Goal: Task Accomplishment & Management: Manage account settings

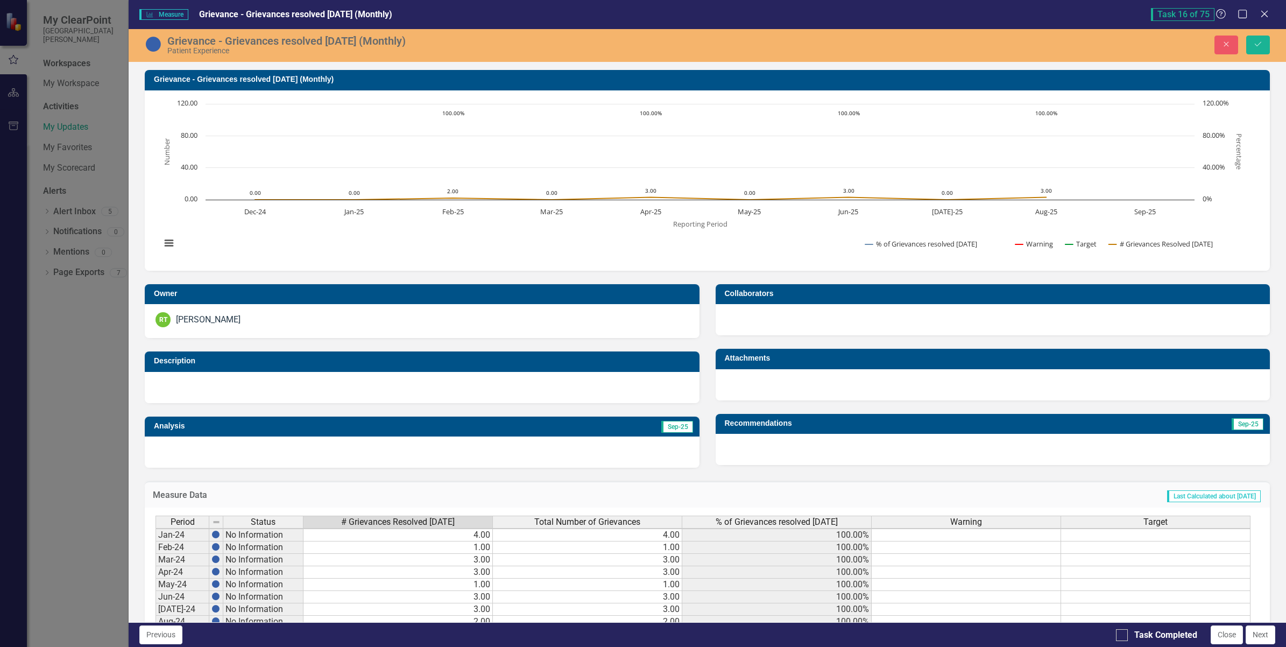
scroll to position [3, 0]
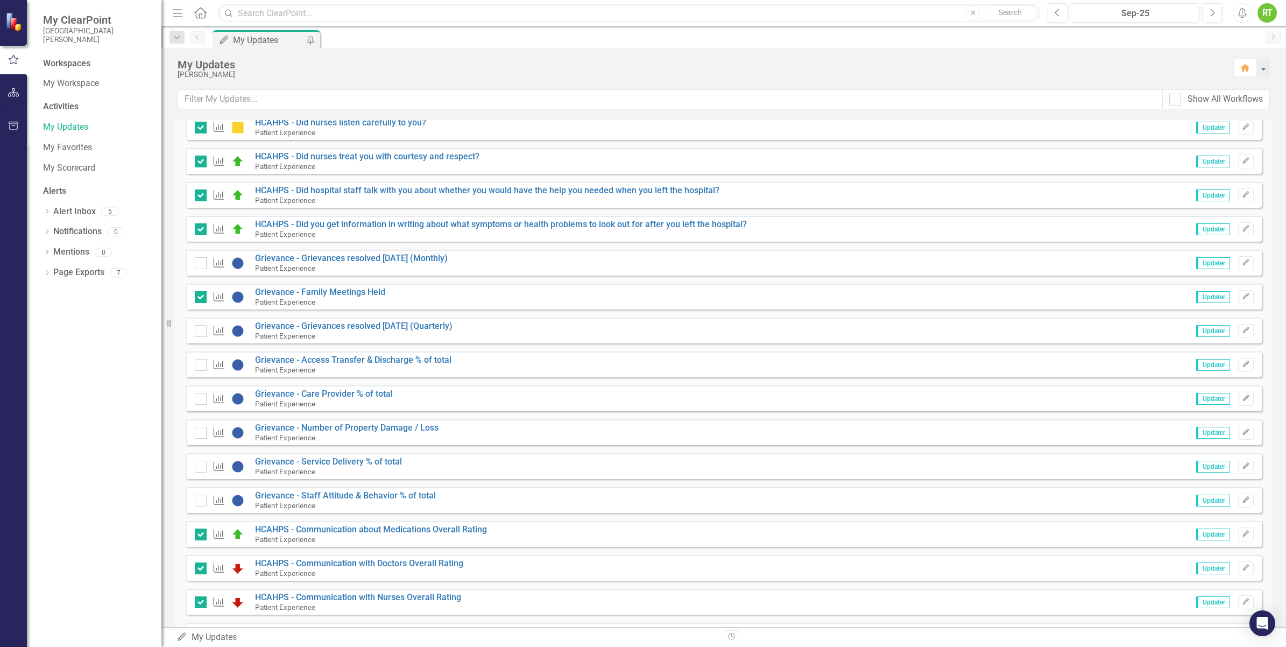
scroll to position [390, 0]
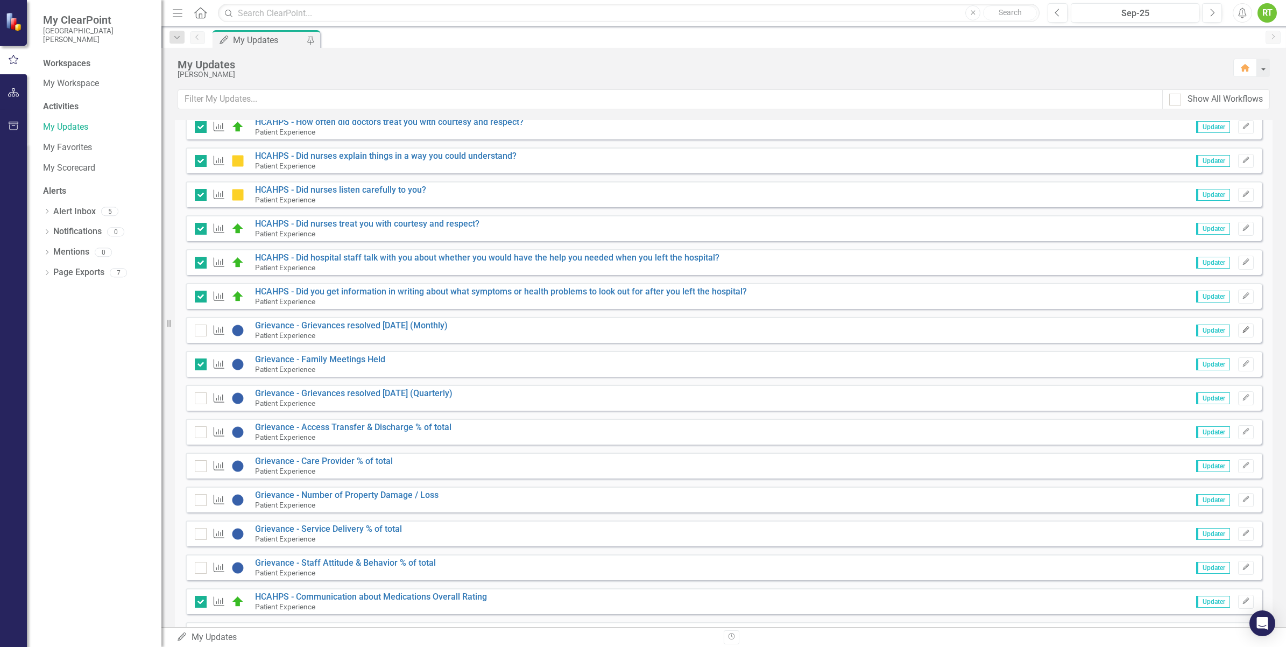
click at [1242, 330] on icon "Edit" at bounding box center [1246, 330] width 8 height 6
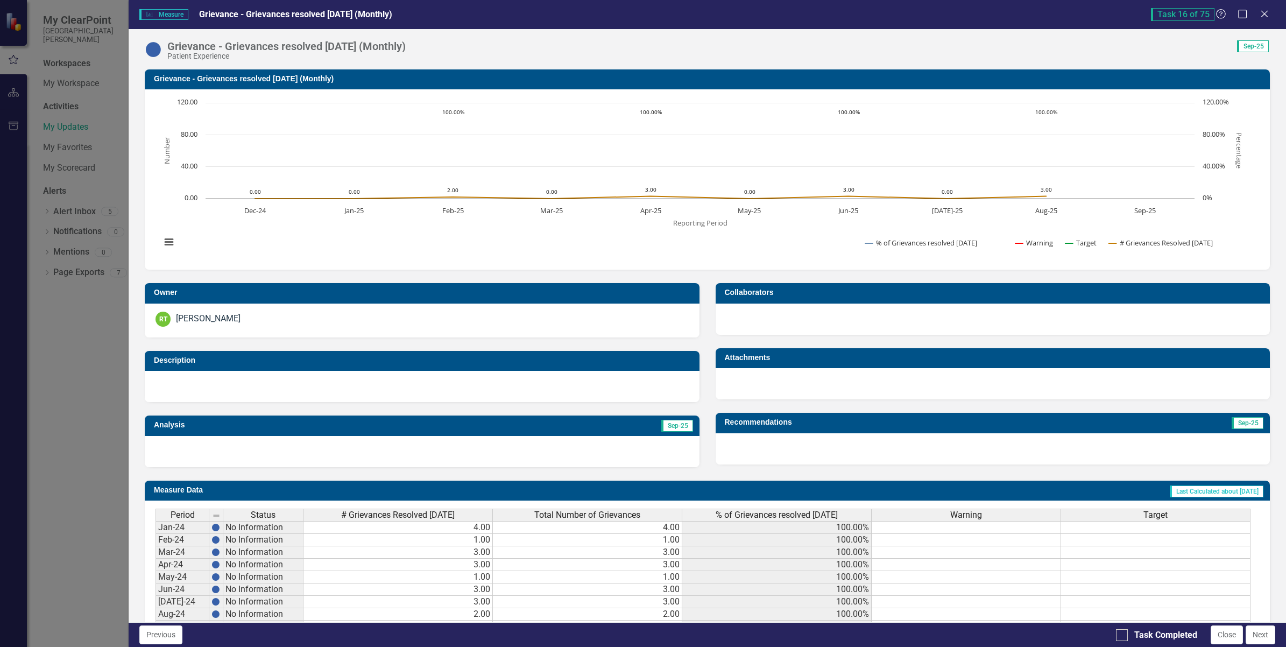
scroll to position [230, 0]
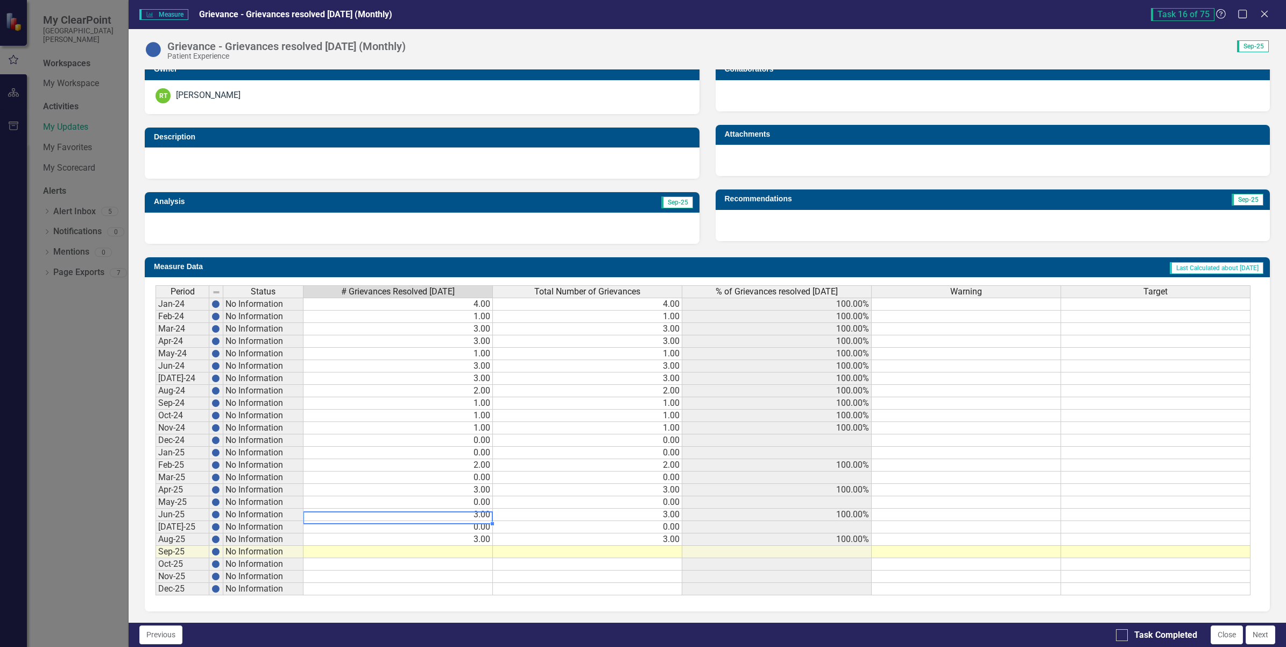
click at [479, 510] on td "3.00" at bounding box center [397, 514] width 189 height 12
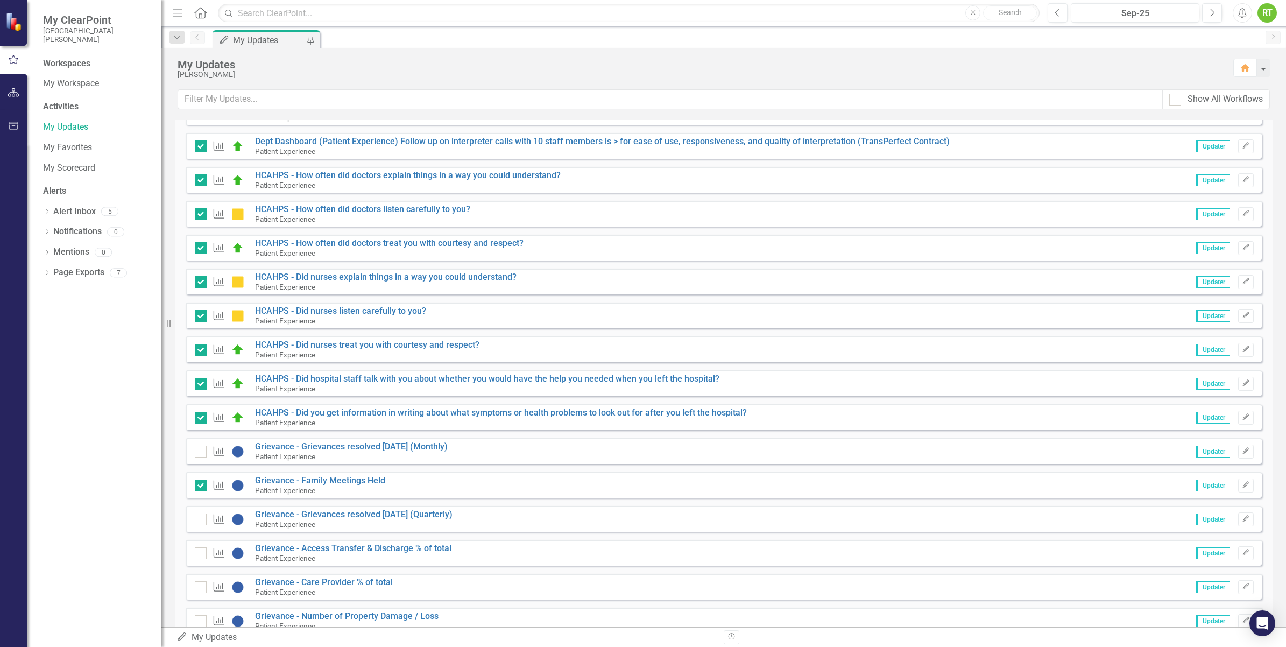
scroll to position [336, 0]
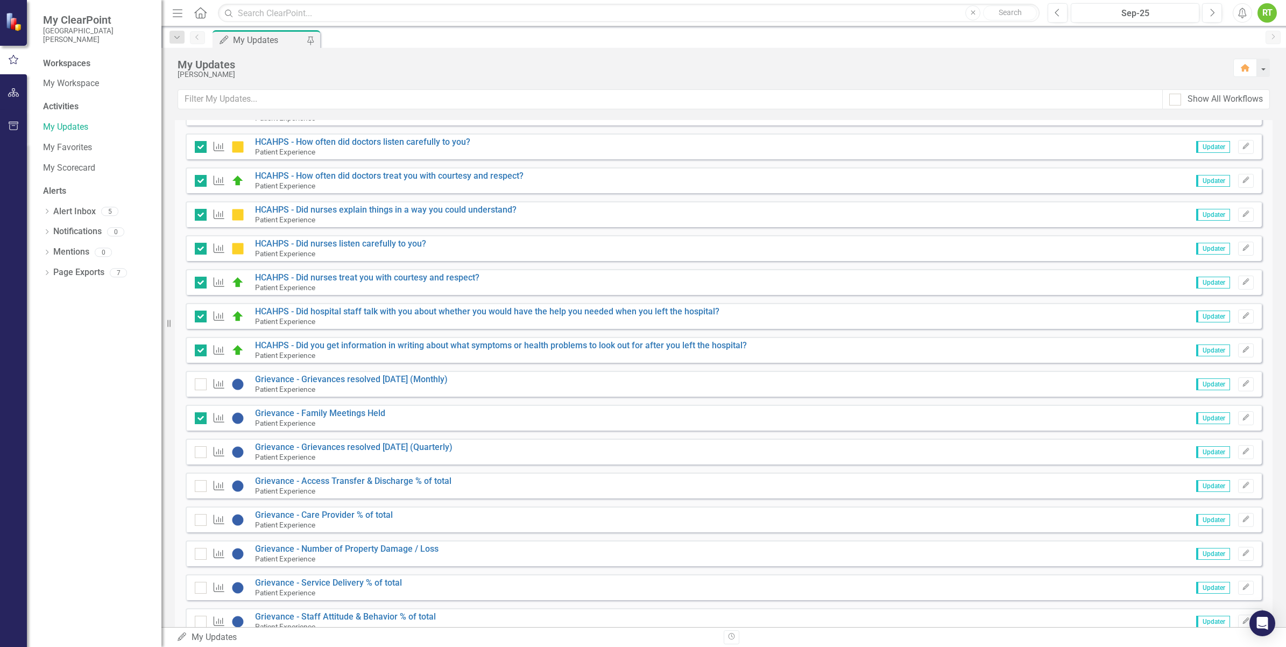
click at [1202, 382] on span "Updater" at bounding box center [1213, 384] width 34 height 12
click at [1211, 388] on span "Updater" at bounding box center [1213, 384] width 34 height 12
click at [1238, 387] on button "Edit" at bounding box center [1246, 384] width 16 height 14
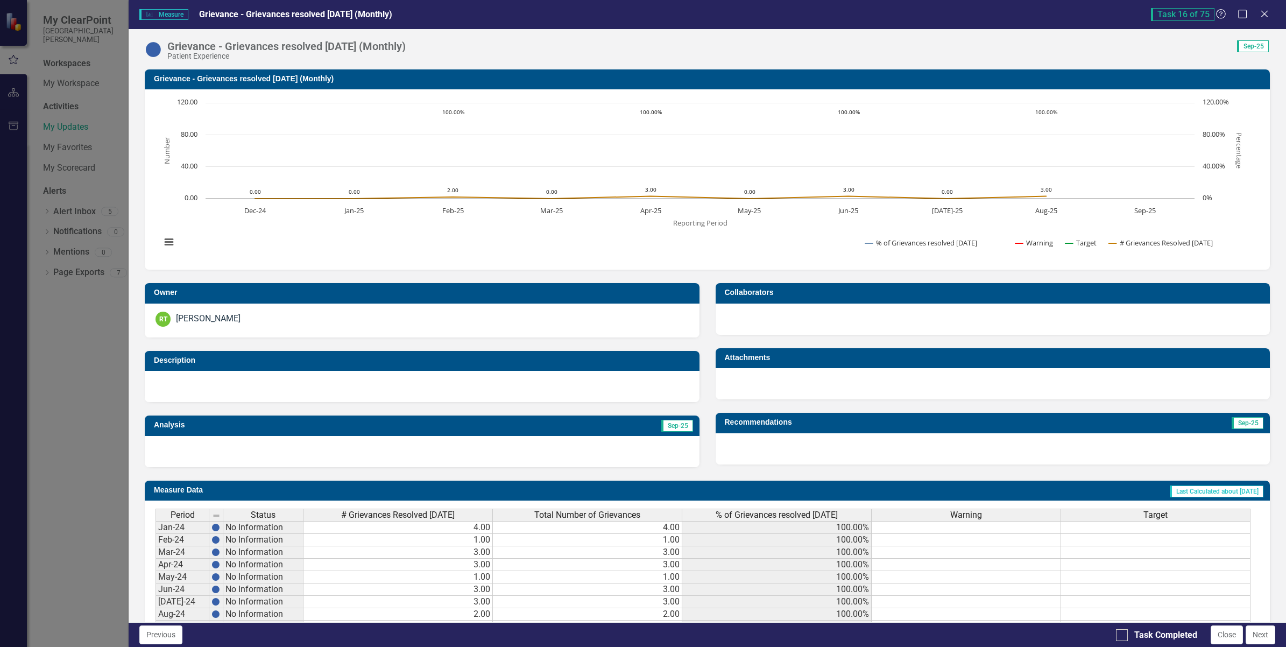
scroll to position [230, 0]
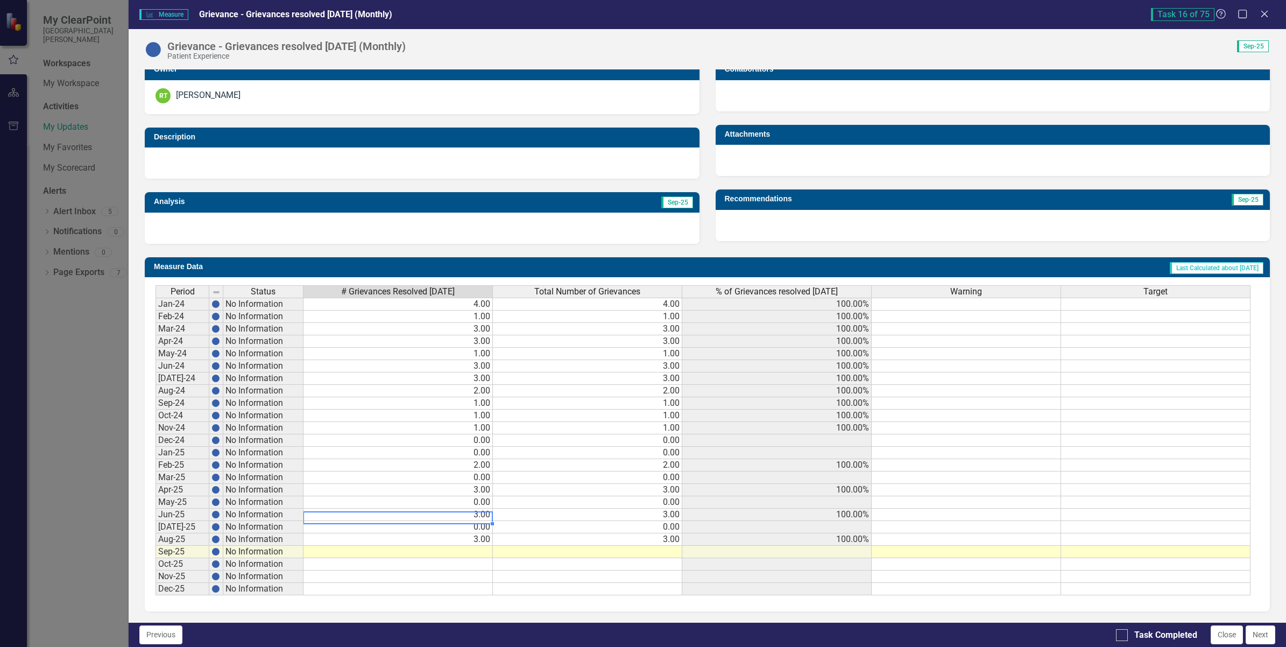
click at [463, 511] on td "3.00" at bounding box center [397, 514] width 189 height 12
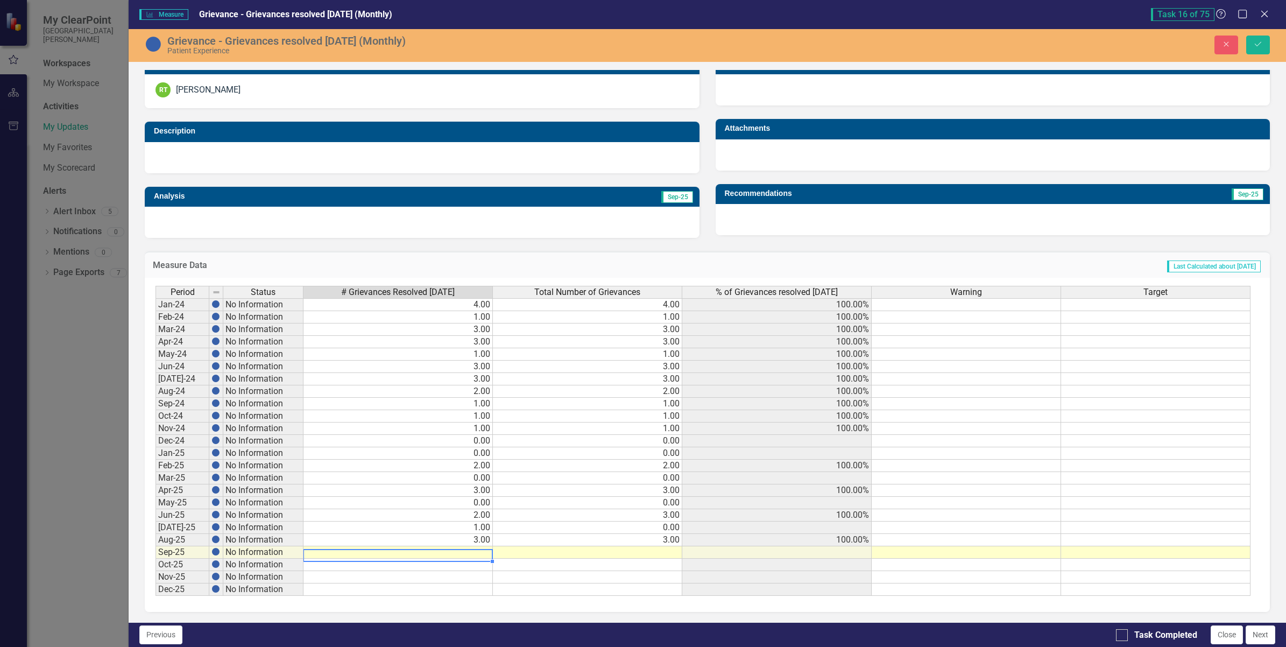
type textarea "2"
click at [1260, 40] on icon "Save" at bounding box center [1258, 44] width 10 height 8
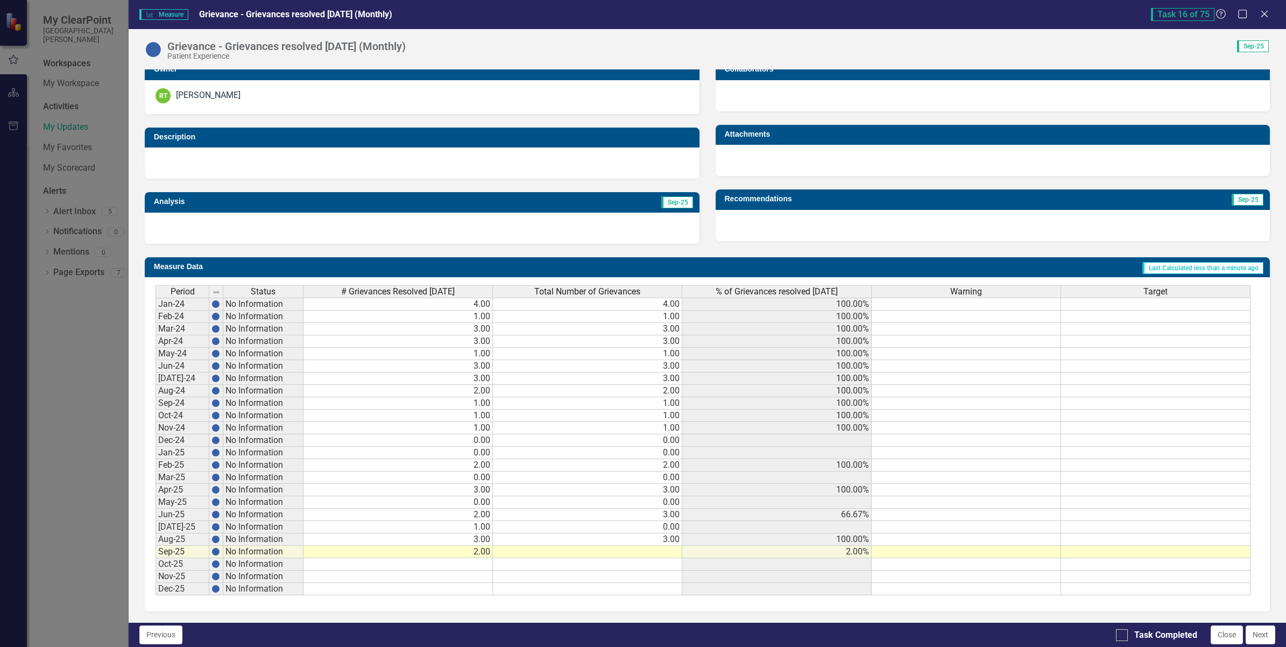
click at [155, 515] on div "Period Status # Grievances Resolved within 30 Days Total Number of Grievances %…" at bounding box center [155, 440] width 0 height 310
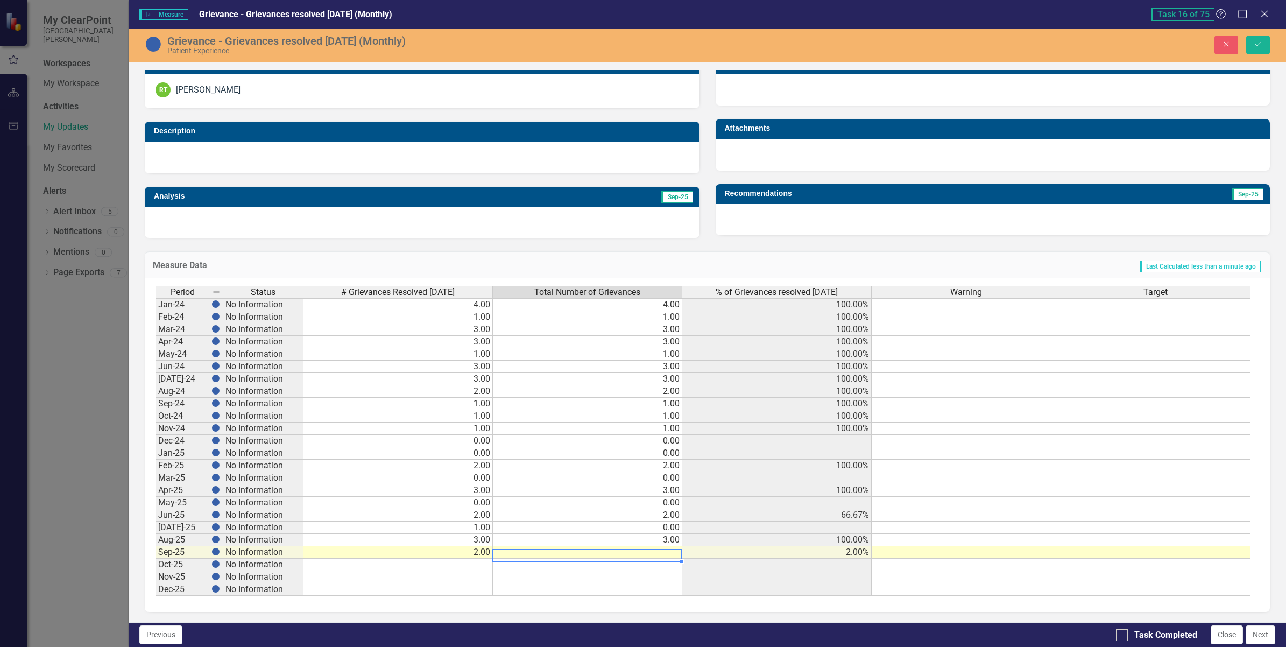
type textarea "2"
click at [1252, 41] on button "Save" at bounding box center [1258, 45] width 24 height 19
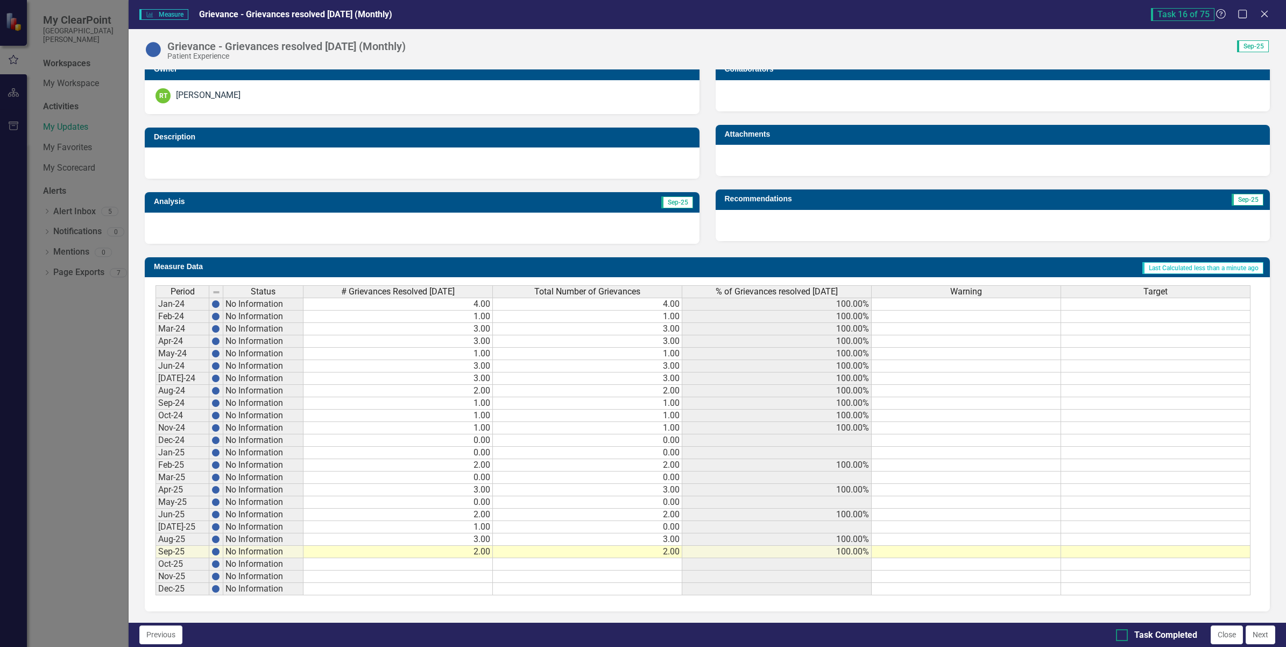
click at [1123, 633] on div at bounding box center [1122, 635] width 12 height 12
click at [1123, 633] on input "Task Completed" at bounding box center [1119, 632] width 7 height 7
checkbox input "true"
click at [1258, 636] on button "Next" at bounding box center [1260, 634] width 30 height 19
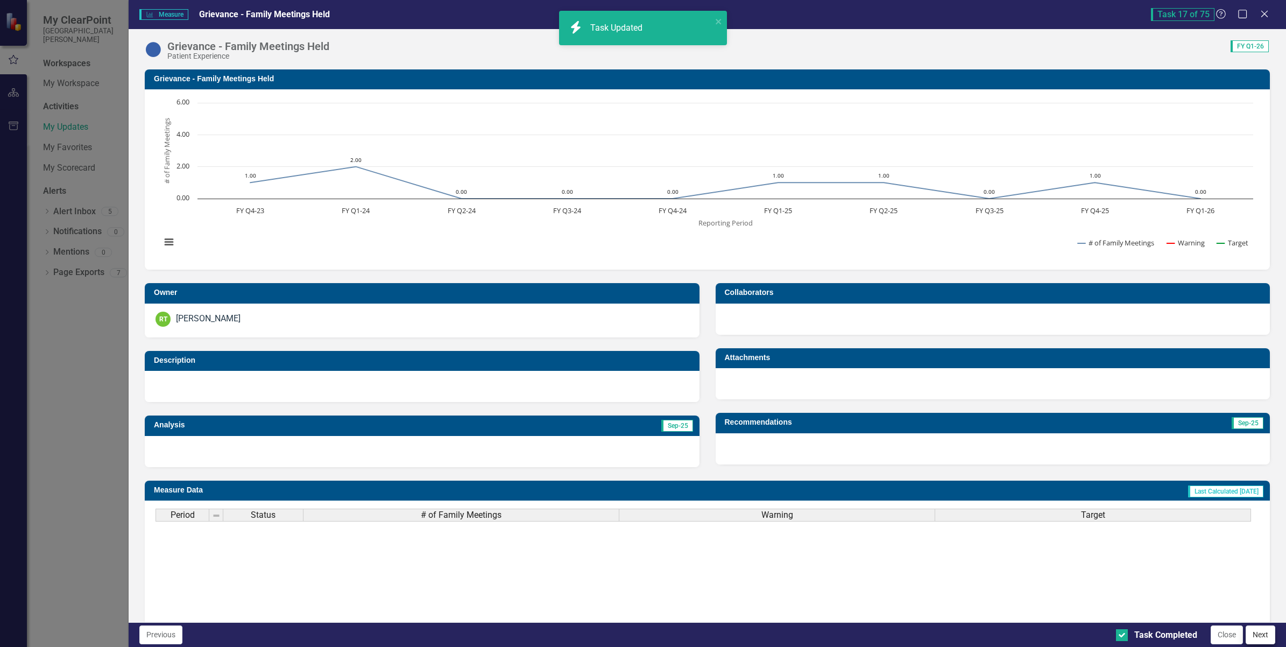
checkbox input "true"
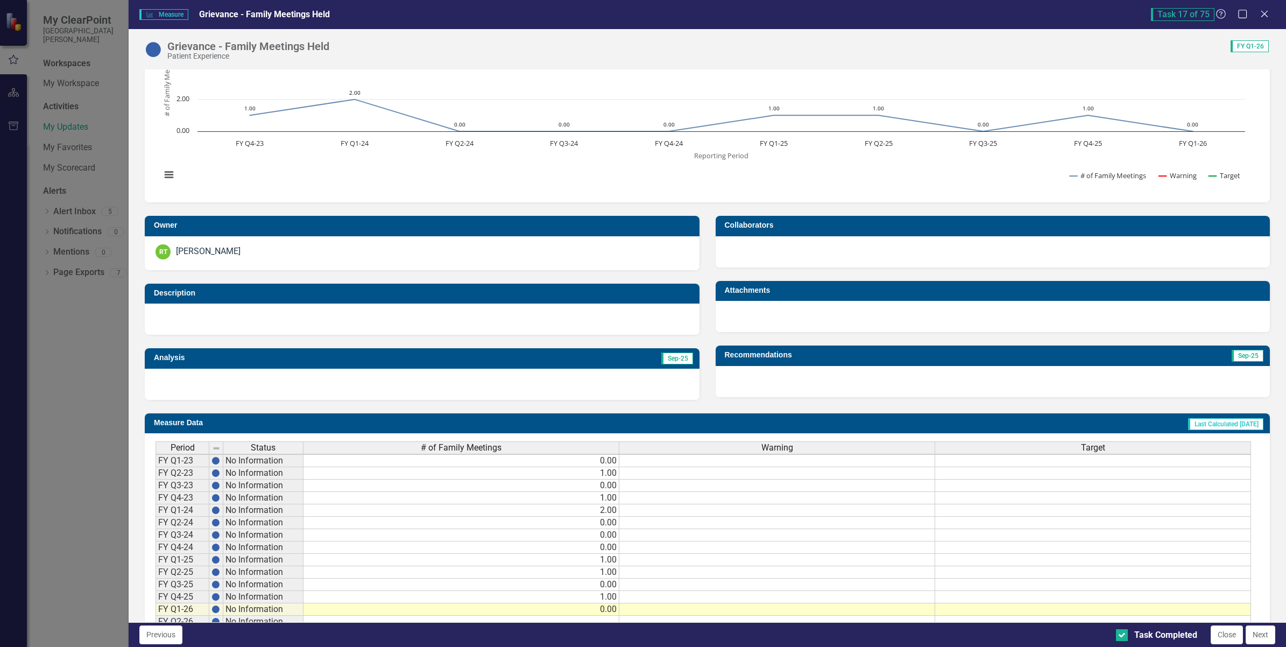
scroll to position [108, 0]
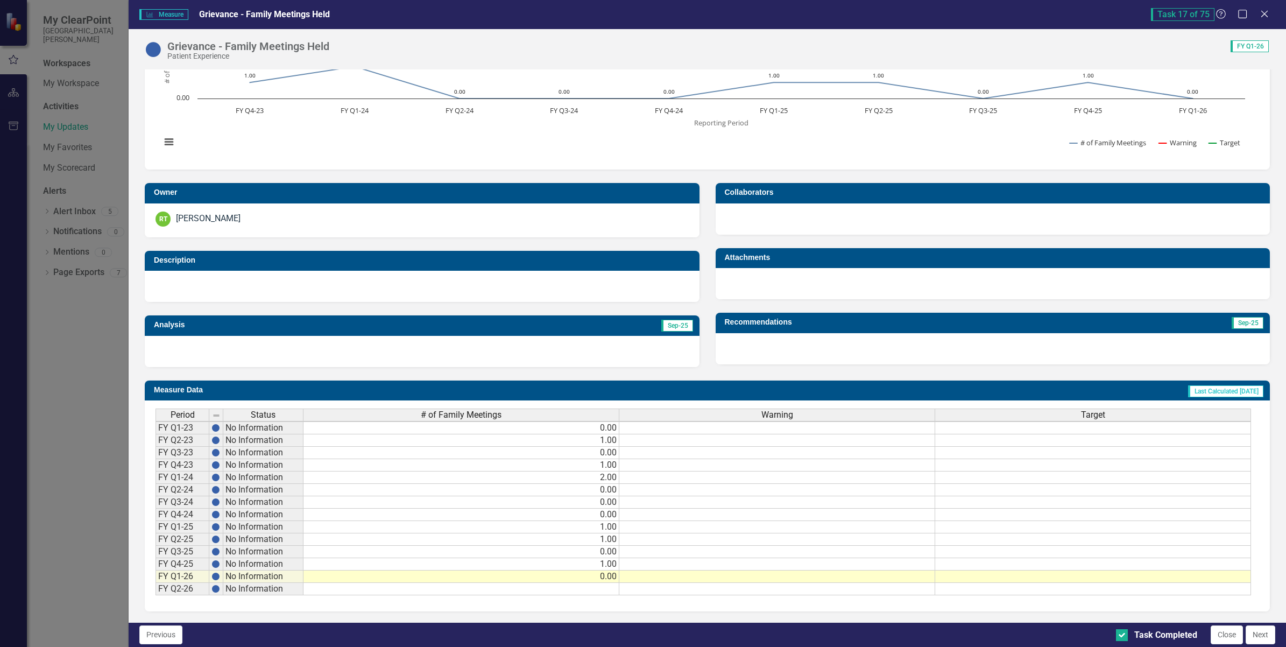
click at [583, 573] on td "0.00" at bounding box center [461, 576] width 316 height 12
click at [1260, 641] on button "Next" at bounding box center [1260, 634] width 30 height 19
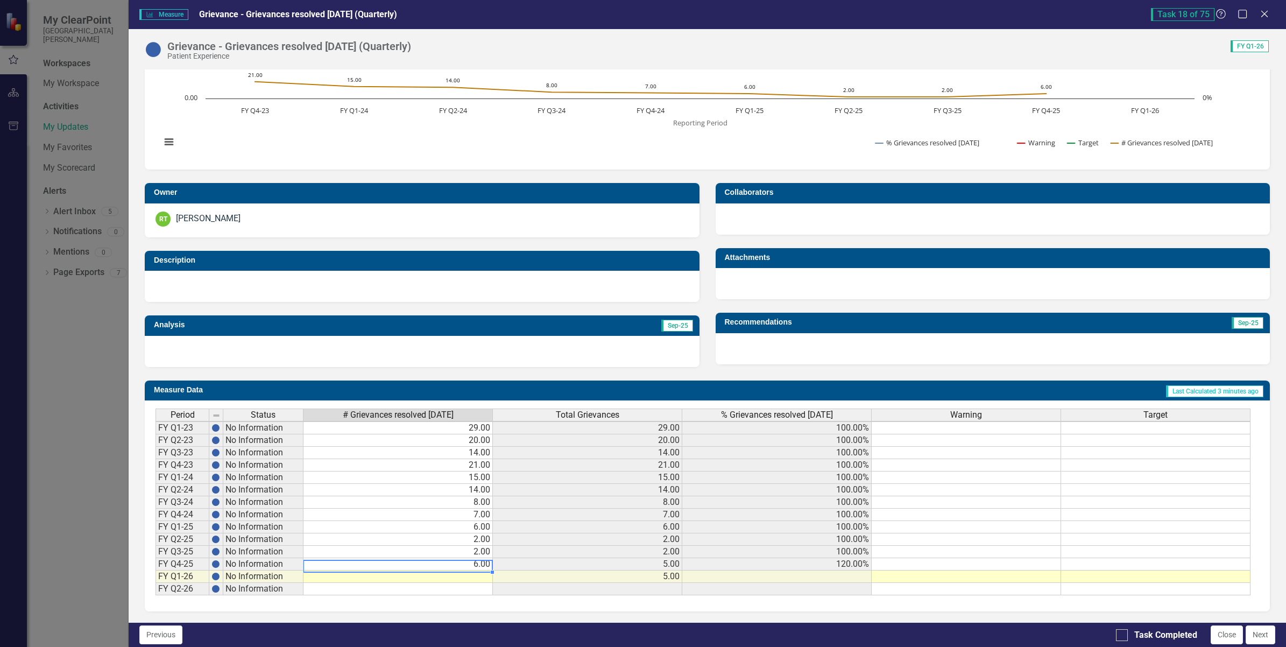
click at [455, 558] on td "6.00" at bounding box center [397, 564] width 189 height 12
type textarea "5"
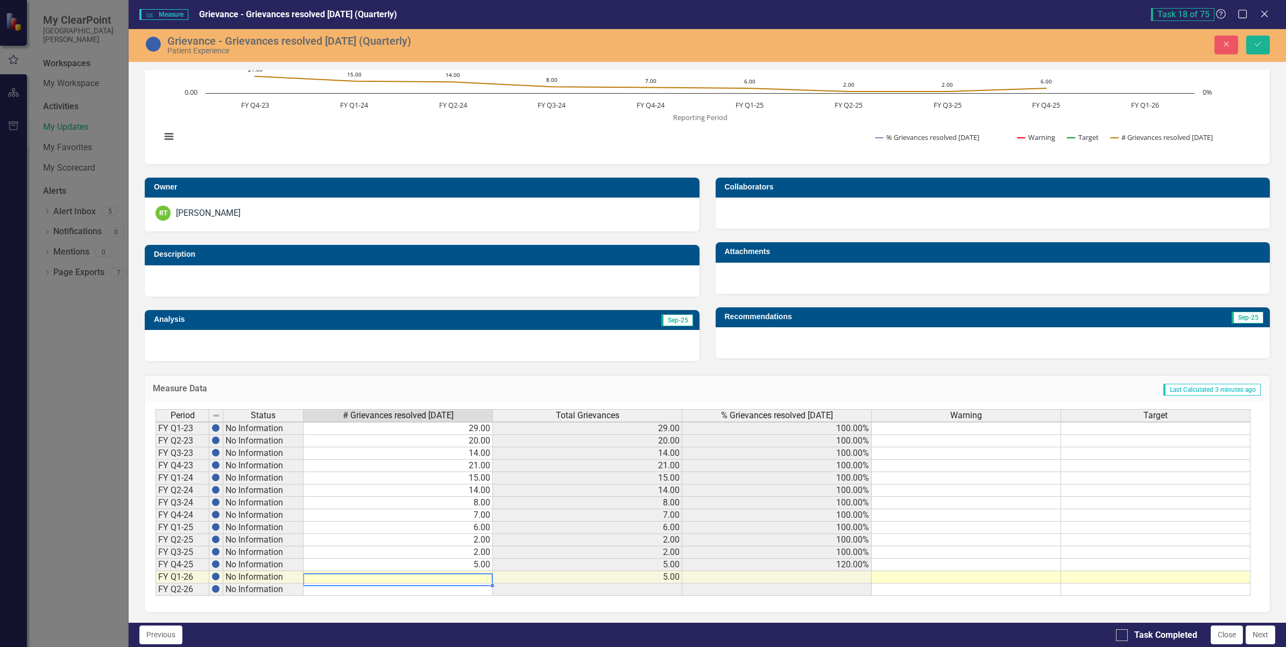
type textarea "6"
click at [1262, 45] on icon "Save" at bounding box center [1258, 44] width 10 height 8
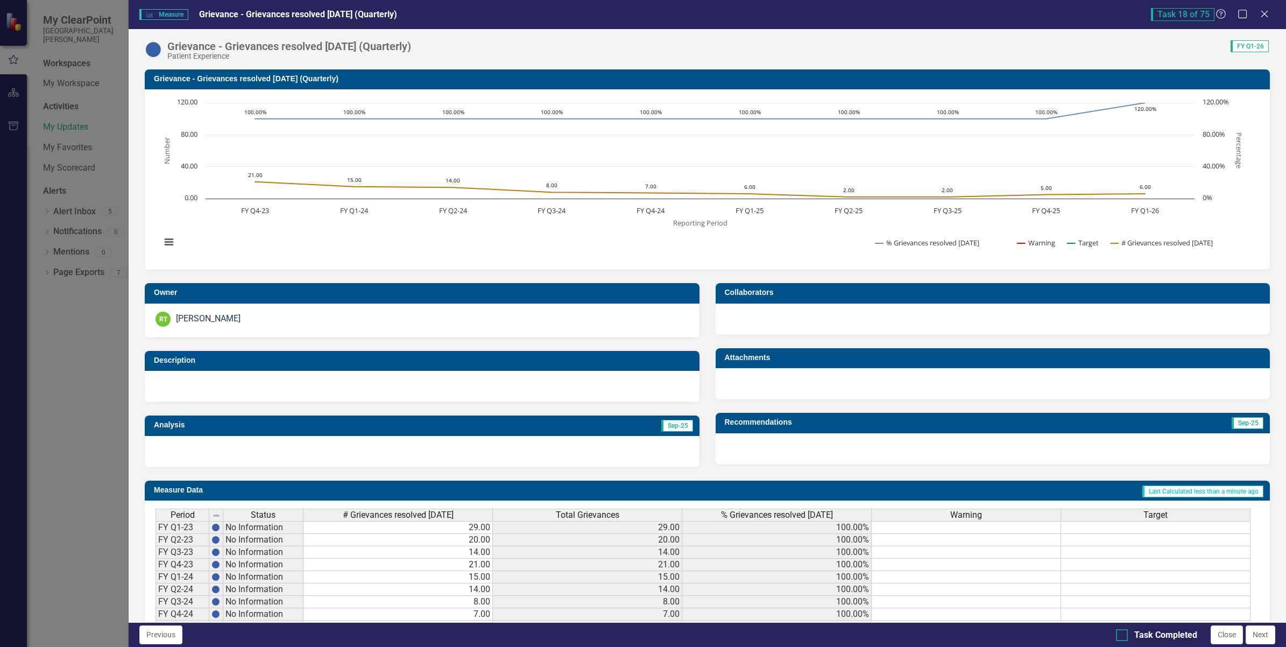
click at [1122, 633] on input "Task Completed" at bounding box center [1119, 632] width 7 height 7
checkbox input "true"
click at [1259, 636] on button "Next" at bounding box center [1260, 634] width 30 height 19
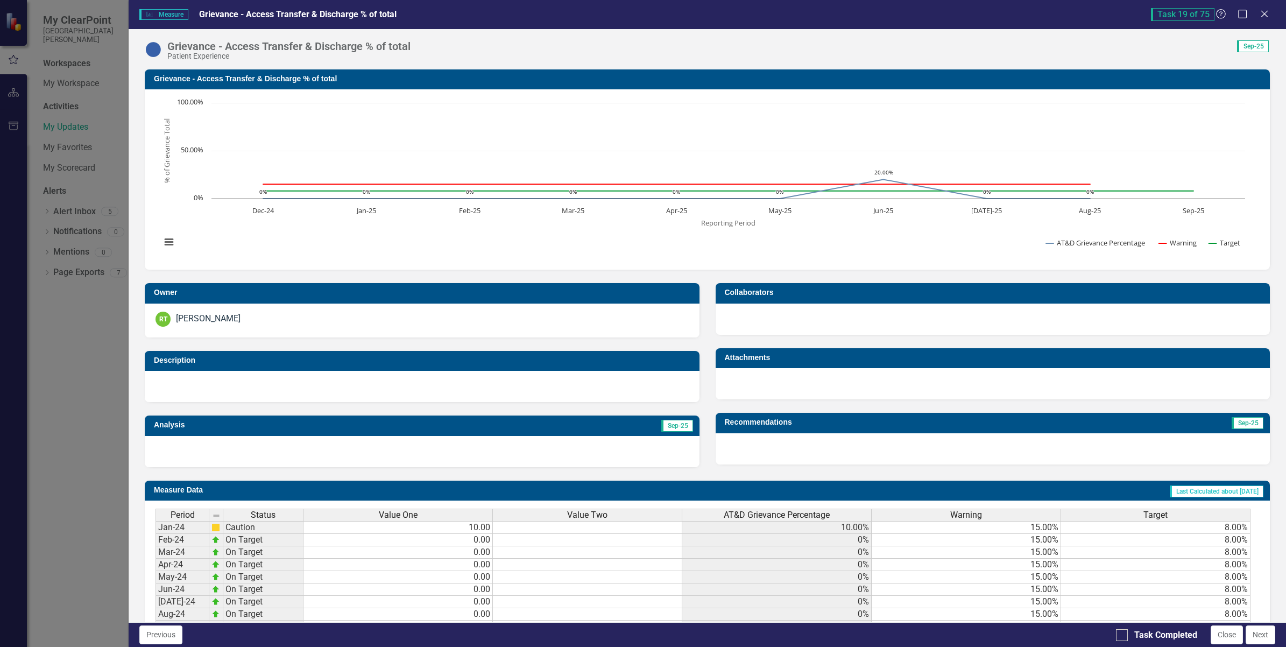
checkbox input "true"
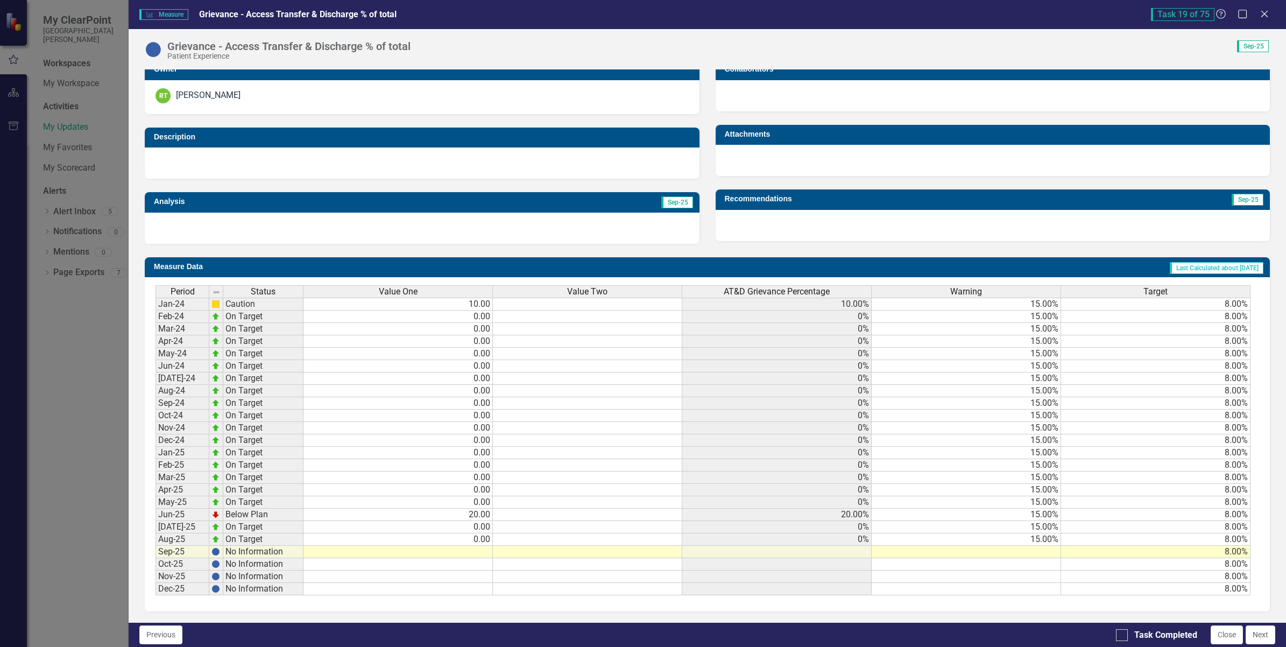
click at [464, 548] on td at bounding box center [397, 551] width 189 height 12
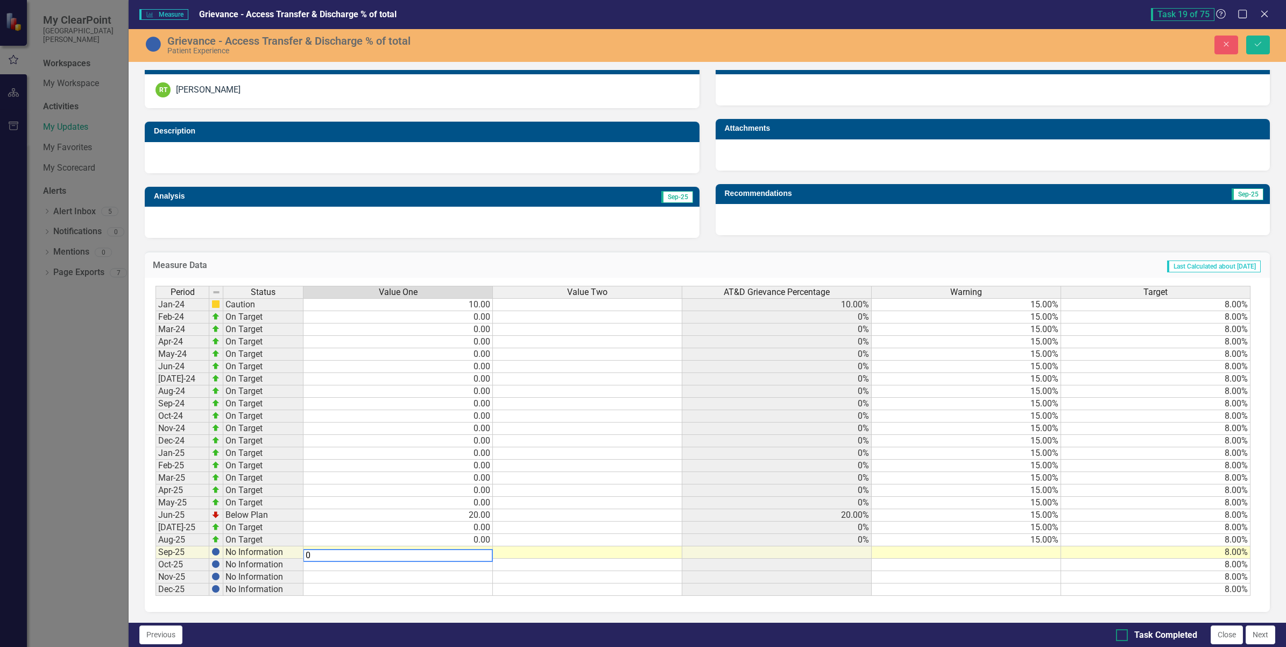
type textarea "0"
click at [1122, 637] on div at bounding box center [1122, 635] width 12 height 12
click at [1122, 636] on input "Task Completed" at bounding box center [1119, 632] width 7 height 7
checkbox input "true"
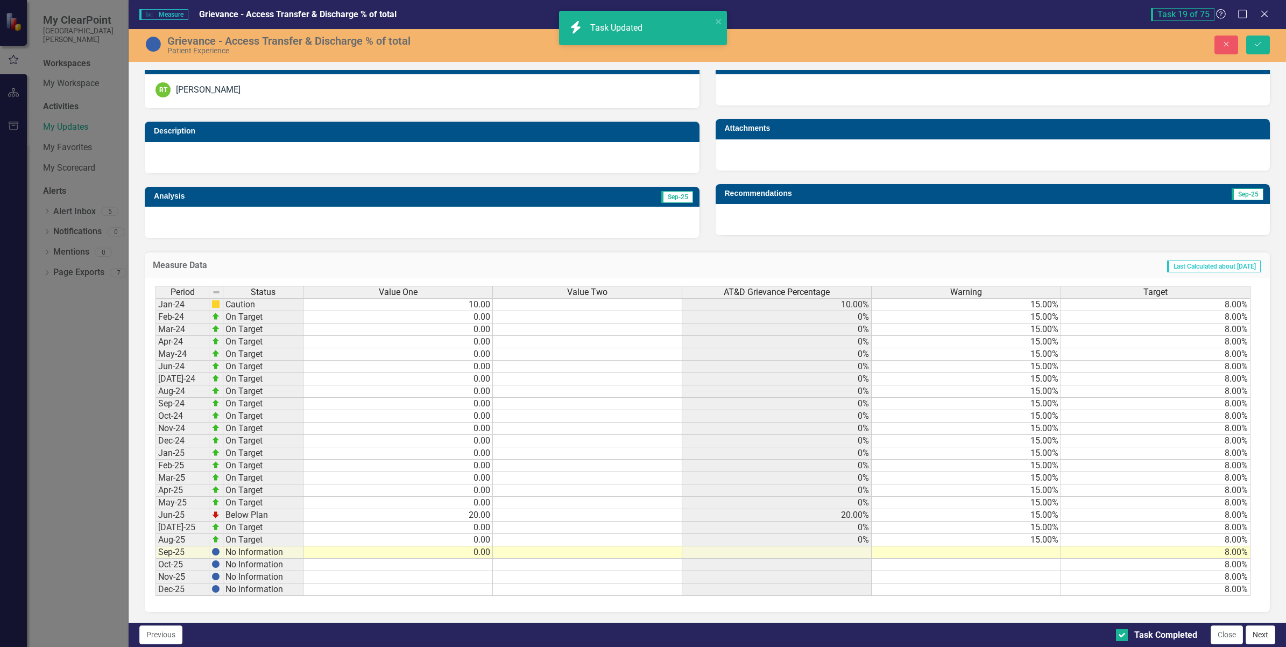
click at [1257, 636] on button "Next" at bounding box center [1260, 634] width 30 height 19
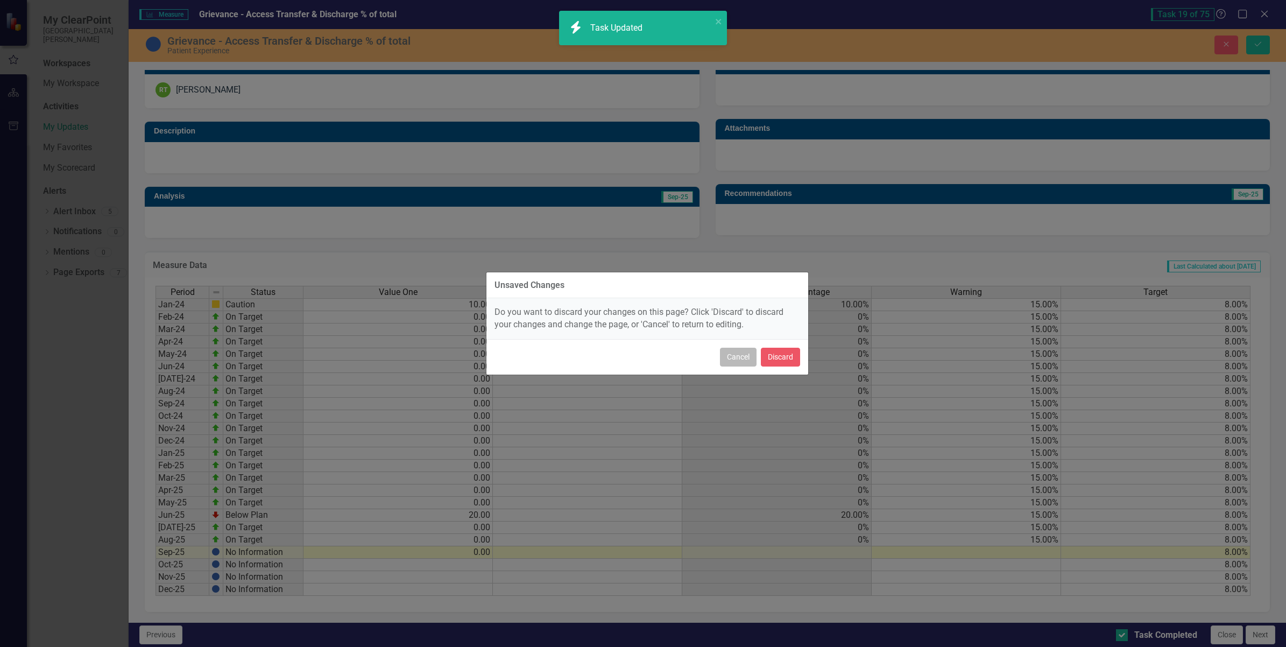
click at [744, 362] on button "Cancel" at bounding box center [738, 357] width 37 height 19
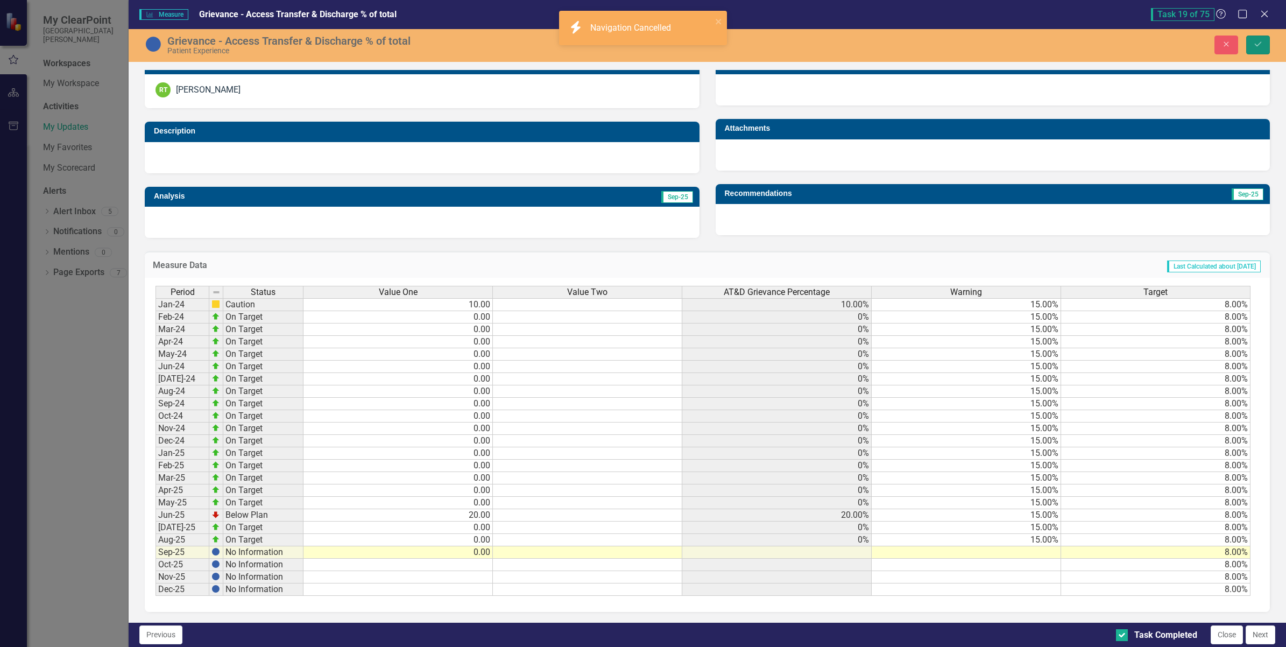
click at [1265, 43] on button "Save" at bounding box center [1258, 45] width 24 height 19
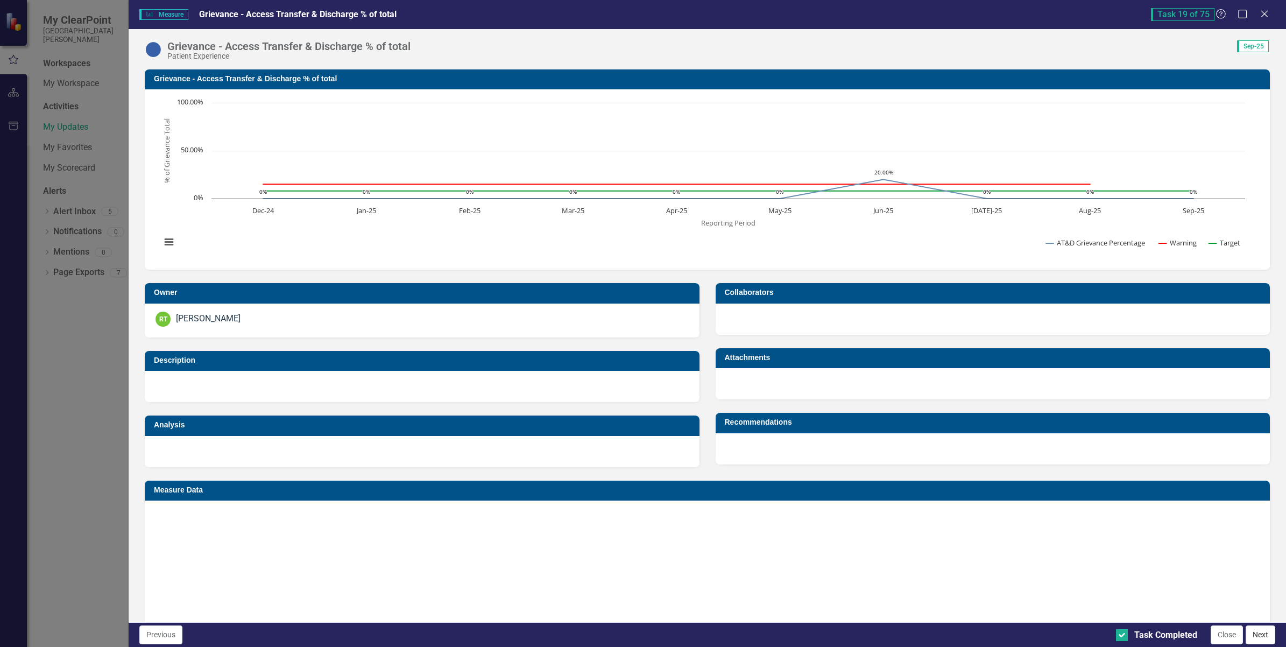
click at [1257, 638] on button "Next" at bounding box center [1260, 634] width 30 height 19
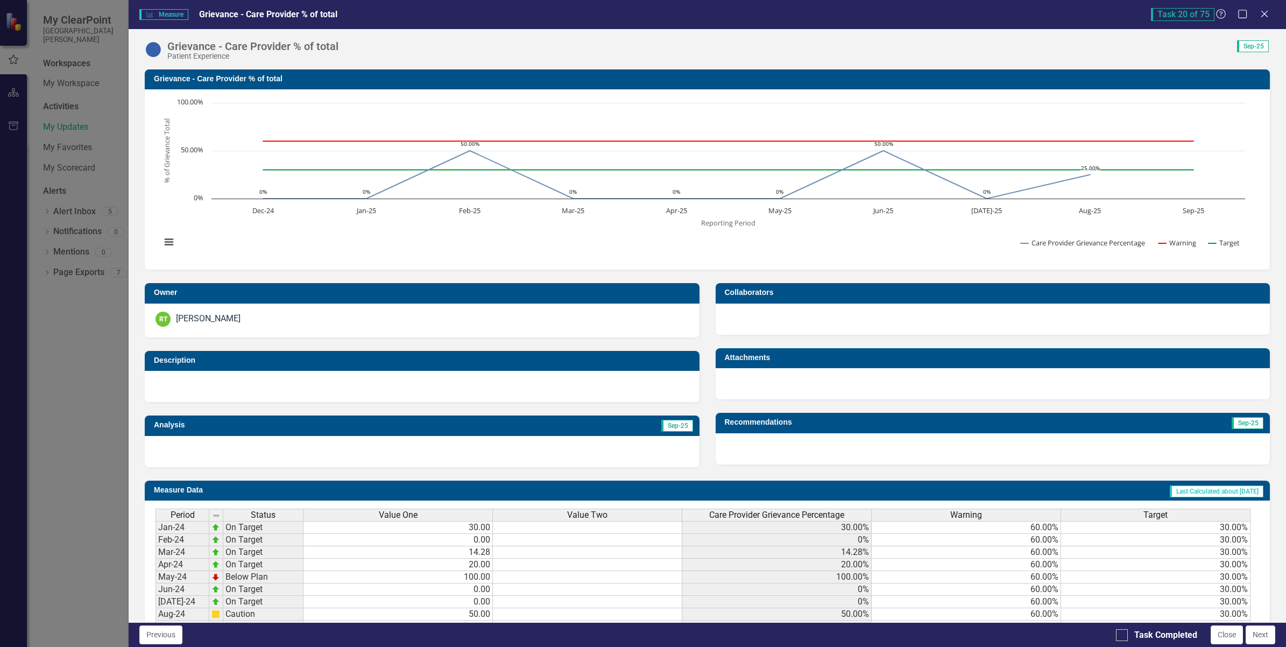
checkbox input "true"
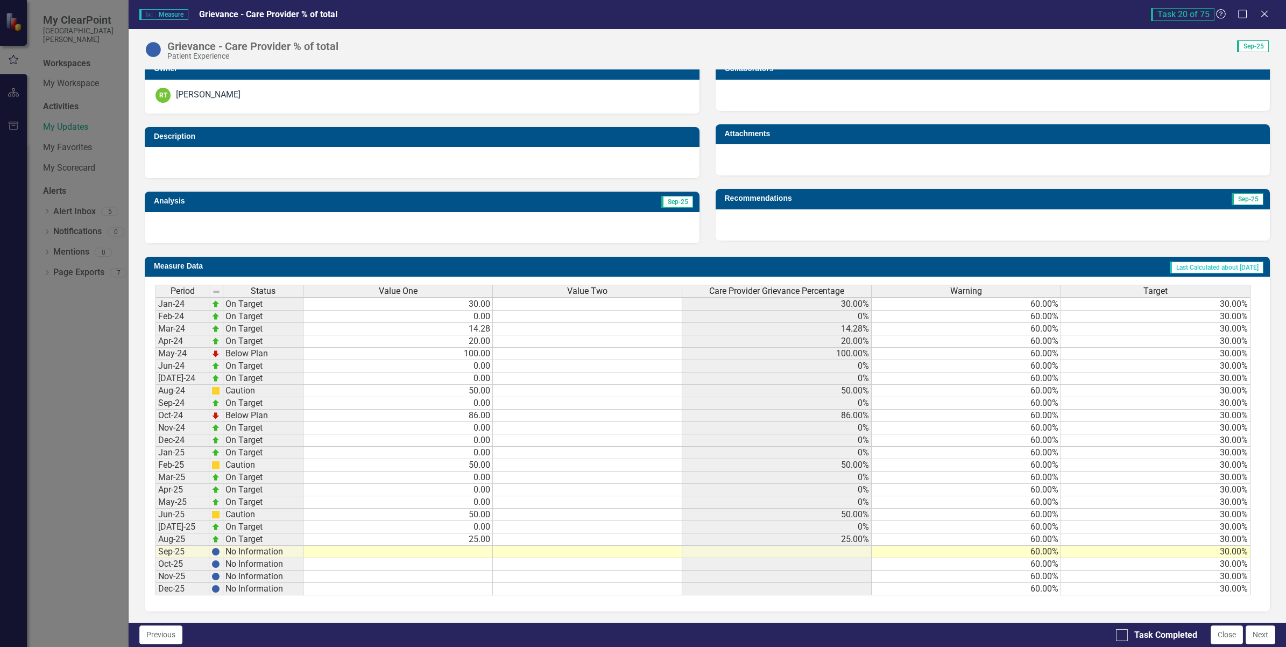
click at [453, 548] on td at bounding box center [397, 551] width 189 height 12
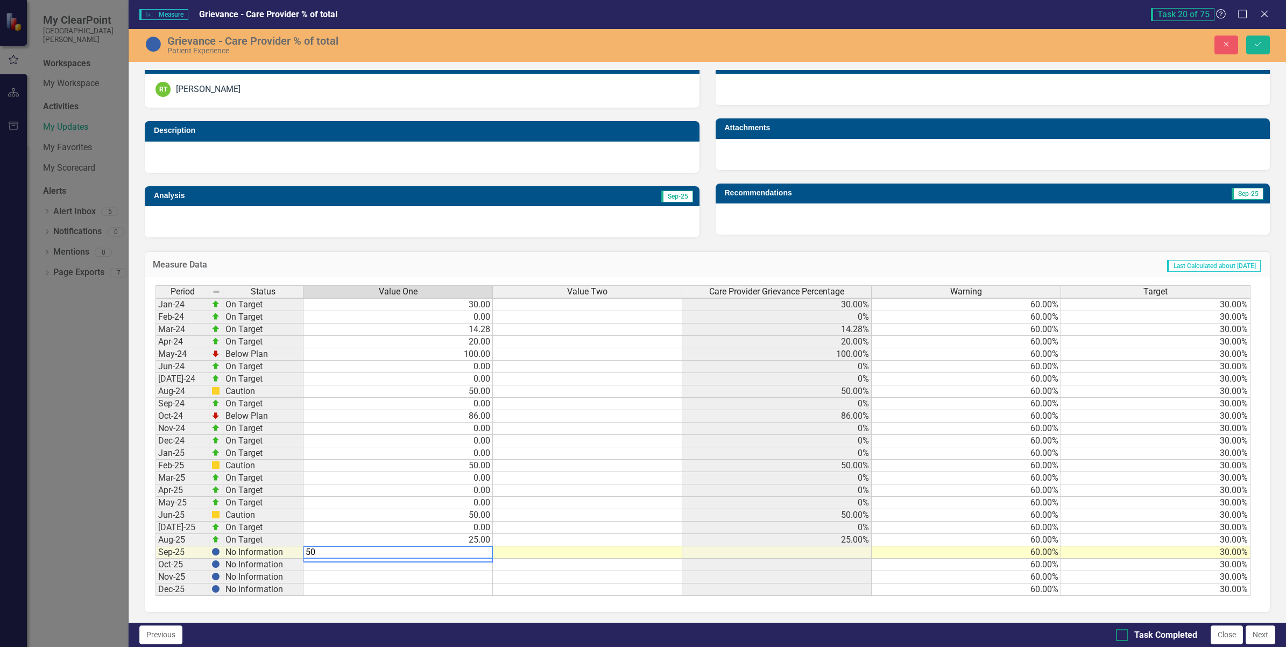
type textarea "50"
click at [1117, 635] on input "Task Completed" at bounding box center [1119, 632] width 7 height 7
checkbox input "true"
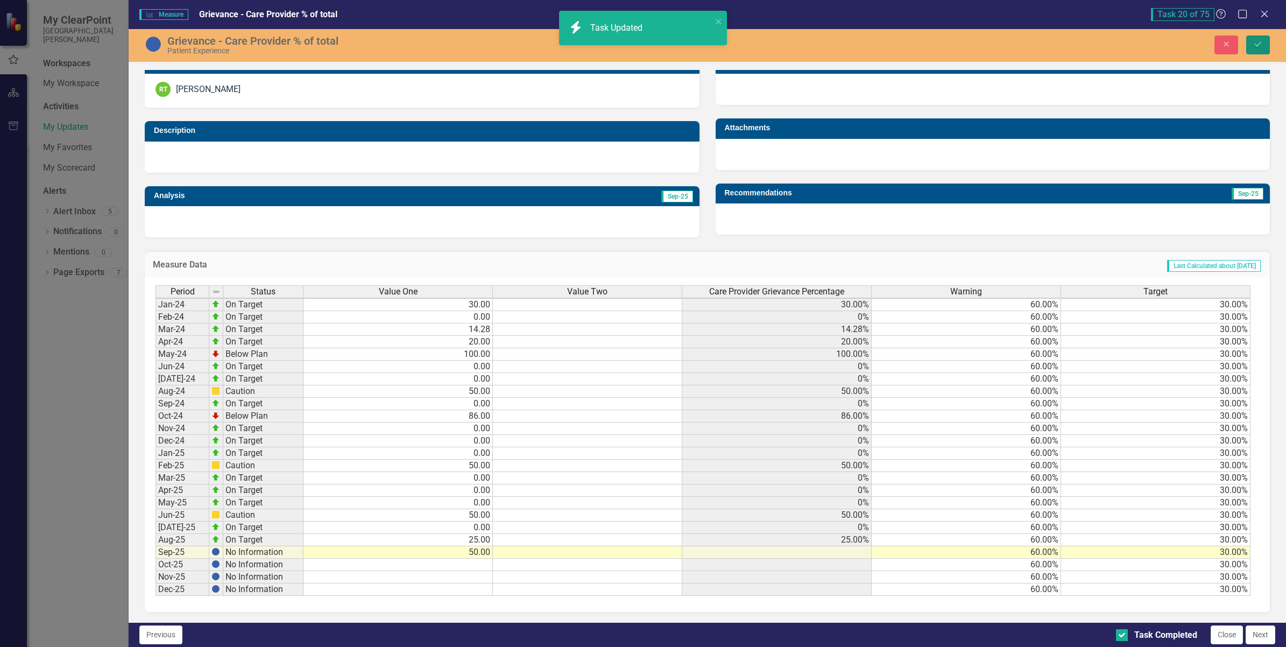
click at [1264, 45] on button "Save" at bounding box center [1258, 45] width 24 height 19
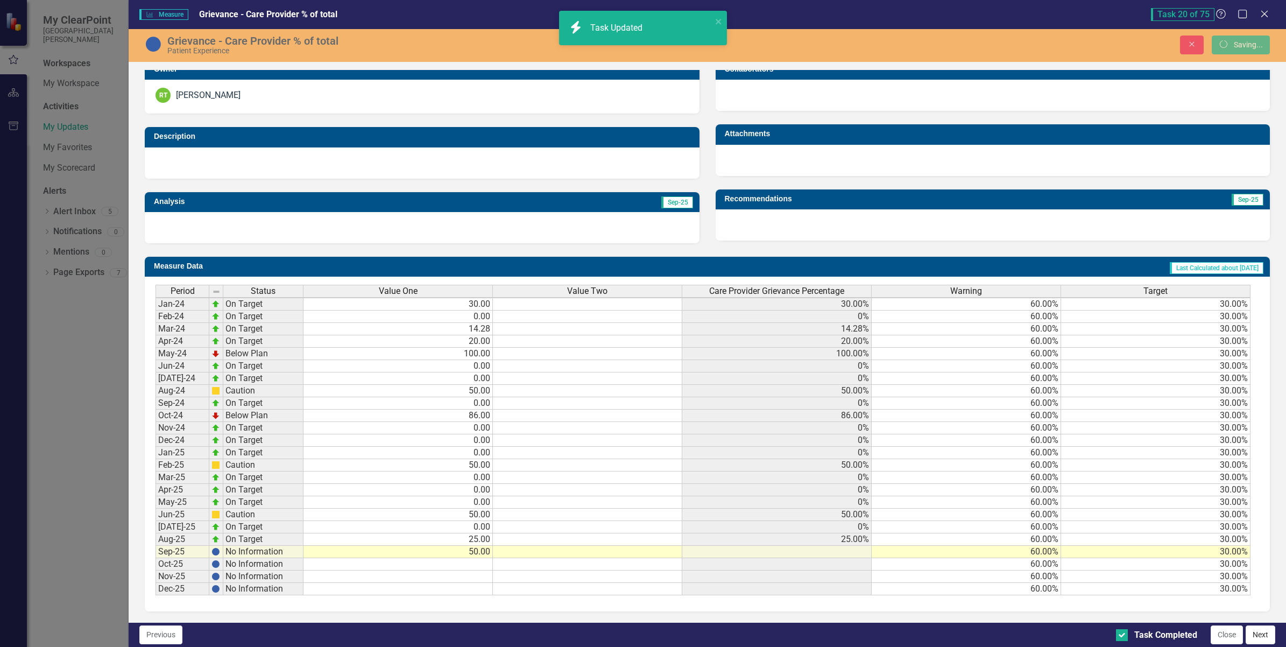
click at [1262, 641] on button "Next" at bounding box center [1260, 634] width 30 height 19
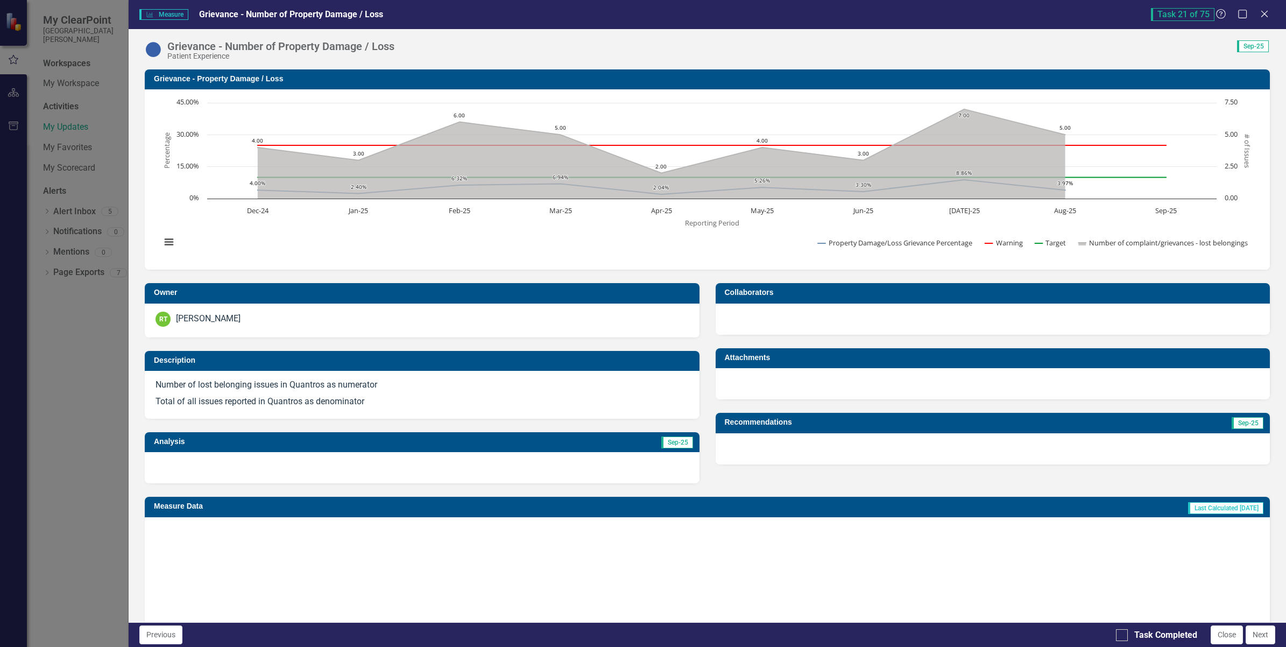
checkbox input "true"
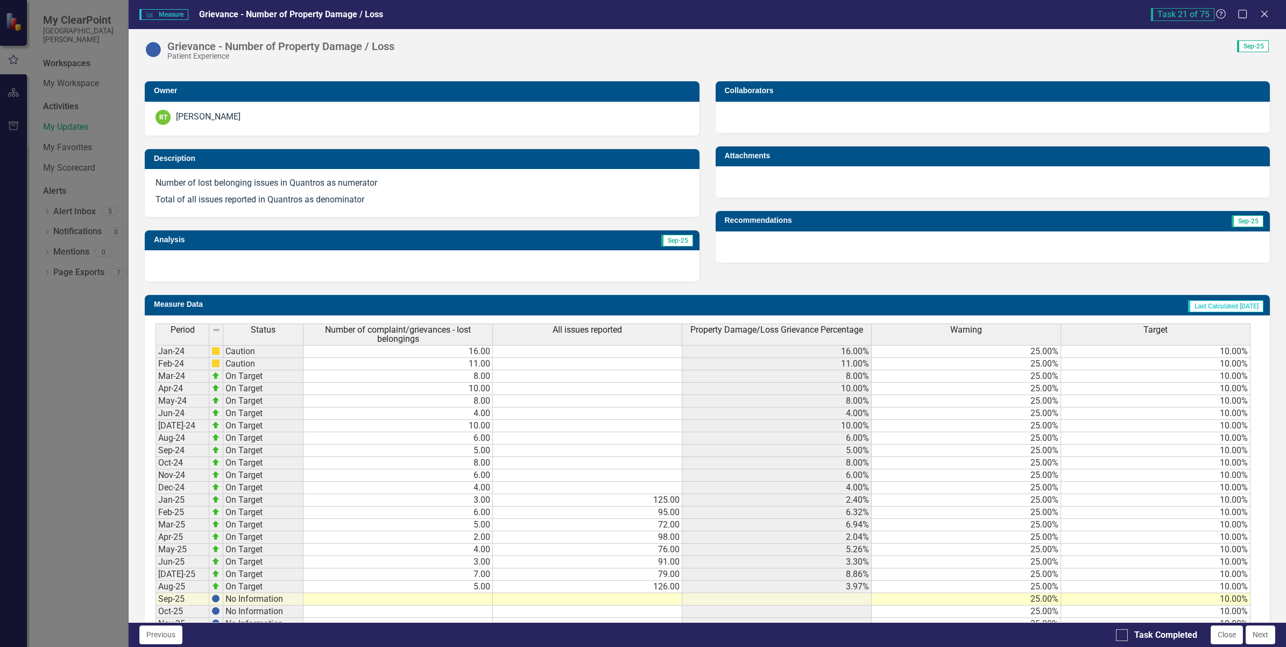
scroll to position [256, 0]
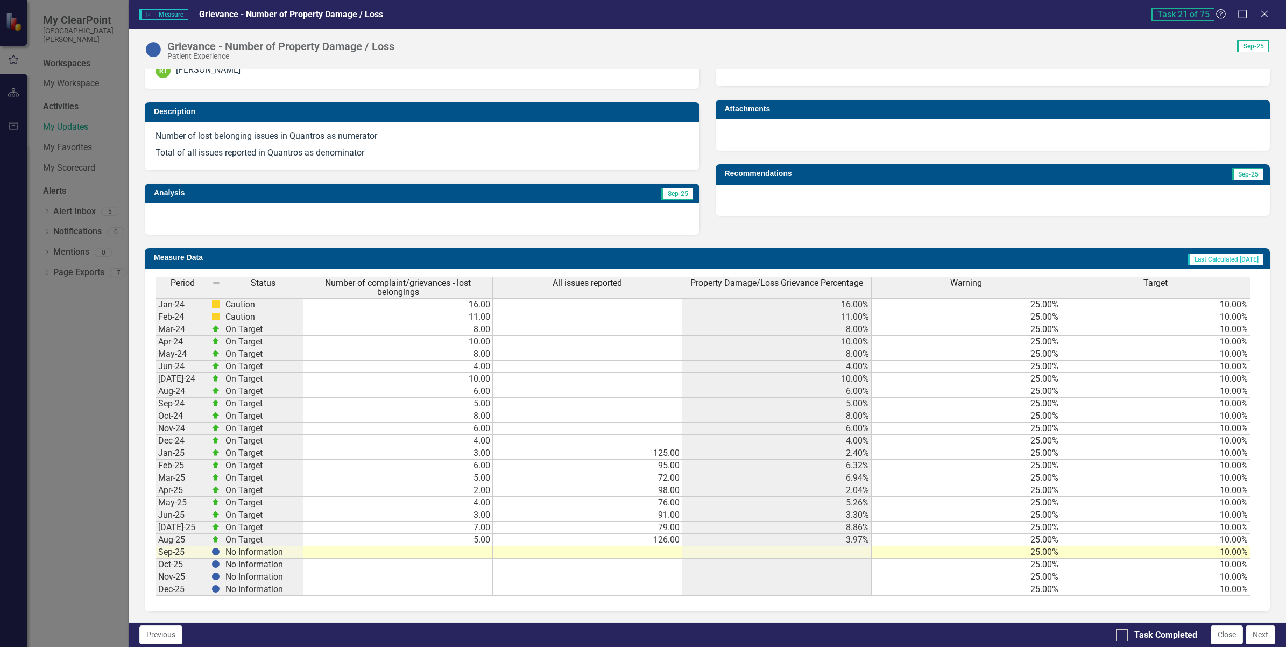
click at [472, 548] on td at bounding box center [397, 552] width 189 height 12
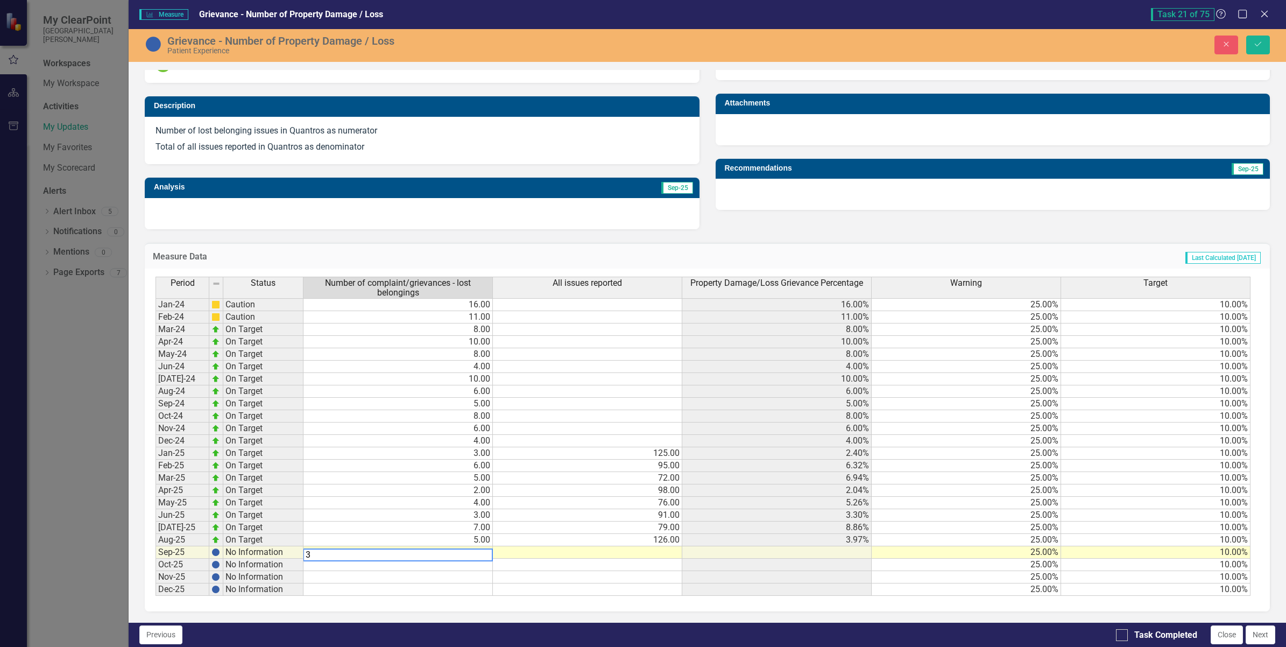
type textarea "3"
click at [604, 549] on td at bounding box center [587, 552] width 189 height 12
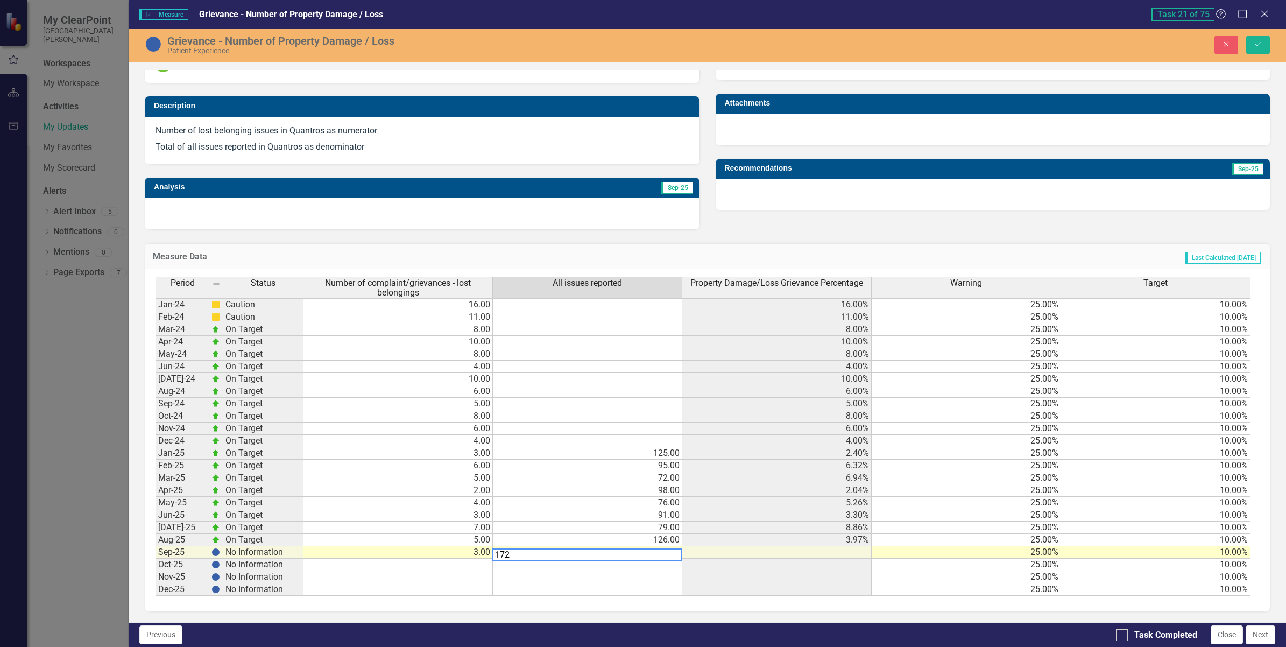
type textarea "172"
click at [155, 573] on div "Period Status Number of complaint/grievances - lost belongings All issues repor…" at bounding box center [155, 435] width 0 height 319
click at [1258, 45] on icon "submit" at bounding box center [1257, 44] width 6 height 4
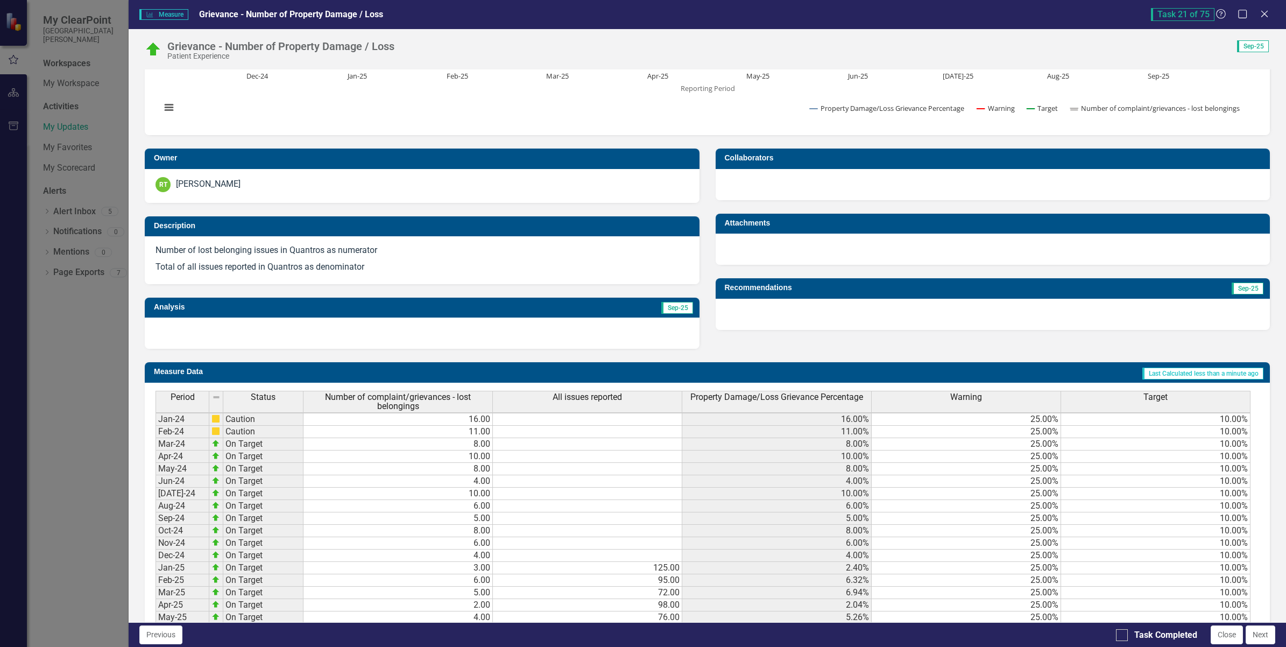
scroll to position [257, 0]
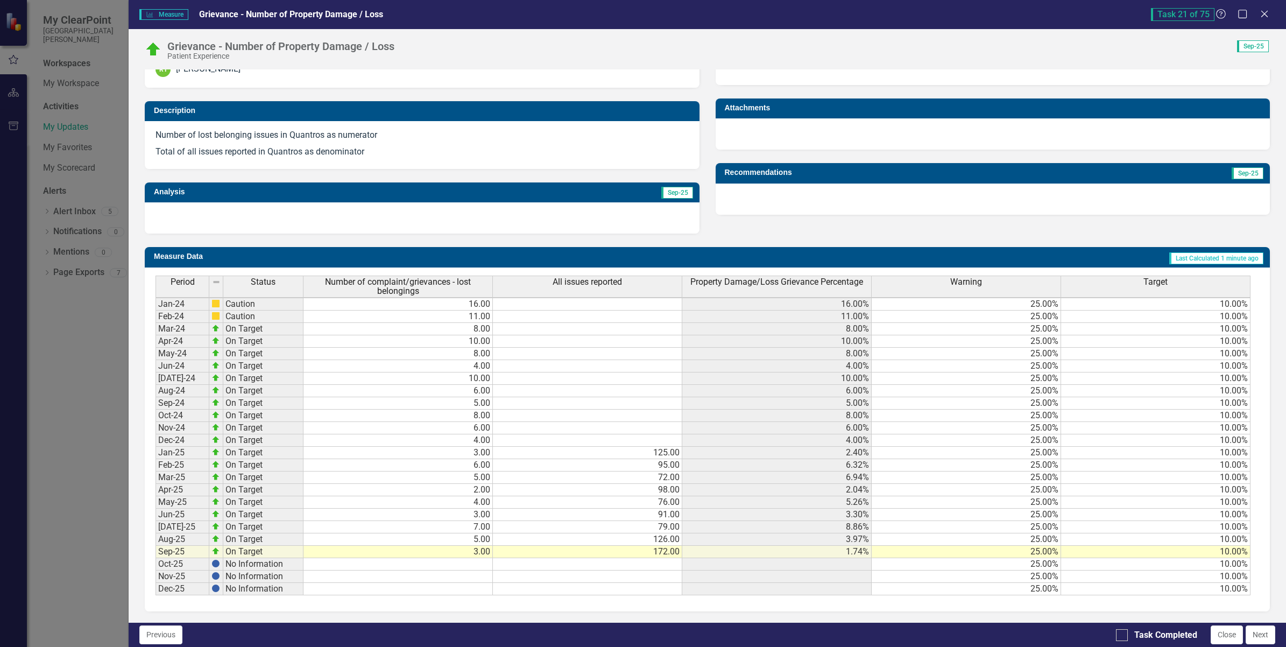
click at [636, 533] on td "126.00" at bounding box center [587, 539] width 189 height 12
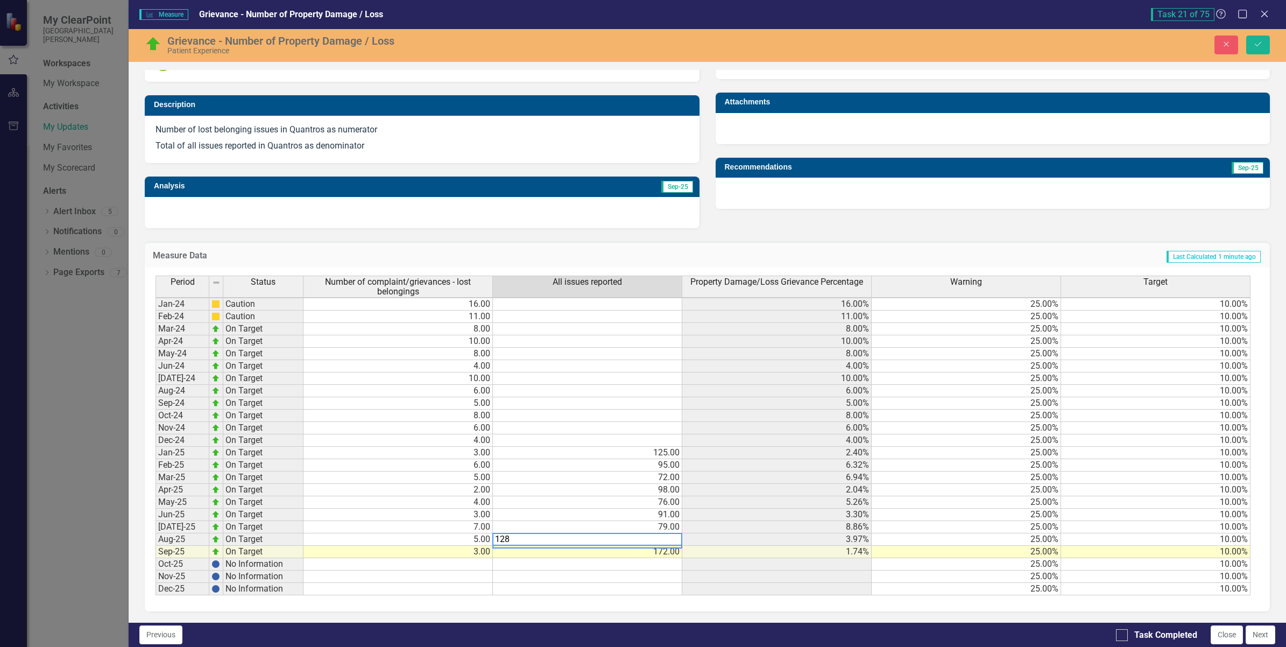
type textarea "128"
click at [616, 579] on td at bounding box center [587, 576] width 189 height 12
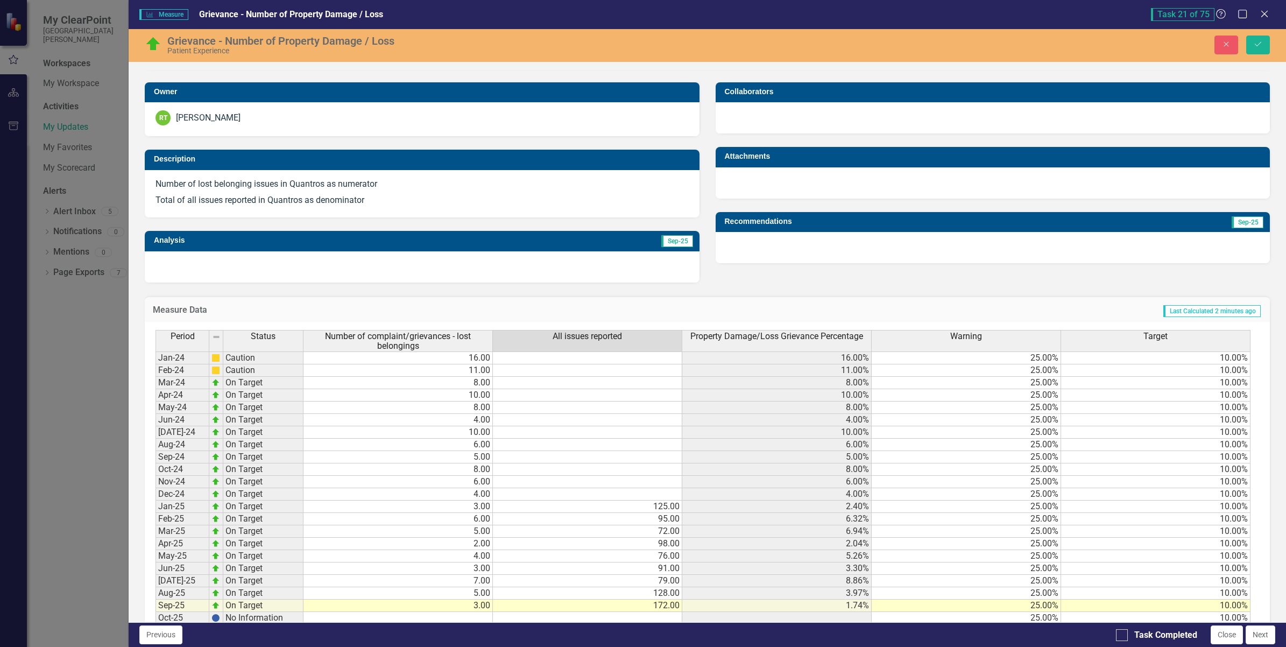
scroll to position [262, 0]
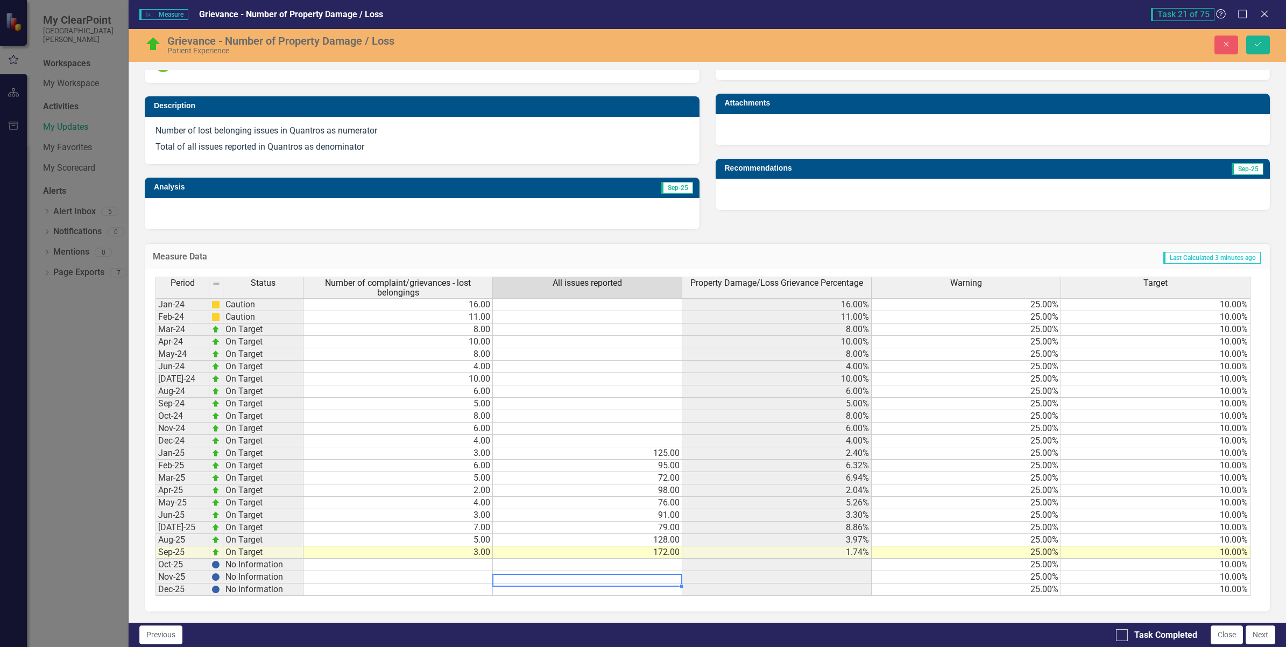
click at [588, 522] on td "79.00" at bounding box center [587, 527] width 189 height 12
type textarea "1"
click at [638, 536] on td "128.00" at bounding box center [587, 540] width 189 height 12
type textarea "172"
click at [1265, 12] on icon at bounding box center [1264, 14] width 8 height 8
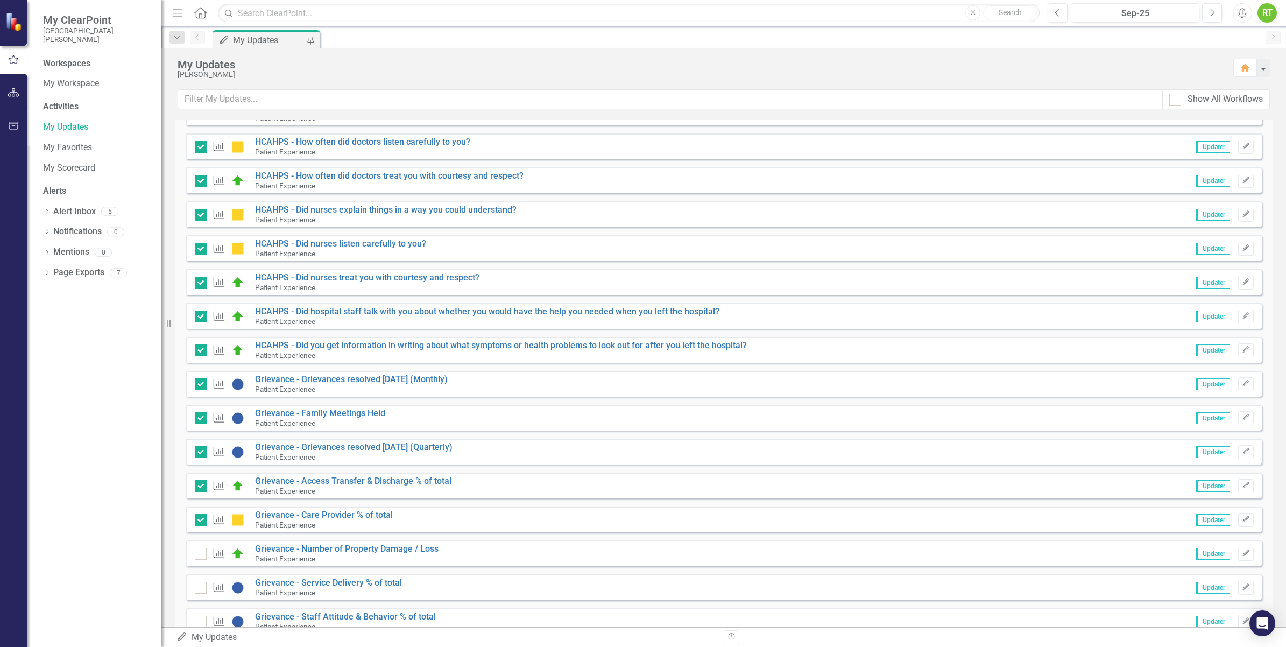
click at [1201, 557] on span "Updater" at bounding box center [1213, 554] width 34 height 12
click at [1205, 554] on span "Updater" at bounding box center [1213, 554] width 34 height 12
click at [1242, 555] on icon "Edit" at bounding box center [1246, 553] width 8 height 6
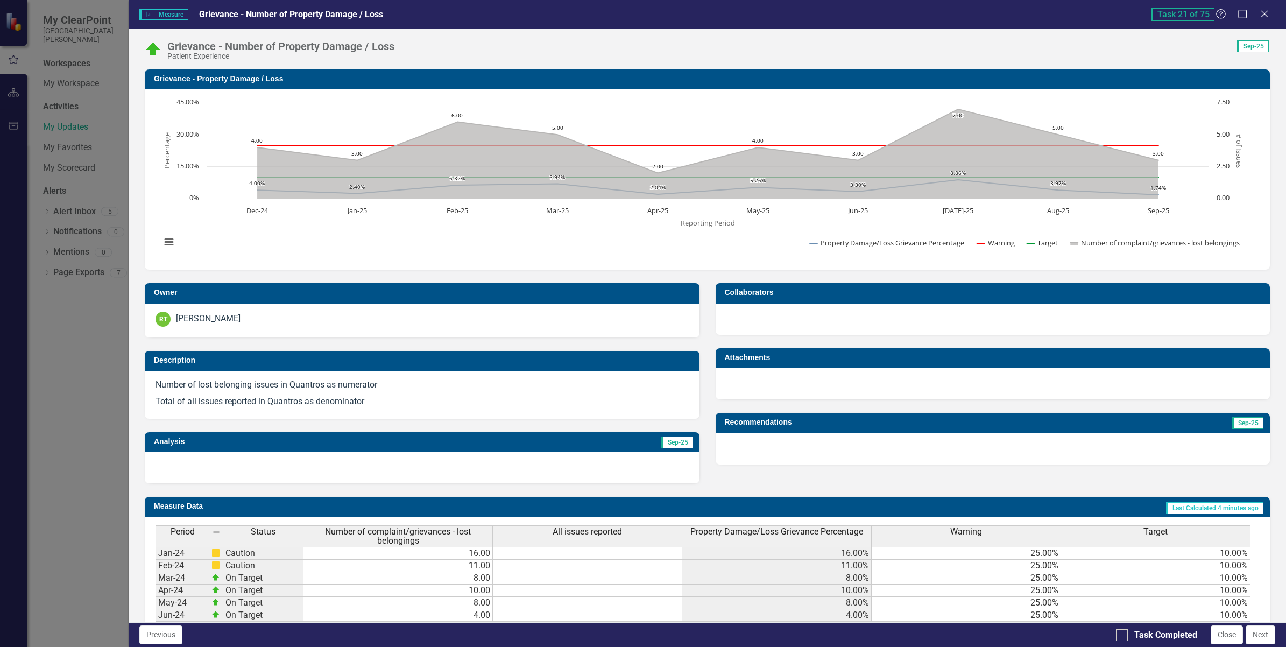
scroll to position [256, 0]
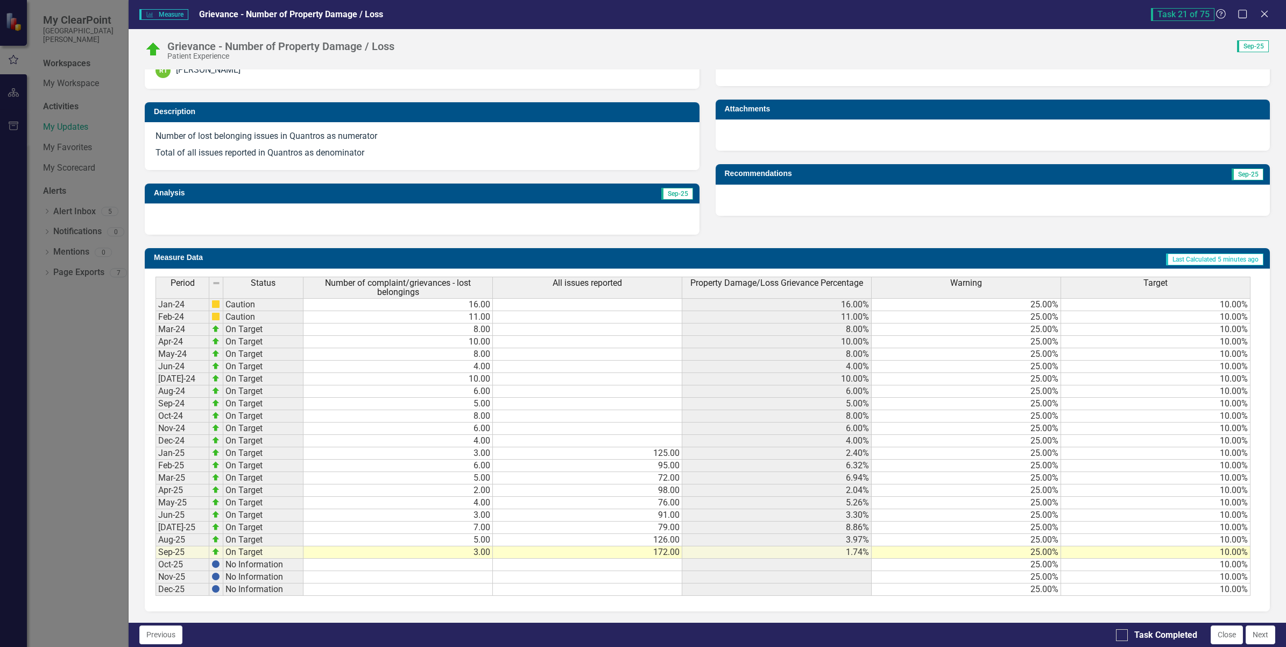
click at [417, 534] on td "5.00" at bounding box center [397, 540] width 189 height 12
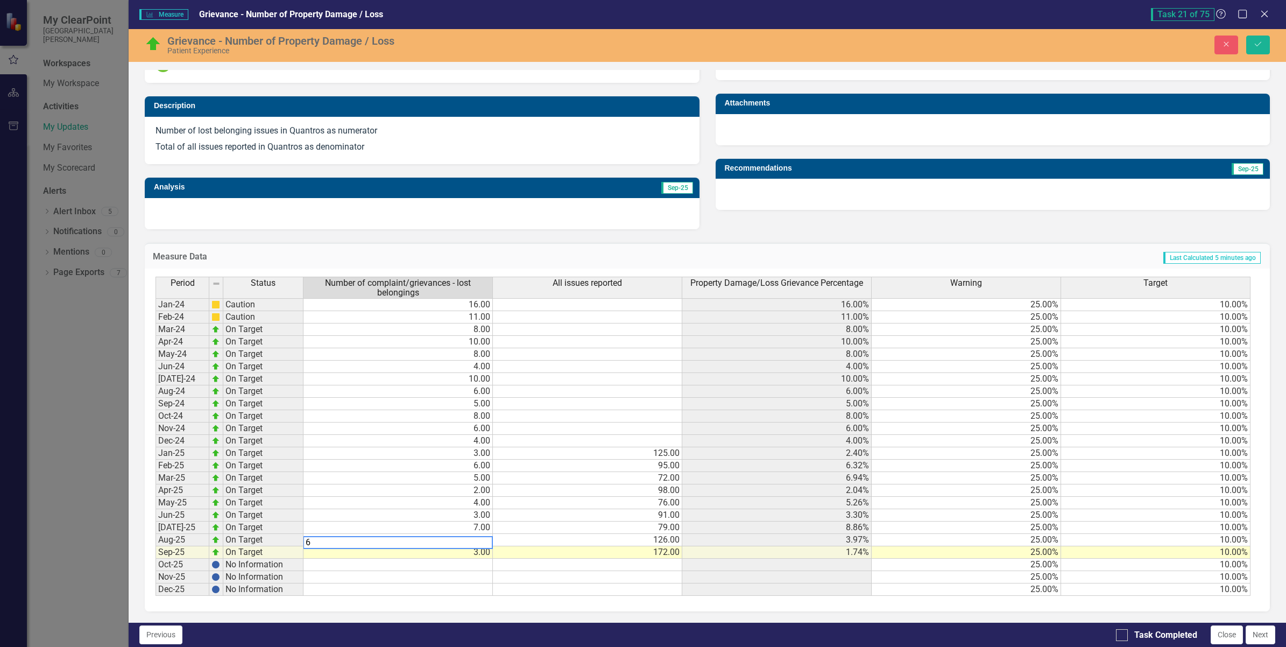
type textarea "6"
drag, startPoint x: 430, startPoint y: 573, endPoint x: 429, endPoint y: 568, distance: 5.5
click at [155, 573] on div "Period Status Number of complaint/grievances - lost belongings All issues repor…" at bounding box center [155, 435] width 0 height 319
click at [647, 541] on td "126.00" at bounding box center [587, 540] width 189 height 12
type textarea "136"
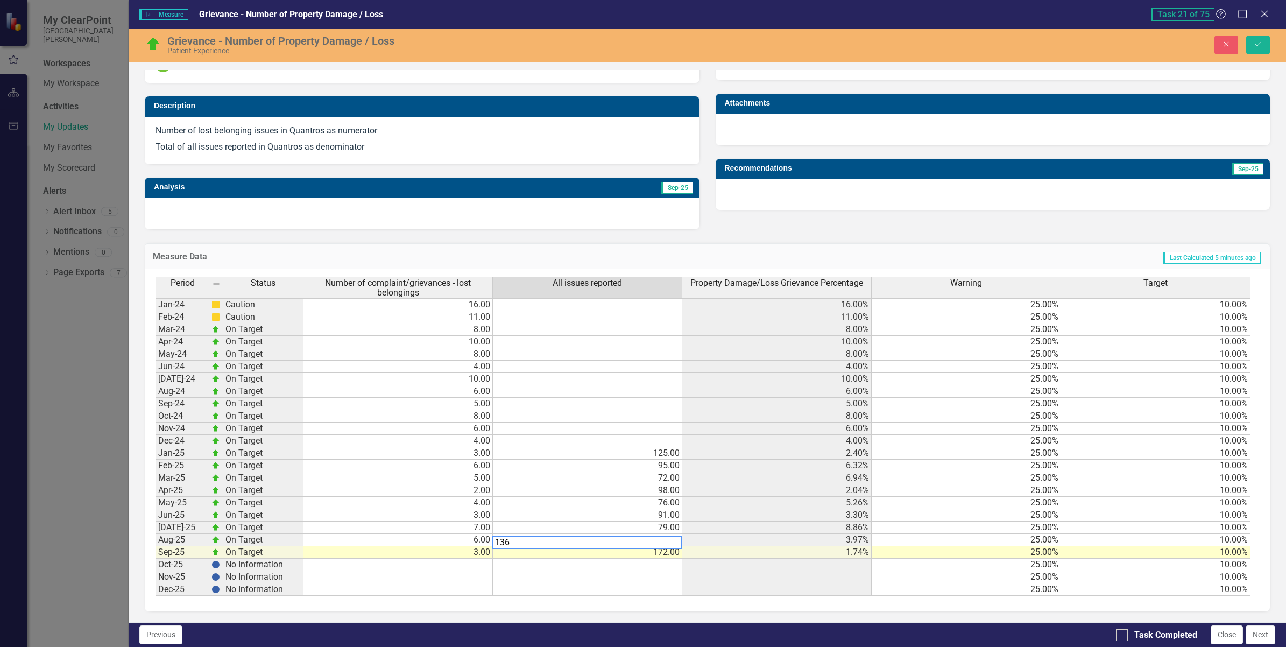
click at [633, 569] on td at bounding box center [587, 564] width 189 height 12
click at [1258, 41] on icon "Save" at bounding box center [1258, 44] width 10 height 8
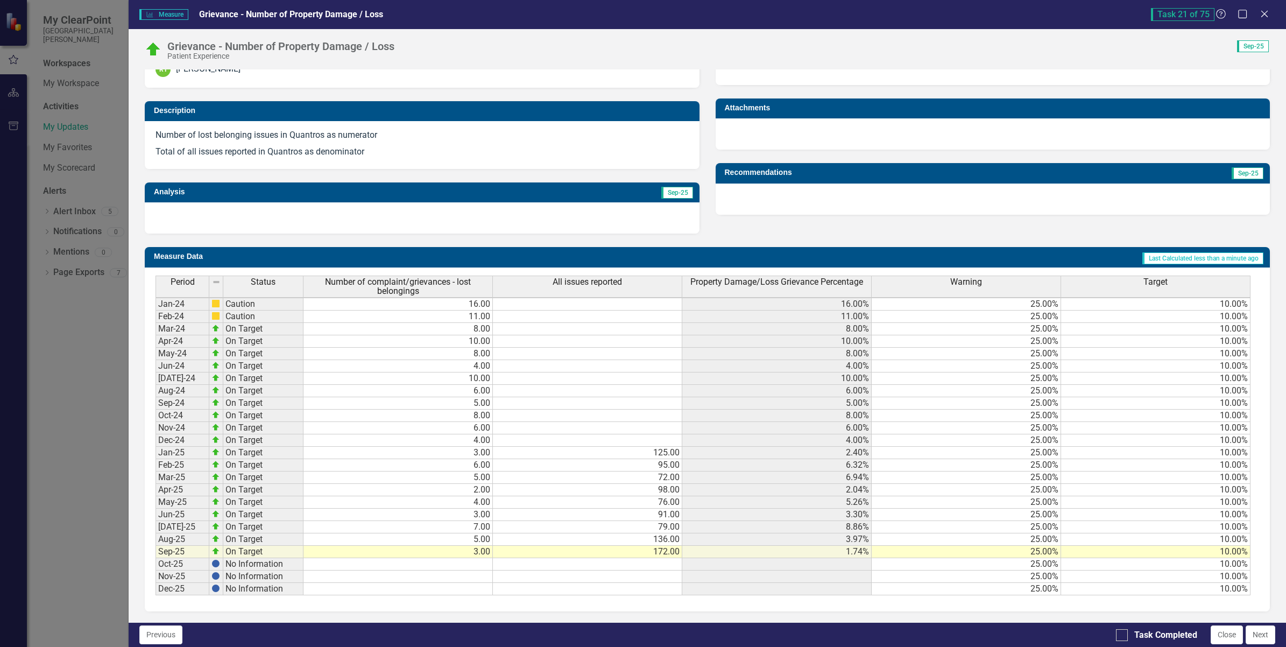
scroll to position [3, 0]
click at [403, 521] on td "7.00" at bounding box center [397, 527] width 189 height 12
click at [652, 372] on td at bounding box center [587, 378] width 189 height 12
click at [629, 521] on td "79.00" at bounding box center [587, 527] width 189 height 12
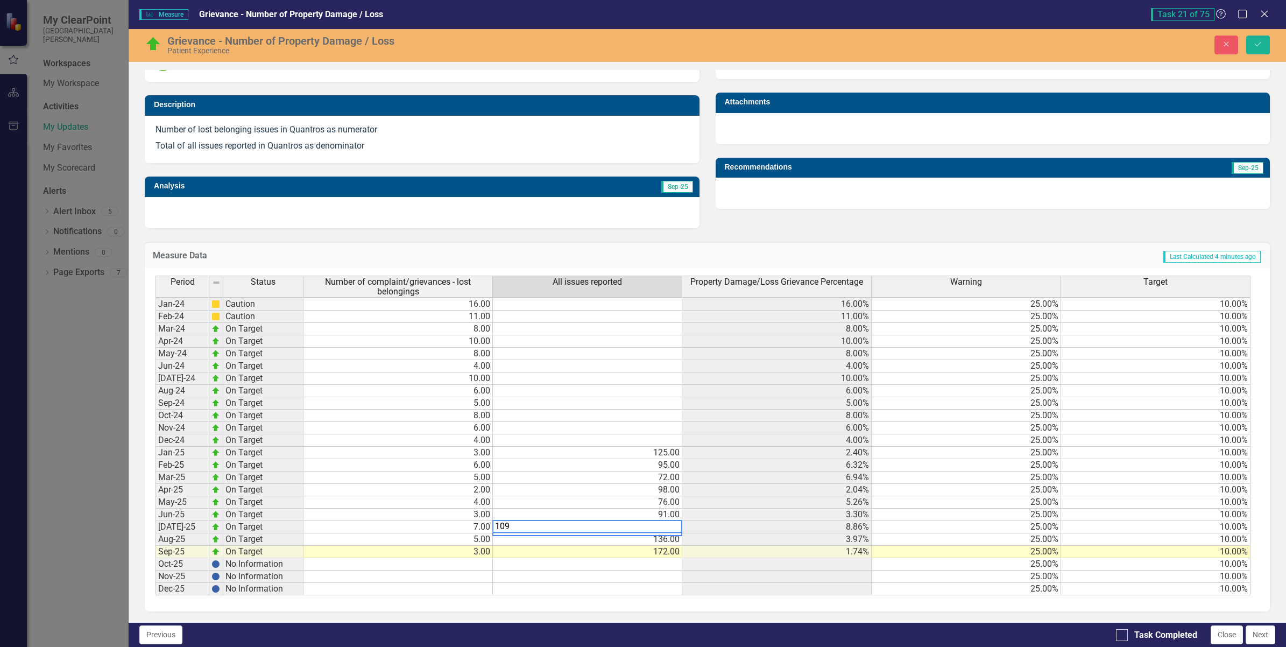
click at [608, 551] on td "172.00" at bounding box center [587, 551] width 189 height 12
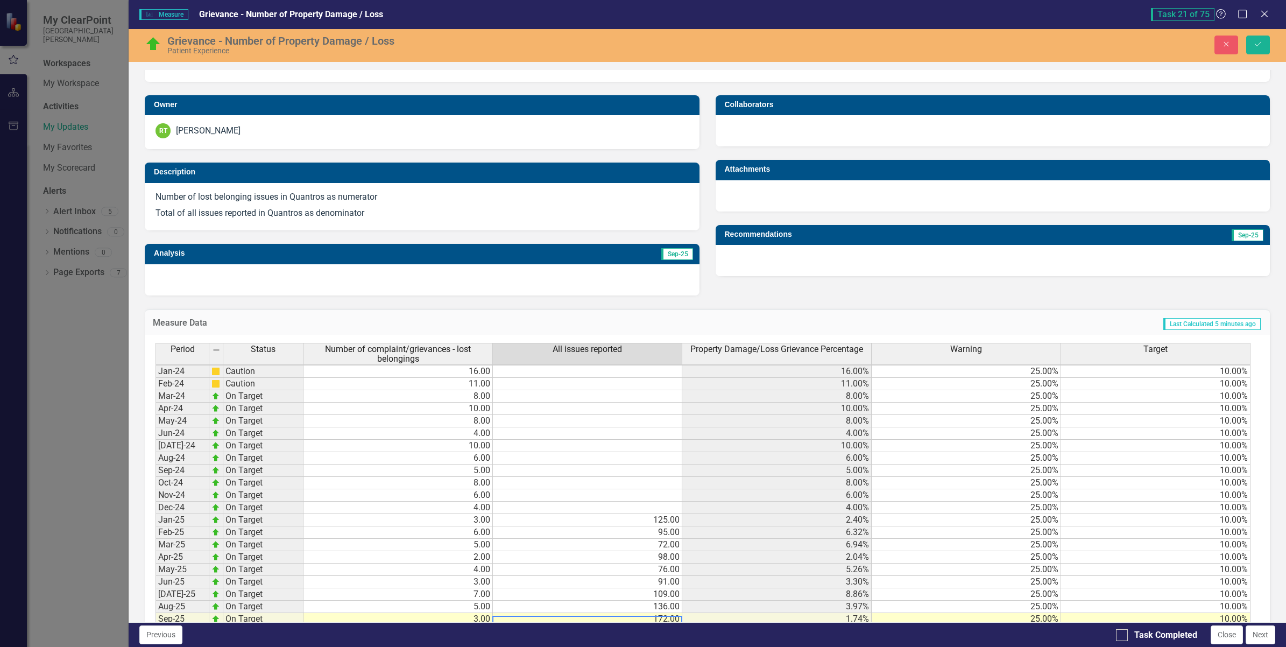
click at [1166, 256] on div at bounding box center [992, 260] width 555 height 31
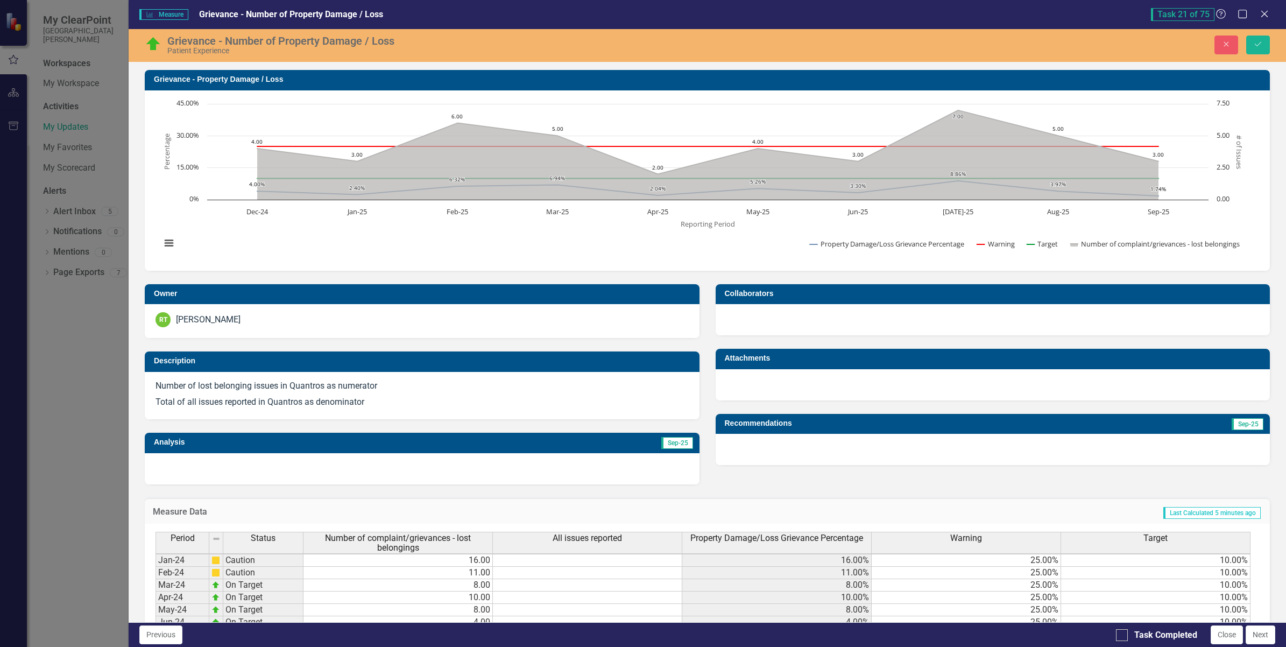
scroll to position [264, 0]
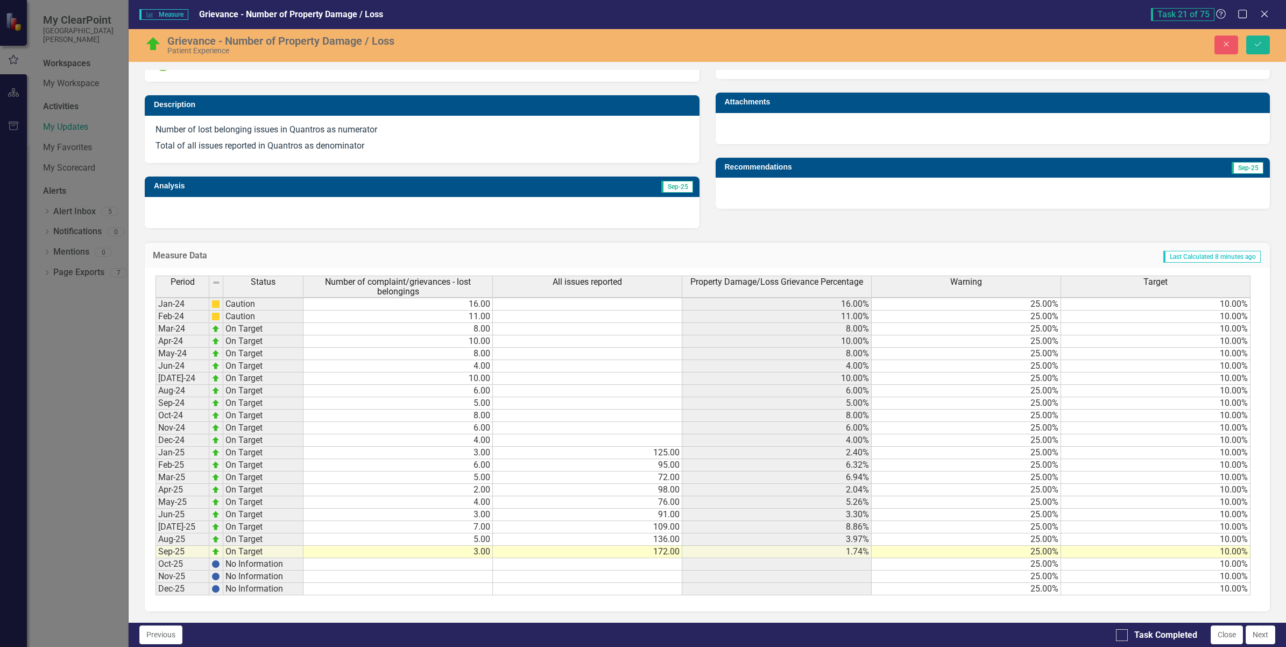
click at [657, 521] on td "109.00" at bounding box center [587, 527] width 189 height 12
click at [653, 484] on td "98.00" at bounding box center [587, 490] width 189 height 12
click at [582, 496] on td "76.00" at bounding box center [587, 502] width 189 height 12
click at [648, 471] on td "72.00" at bounding box center [587, 477] width 189 height 12
click at [640, 484] on td "172.00" at bounding box center [587, 490] width 189 height 12
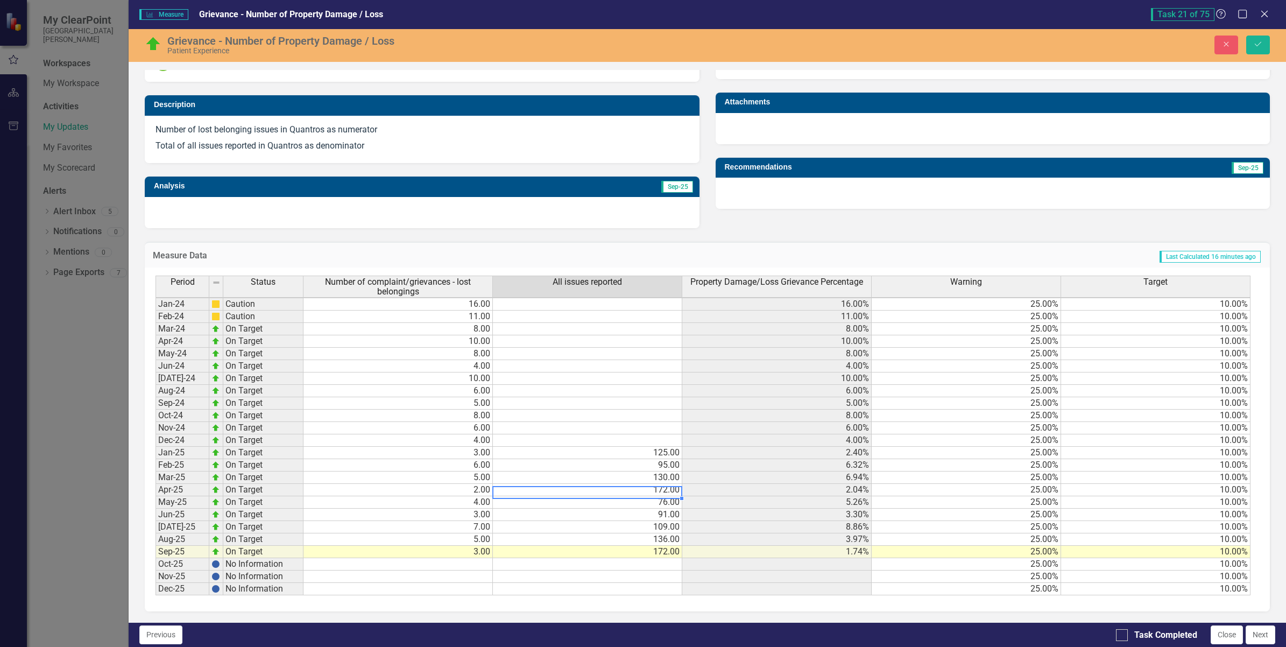
click at [175, 446] on td "Jan-25" at bounding box center [182, 452] width 54 height 12
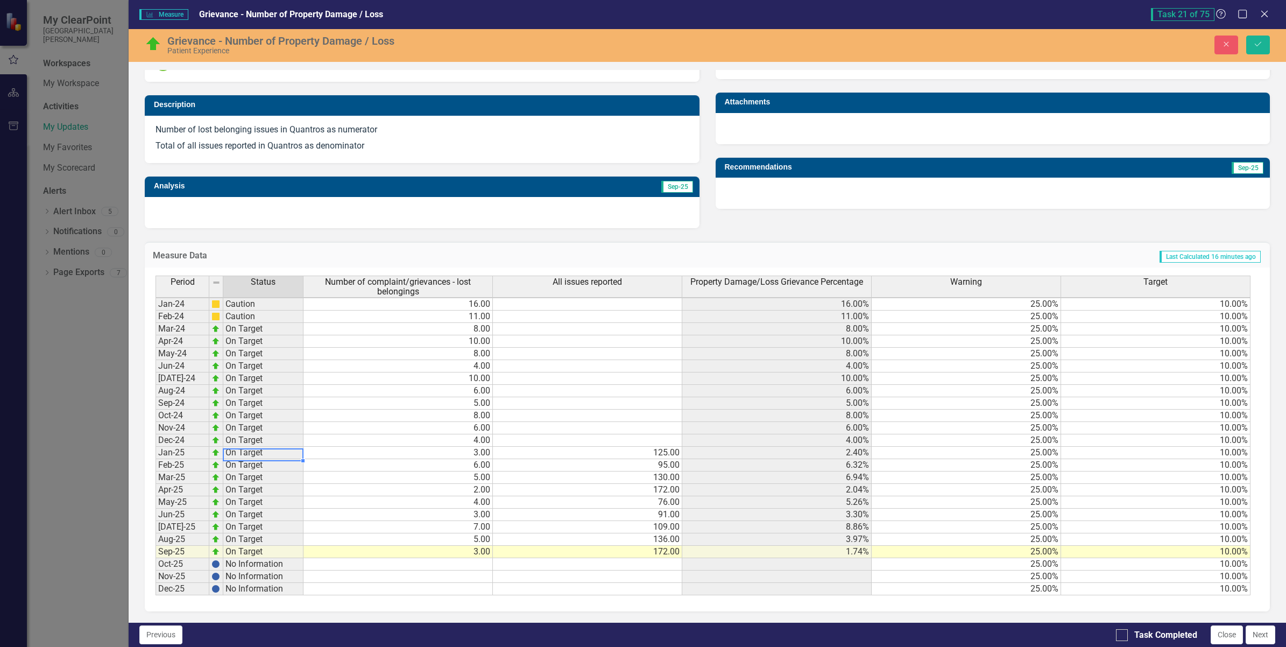
click at [232, 446] on td "On Target" at bounding box center [263, 452] width 80 height 12
click at [168, 448] on td "Jan-25" at bounding box center [182, 452] width 54 height 12
drag, startPoint x: 167, startPoint y: 446, endPoint x: 341, endPoint y: 447, distance: 173.8
click at [341, 447] on div "Period Status Number of complaint/grievances - lost belongings All issues repor…" at bounding box center [702, 435] width 1095 height 320
click at [382, 446] on td "3.00" at bounding box center [397, 452] width 189 height 12
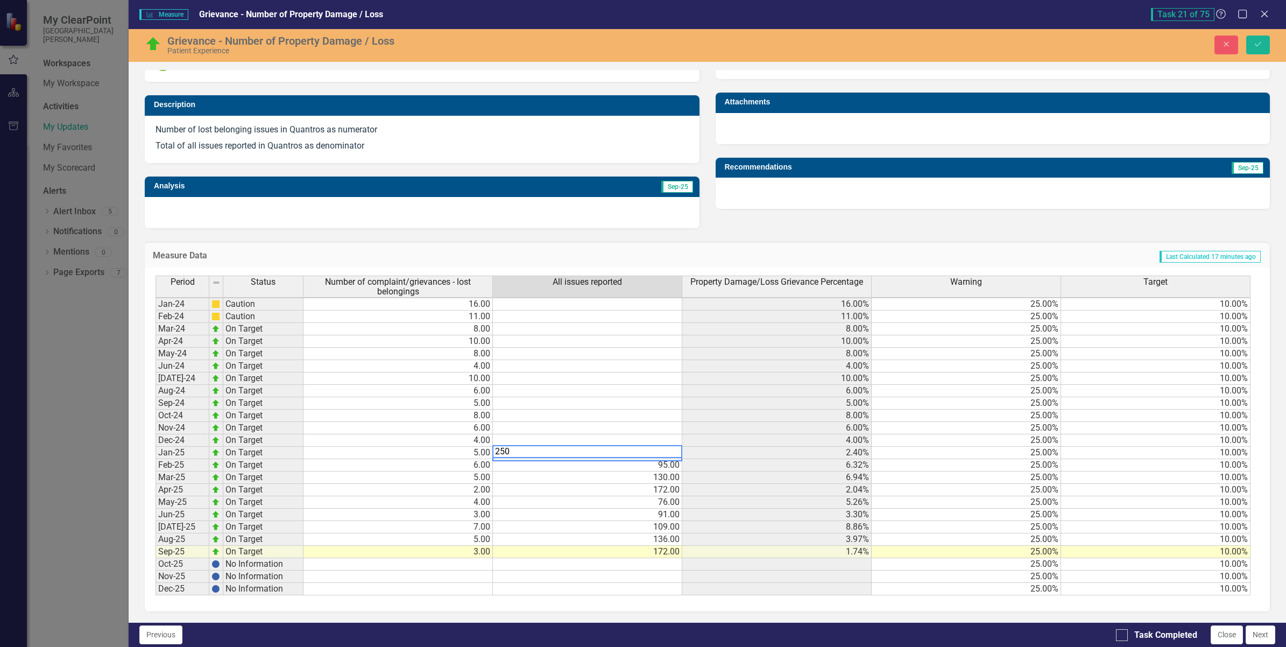
click at [386, 471] on td "5.00" at bounding box center [397, 477] width 189 height 12
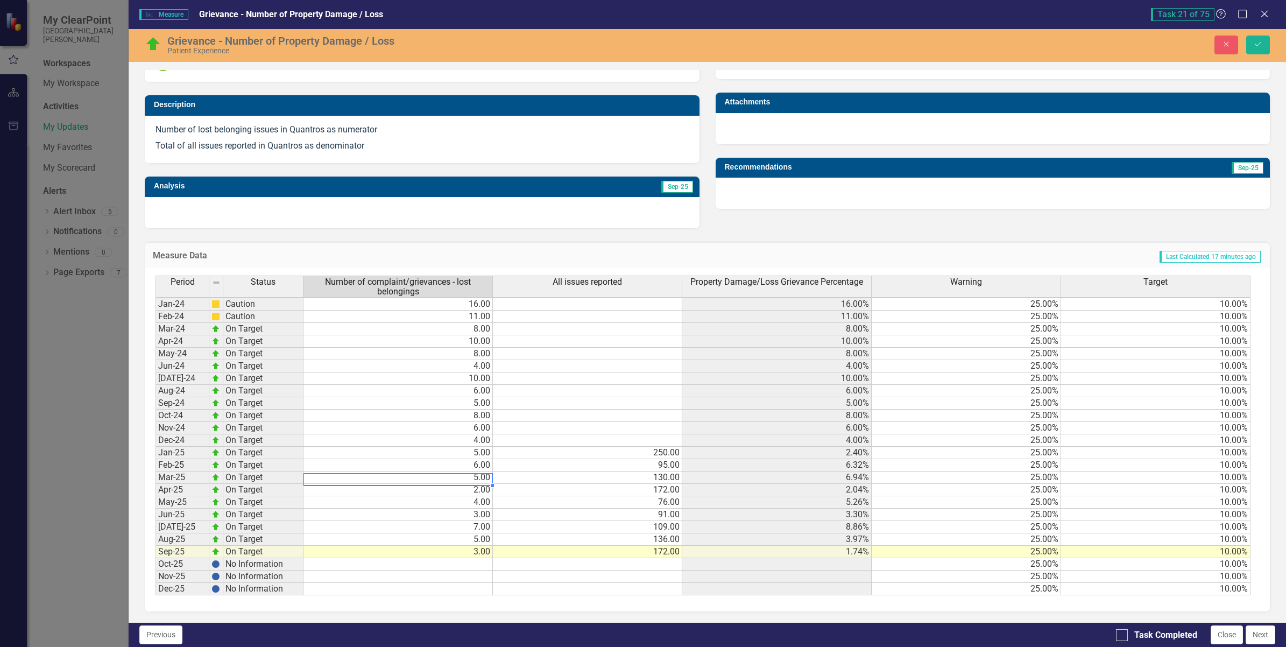
click at [391, 459] on td "6.00" at bounding box center [397, 465] width 189 height 12
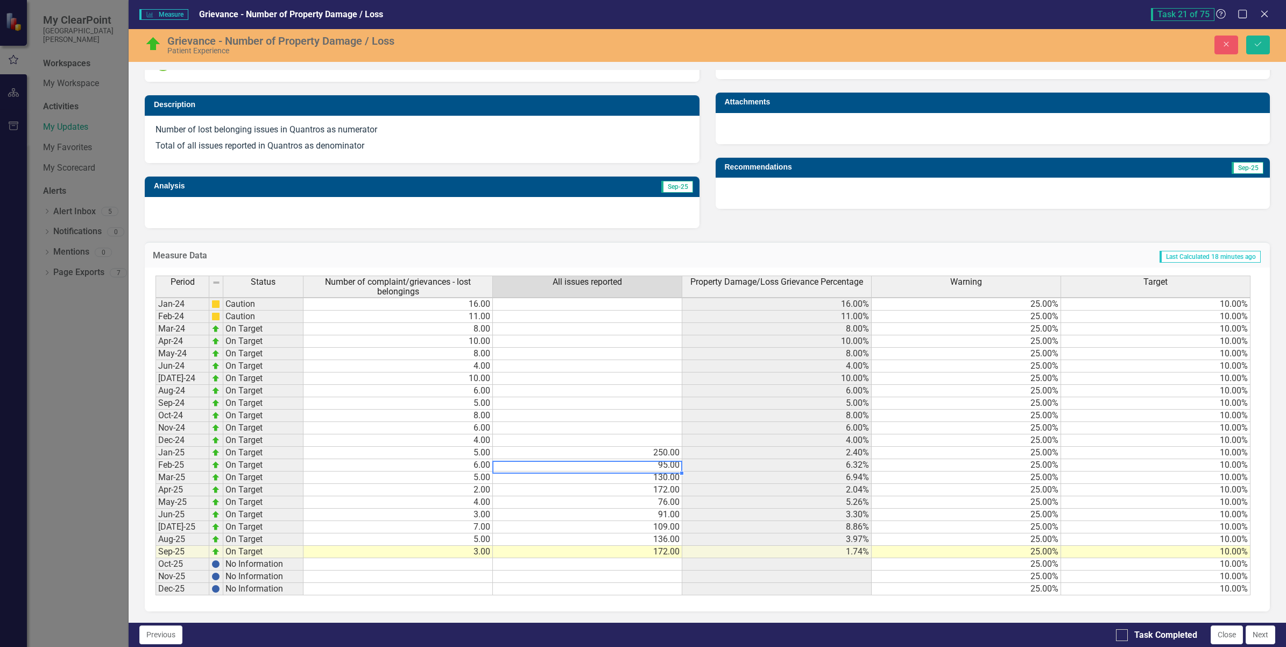
click at [611, 459] on td "95.00" at bounding box center [587, 465] width 189 height 12
click at [448, 472] on td "5.00" at bounding box center [397, 477] width 189 height 12
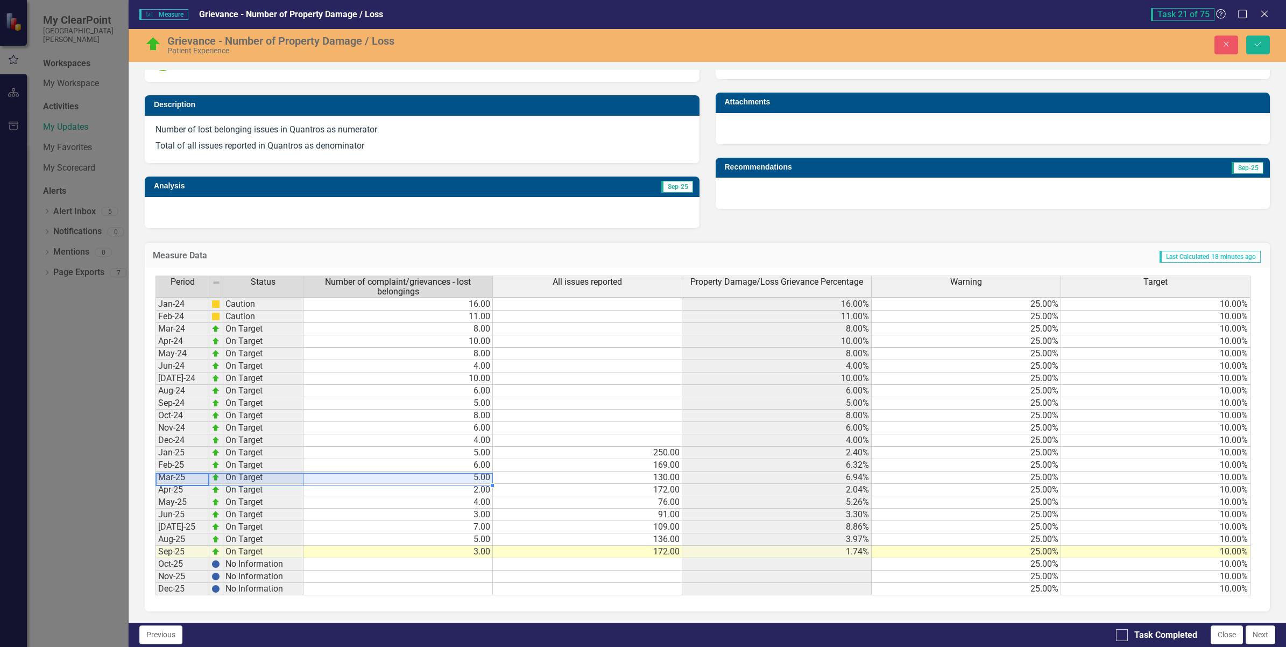
drag, startPoint x: 173, startPoint y: 471, endPoint x: 465, endPoint y: 472, distance: 292.1
click at [465, 472] on div "Period Status Number of complaint/grievances - lost belongings All issues repor…" at bounding box center [702, 435] width 1095 height 320
click at [165, 499] on td "May-25" at bounding box center [182, 502] width 54 height 12
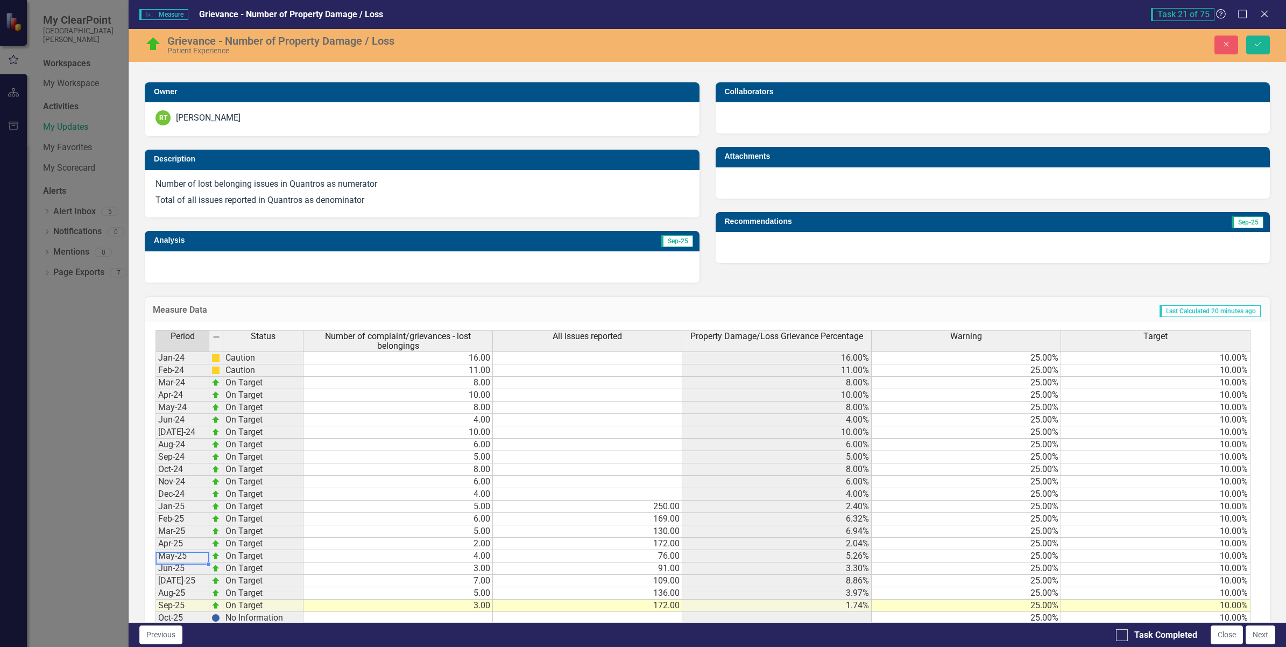
scroll to position [262, 0]
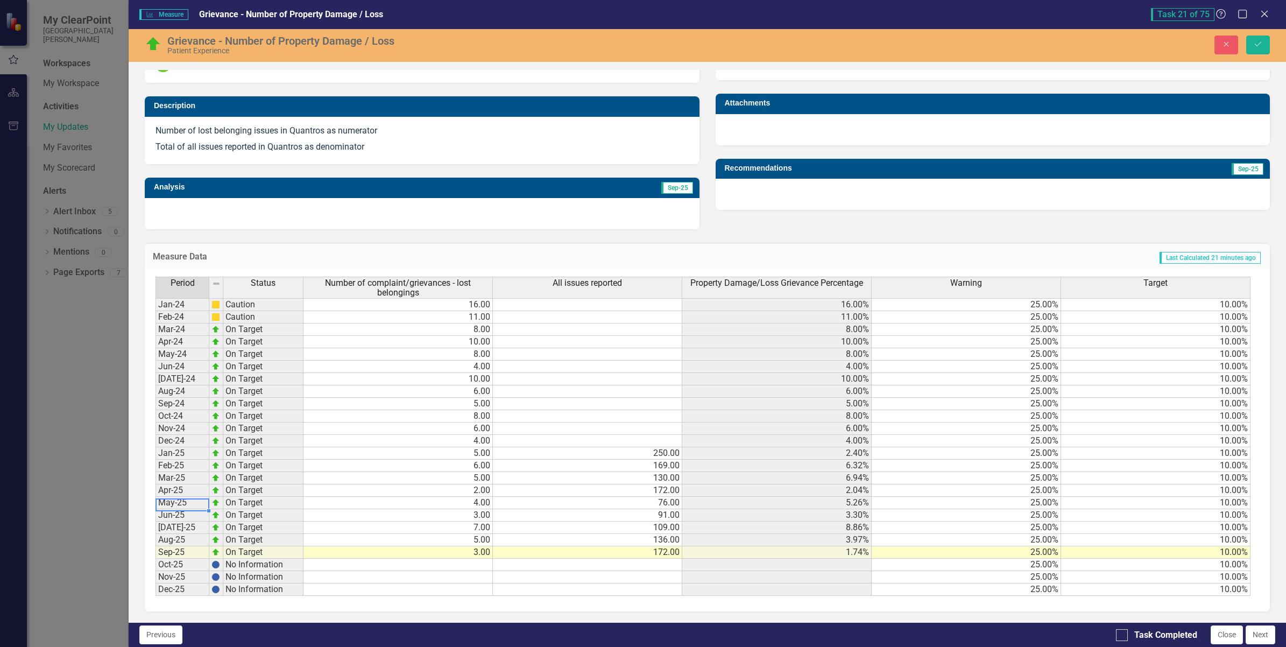
click at [661, 499] on td "76.00" at bounding box center [587, 503] width 189 height 12
click at [641, 512] on td "91.00" at bounding box center [587, 515] width 189 height 12
click at [602, 509] on td "91.00" at bounding box center [587, 515] width 189 height 12
type textarea "9"
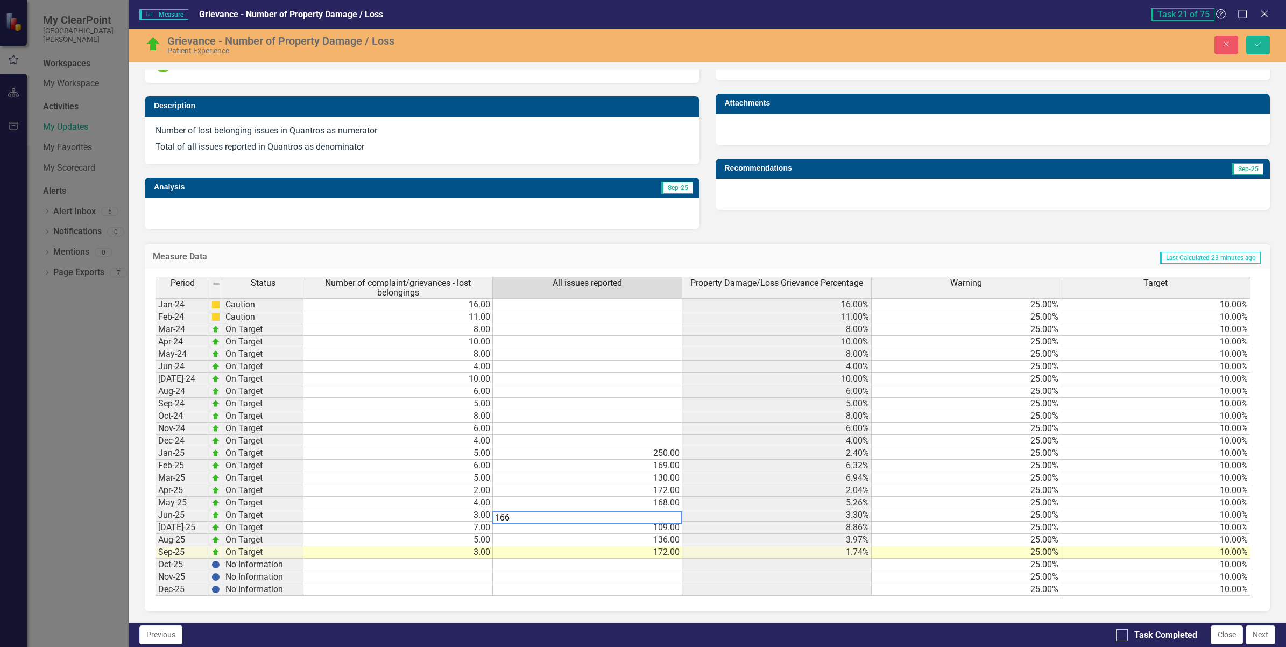
click at [605, 534] on td "136.00" at bounding box center [587, 540] width 189 height 12
type textarea "136"
click at [1261, 40] on icon "Save" at bounding box center [1258, 44] width 10 height 8
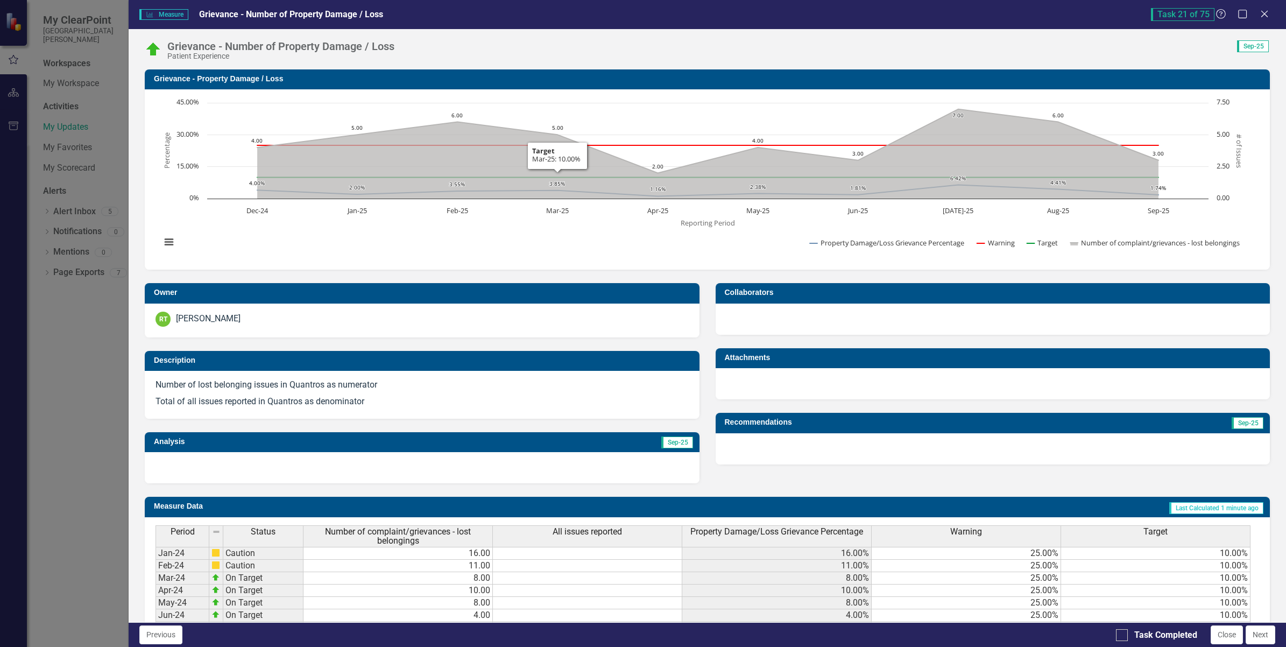
scroll to position [256, 0]
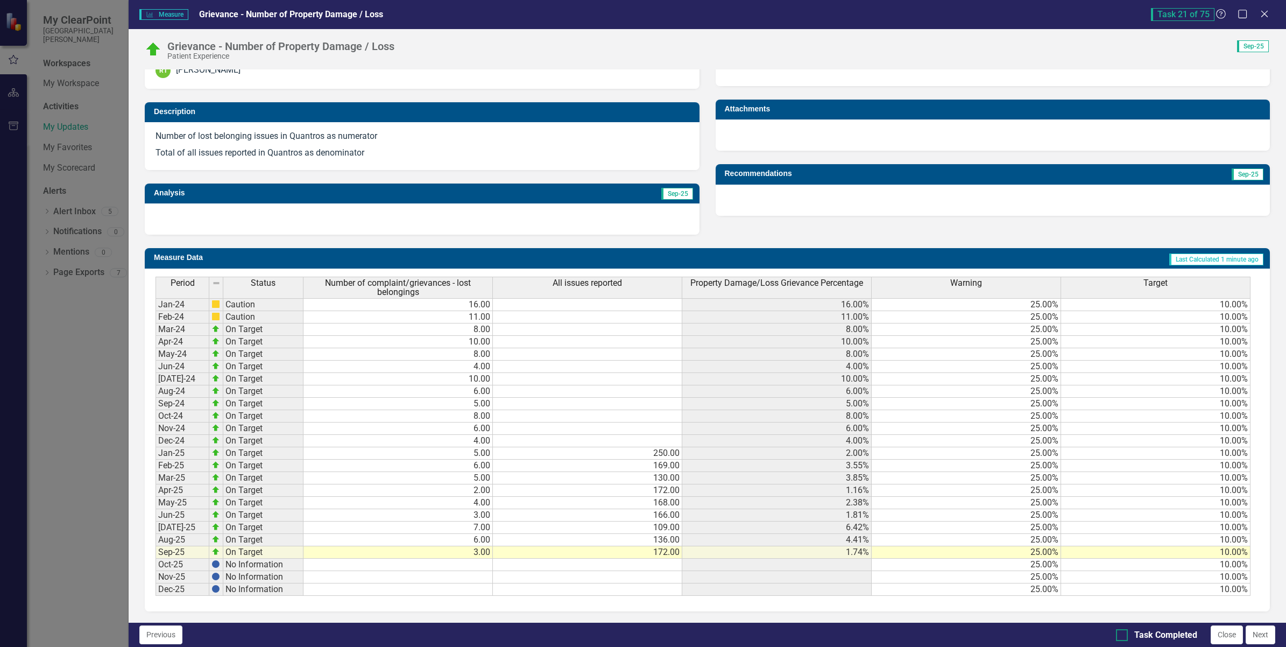
click at [1118, 634] on input "Task Completed" at bounding box center [1119, 632] width 7 height 7
checkbox input "true"
click at [1266, 639] on button "Next" at bounding box center [1260, 634] width 30 height 19
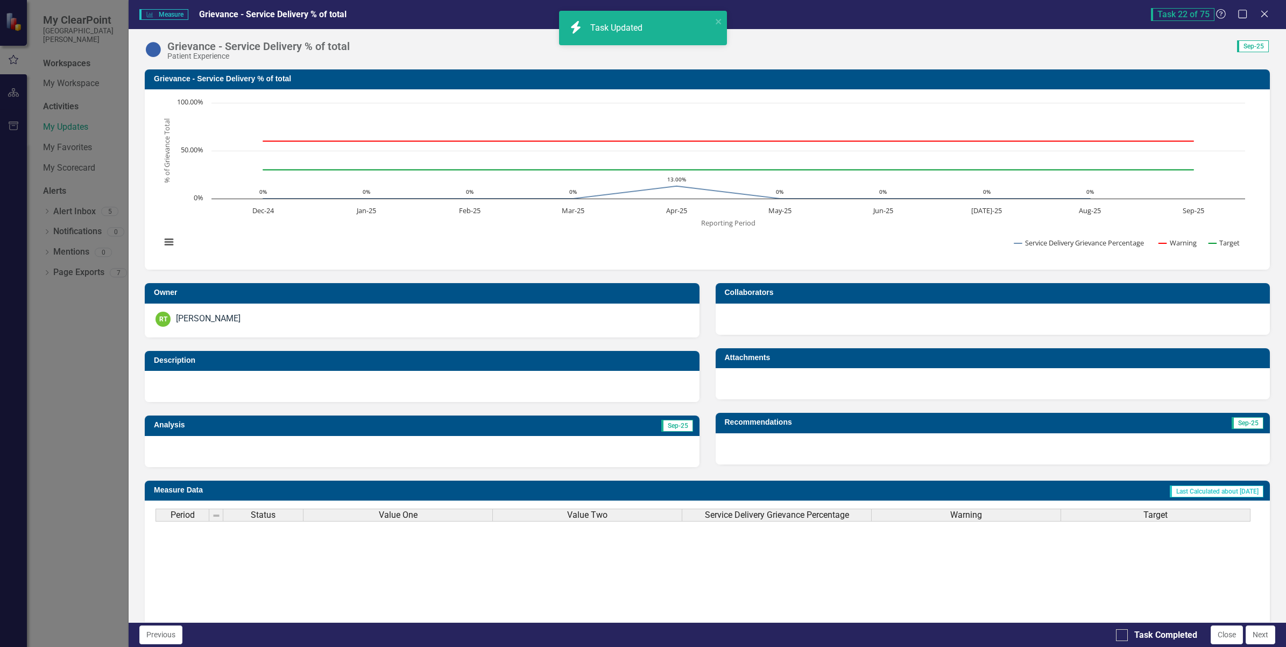
checkbox input "true"
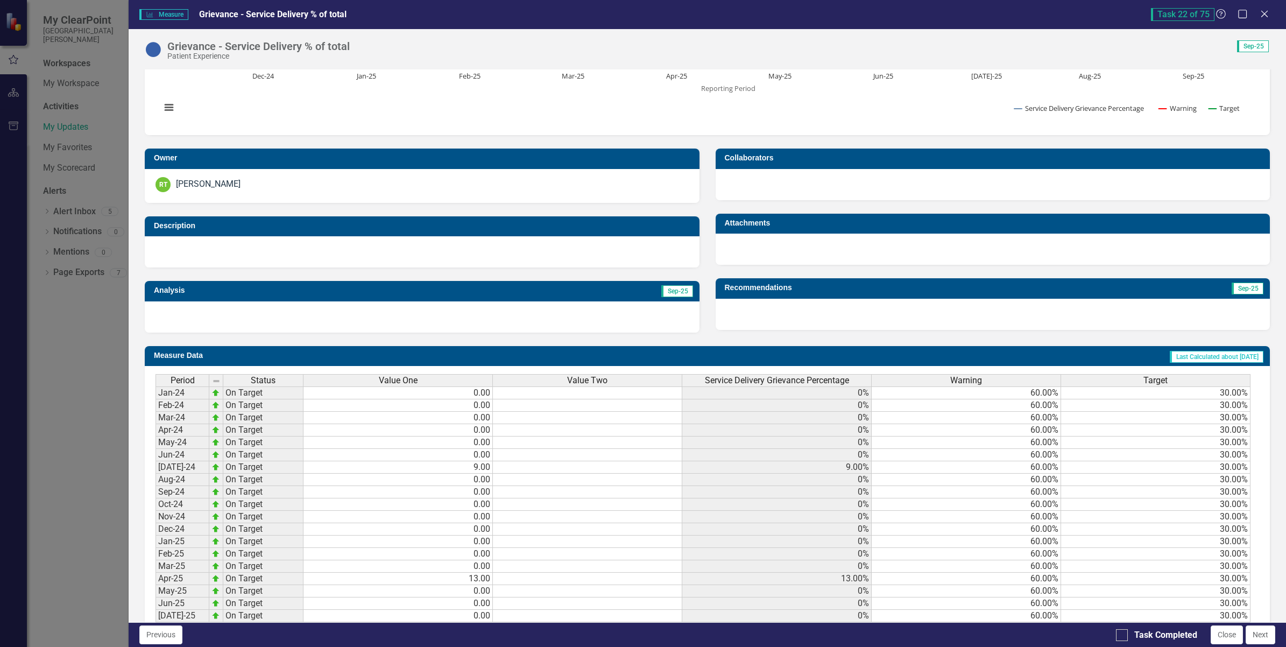
scroll to position [230, 0]
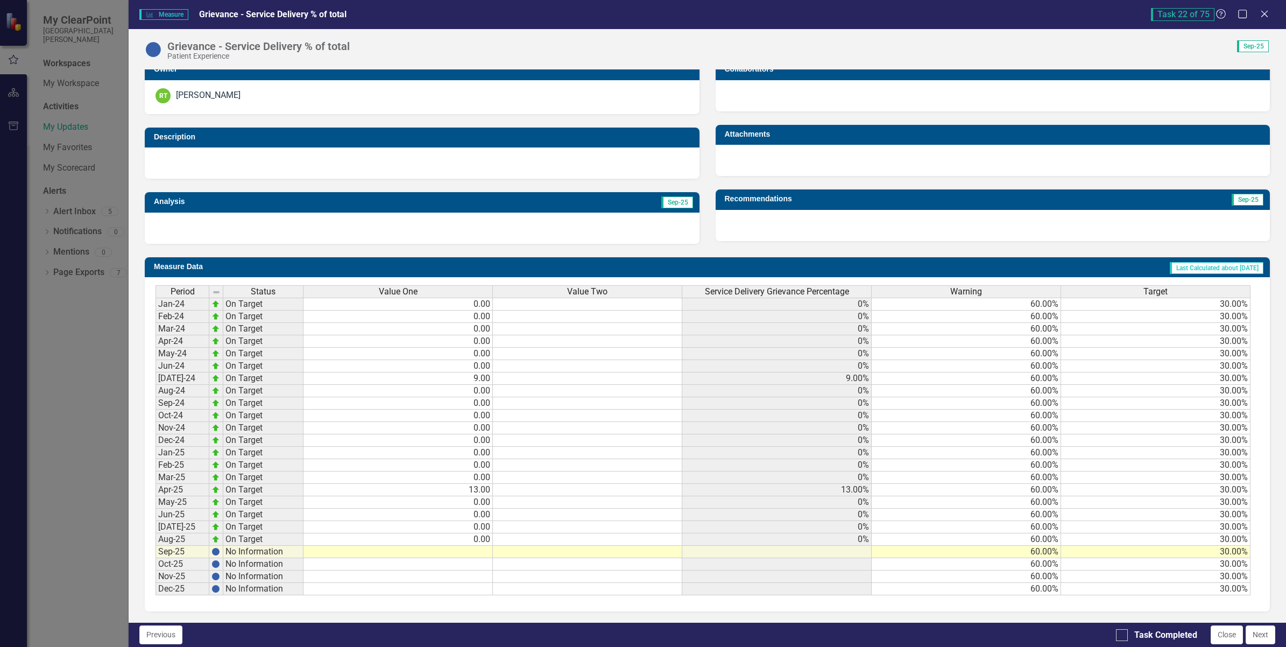
click at [464, 549] on td at bounding box center [397, 551] width 189 height 12
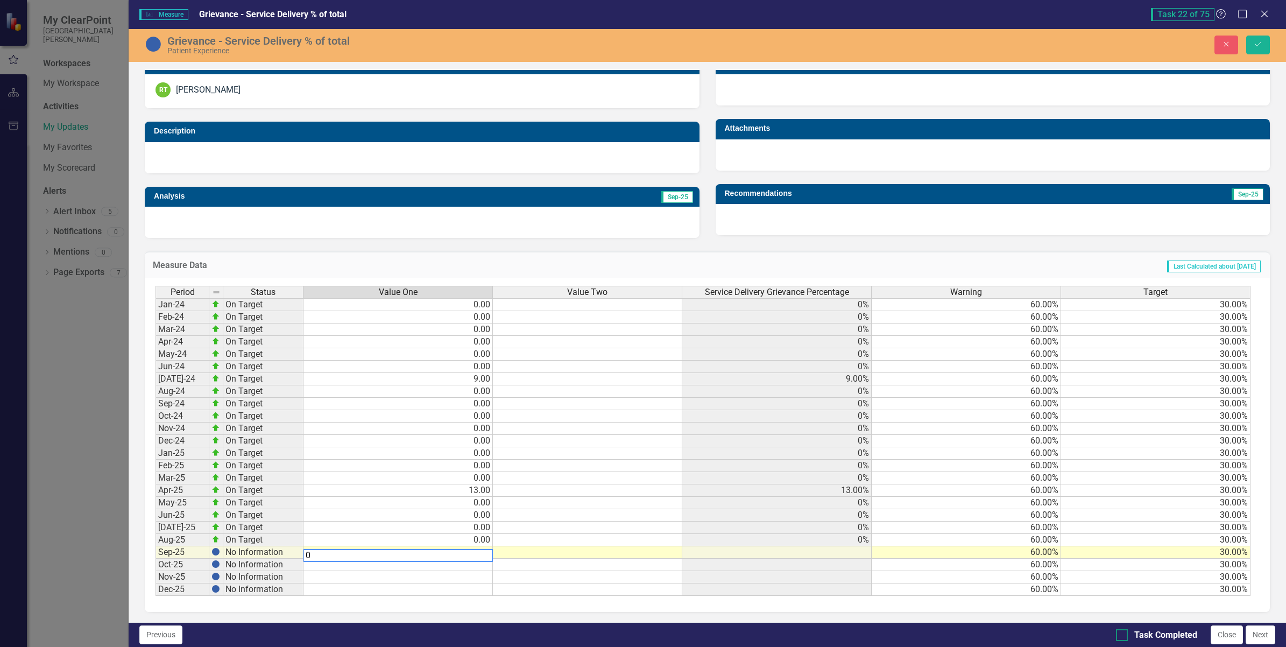
type textarea "0"
click at [1127, 633] on div "Task Completed" at bounding box center [1156, 635] width 81 height 12
click at [1123, 633] on input "Task Completed" at bounding box center [1119, 632] width 7 height 7
checkbox input "true"
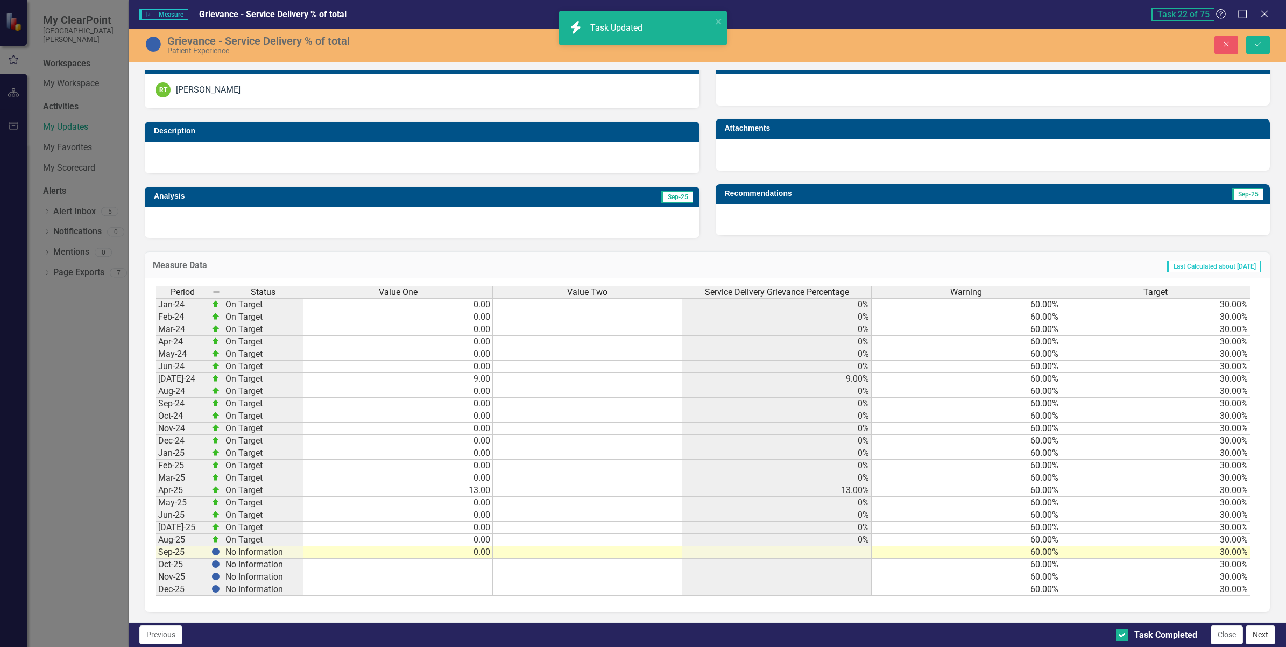
click at [1260, 635] on button "Next" at bounding box center [1260, 634] width 30 height 19
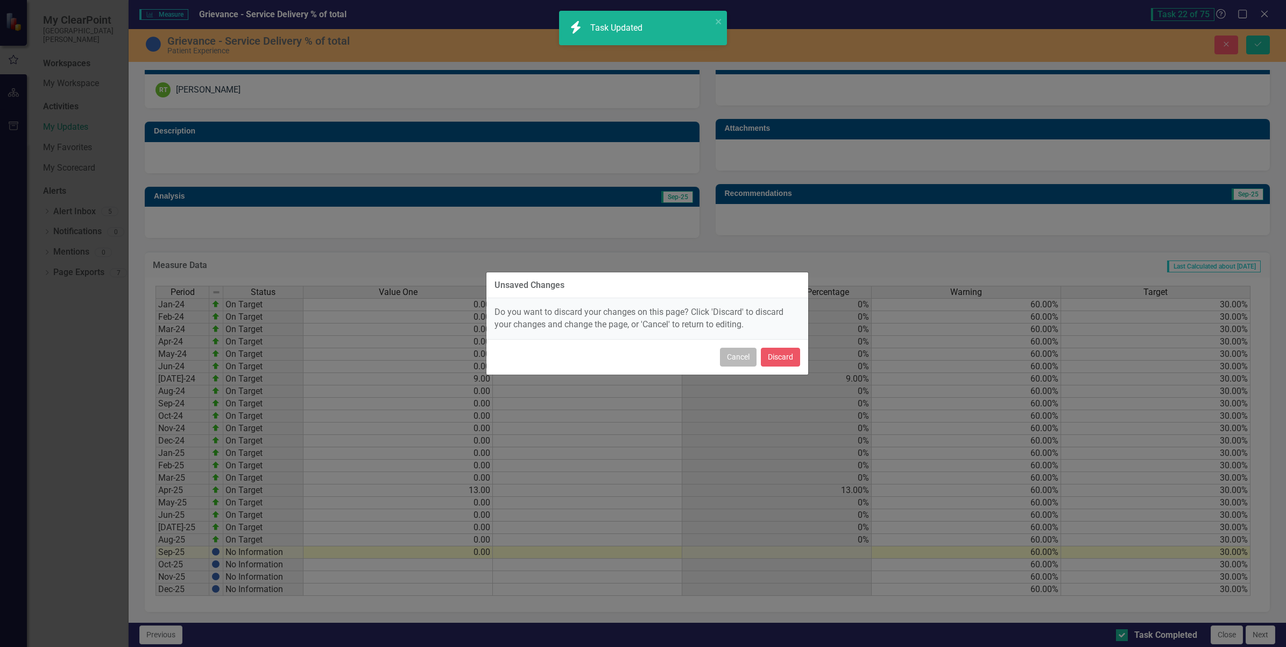
click at [741, 358] on button "Cancel" at bounding box center [738, 357] width 37 height 19
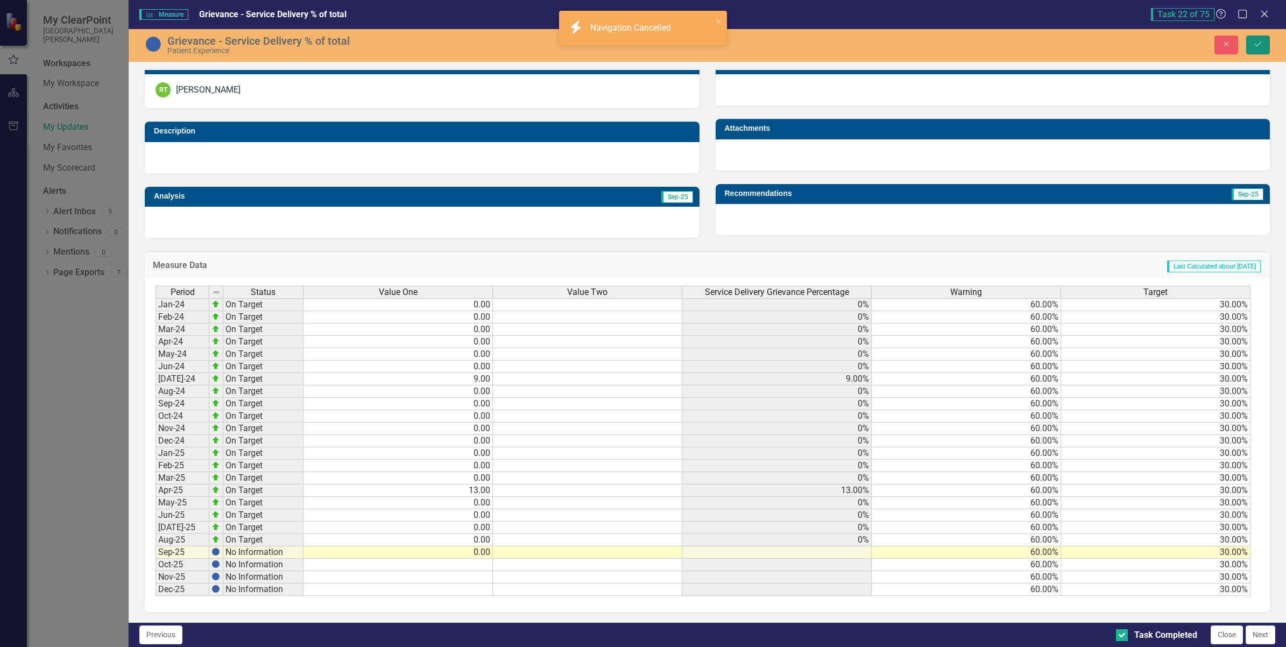
drag, startPoint x: 1263, startPoint y: 44, endPoint x: 1268, endPoint y: 504, distance: 460.5
click at [1263, 44] on button "Save" at bounding box center [1258, 45] width 24 height 19
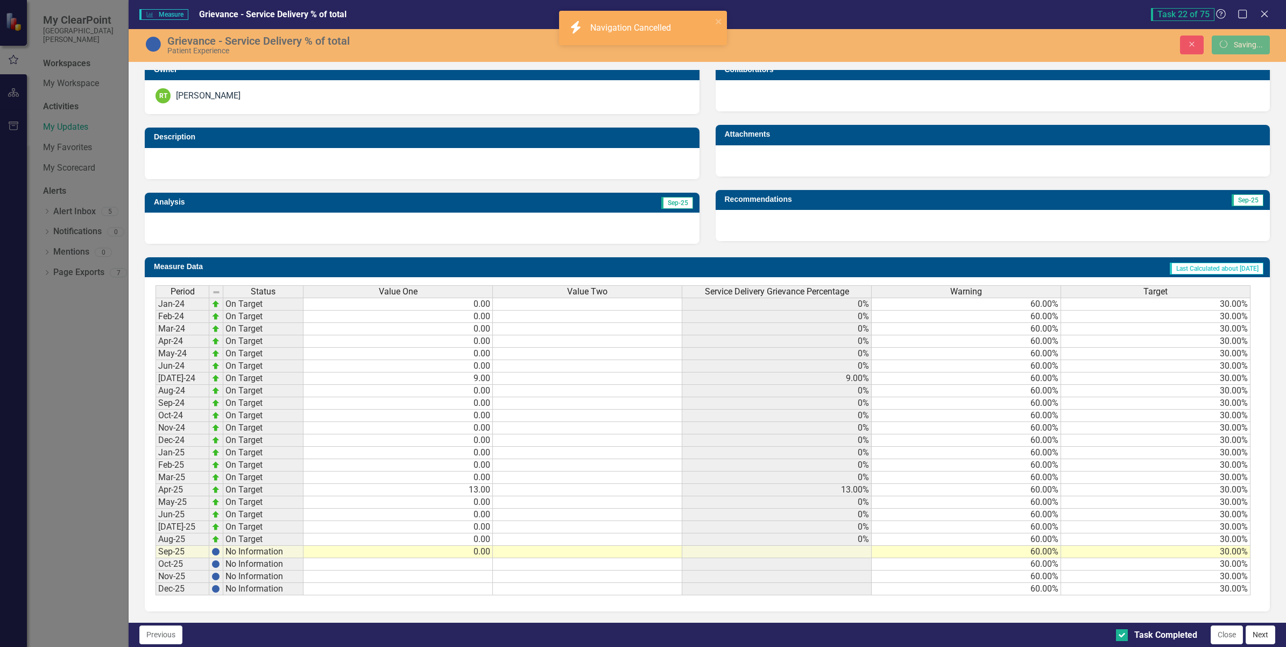
click at [1256, 634] on button "Next" at bounding box center [1260, 634] width 30 height 19
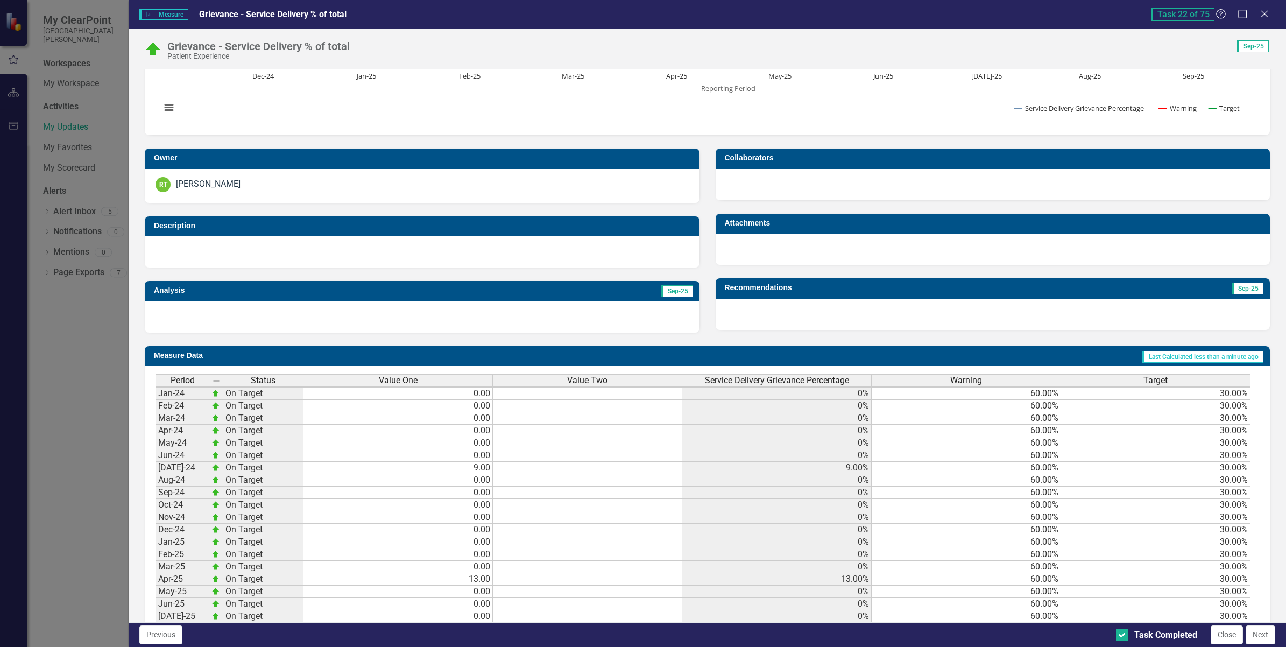
scroll to position [202, 0]
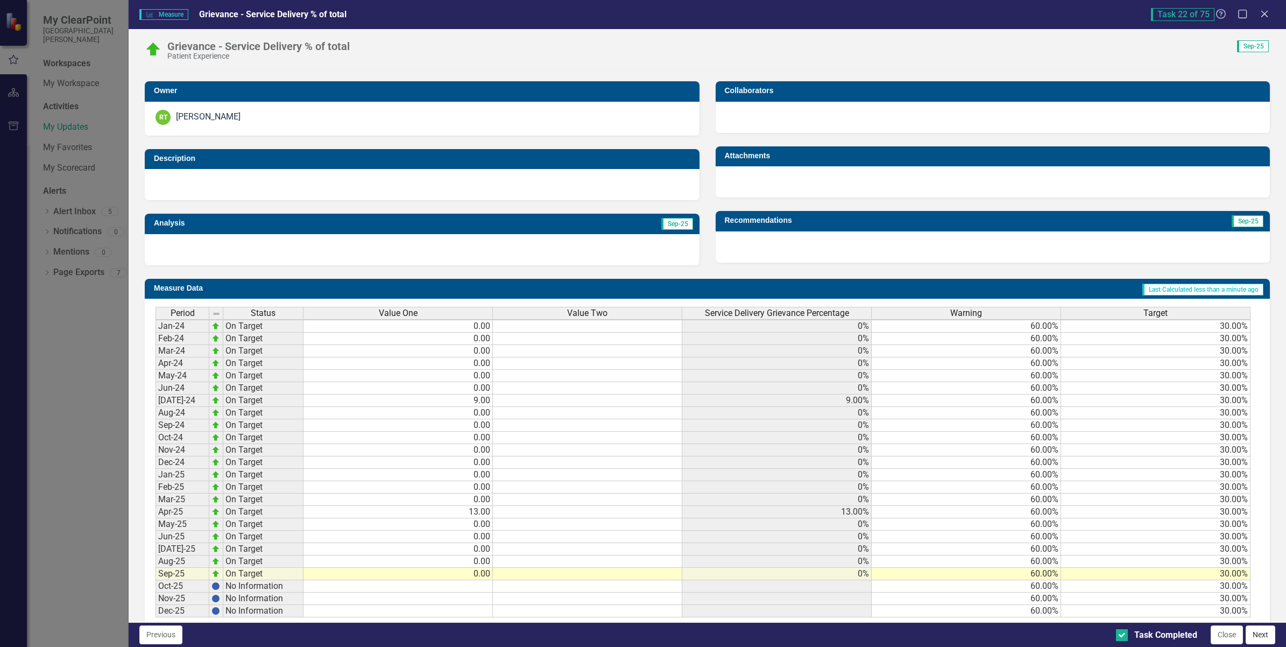
click at [1265, 637] on button "Next" at bounding box center [1260, 634] width 30 height 19
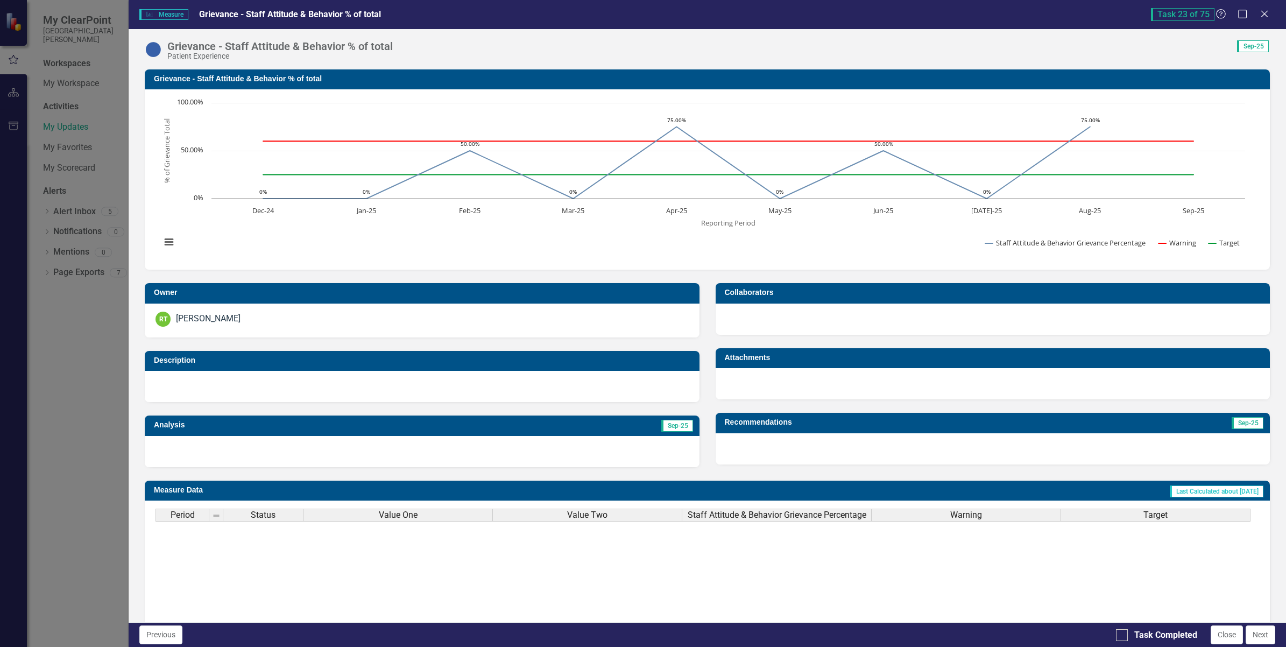
checkbox input "true"
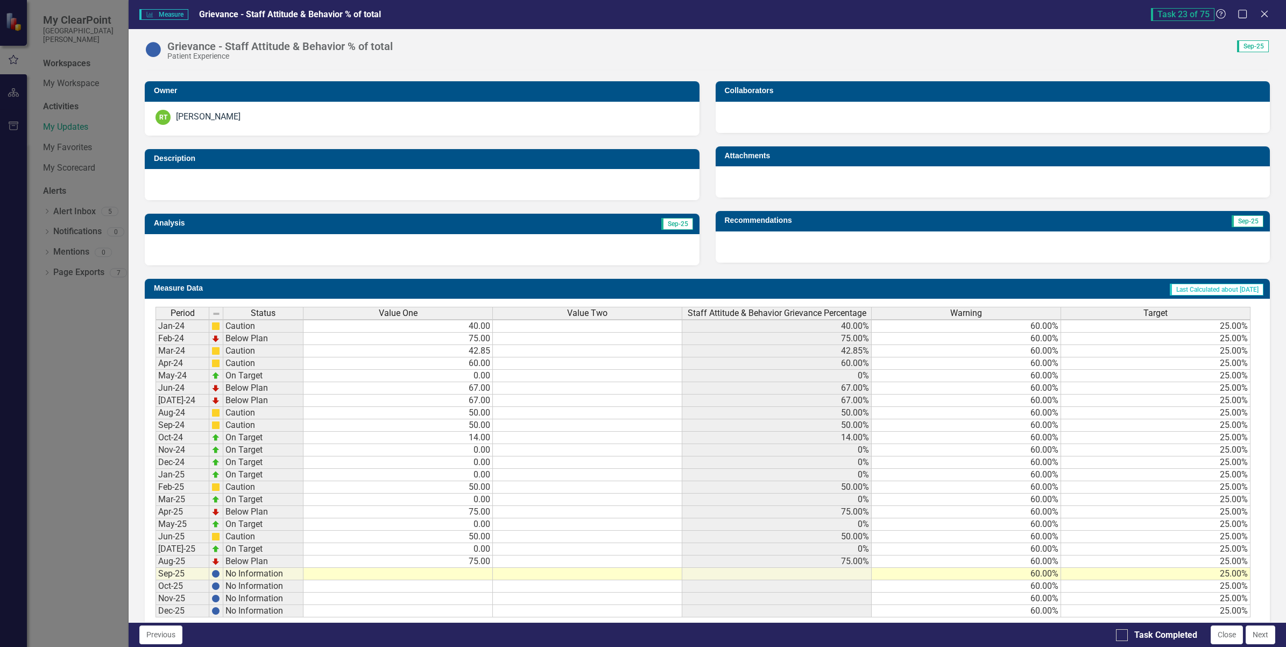
click at [447, 577] on td at bounding box center [397, 574] width 189 height 12
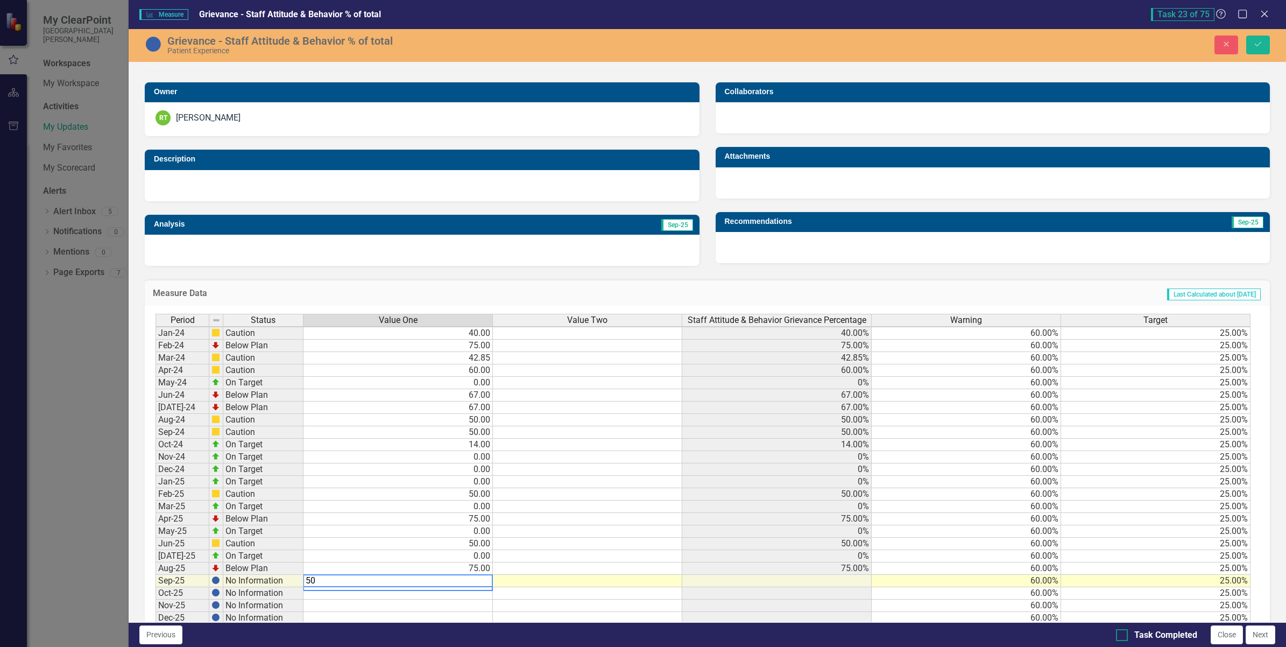
type textarea "50"
click at [1116, 634] on input "Task Completed" at bounding box center [1119, 632] width 7 height 7
checkbox input "true"
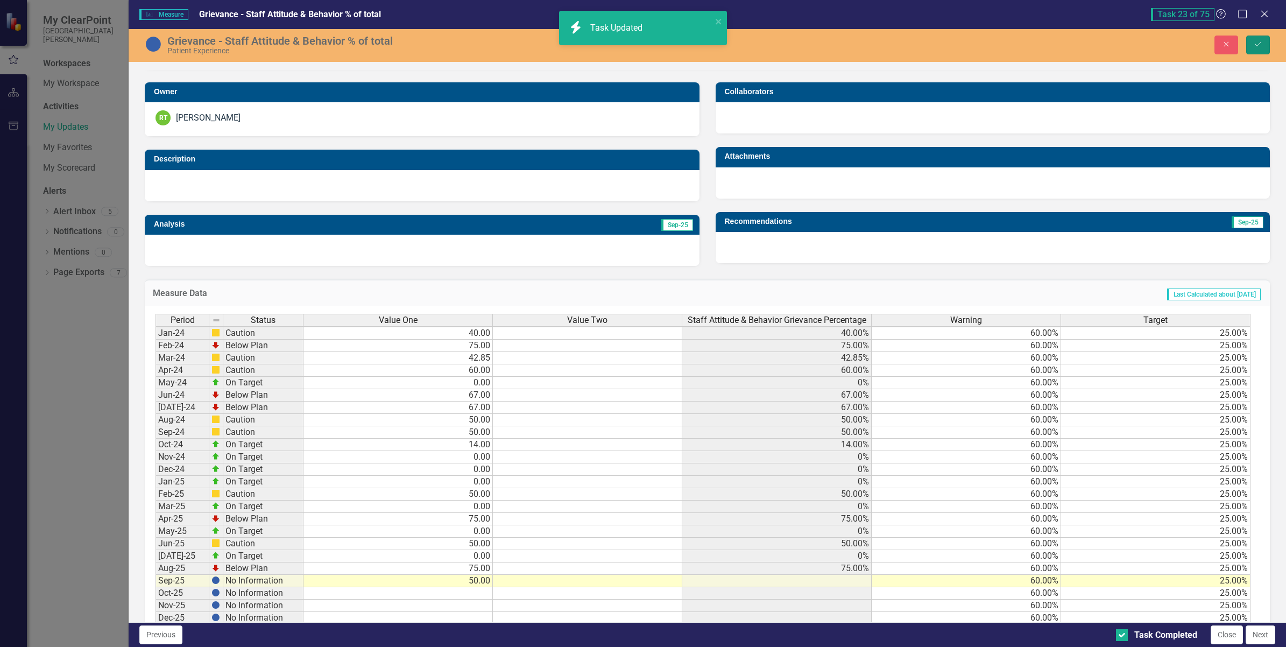
drag, startPoint x: 1250, startPoint y: 47, endPoint x: 1254, endPoint y: 122, distance: 75.5
click at [1250, 46] on button "Save" at bounding box center [1258, 45] width 24 height 19
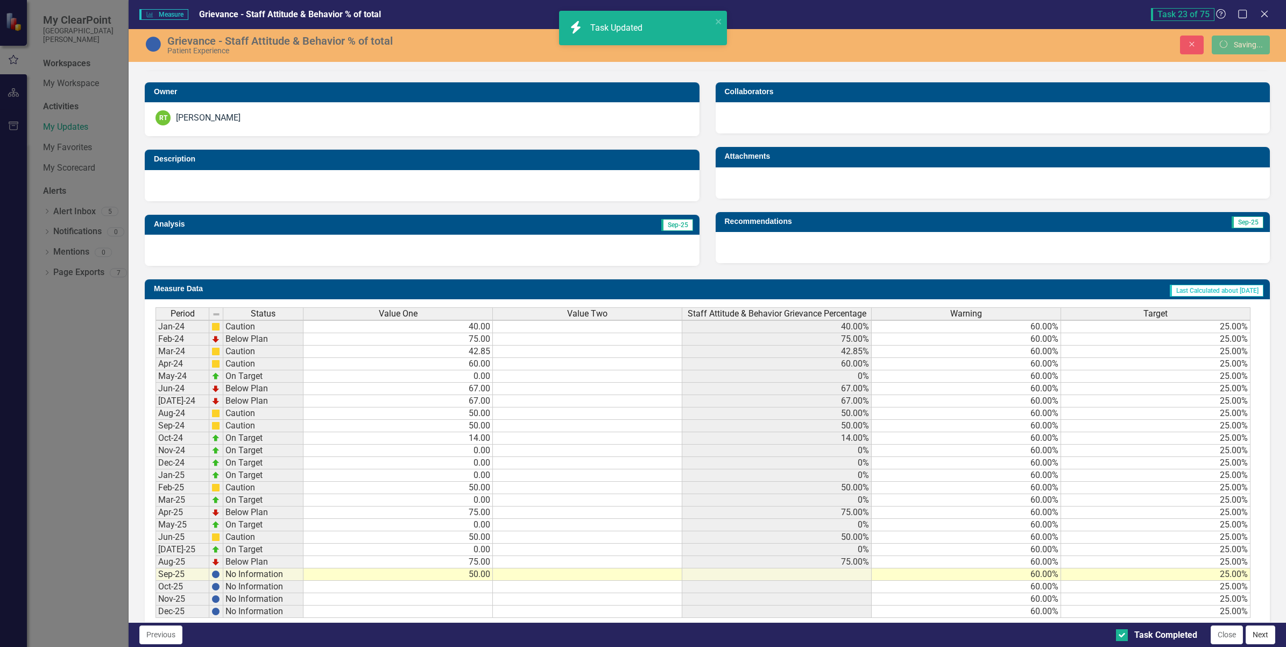
click at [1260, 628] on button "Next" at bounding box center [1260, 634] width 30 height 19
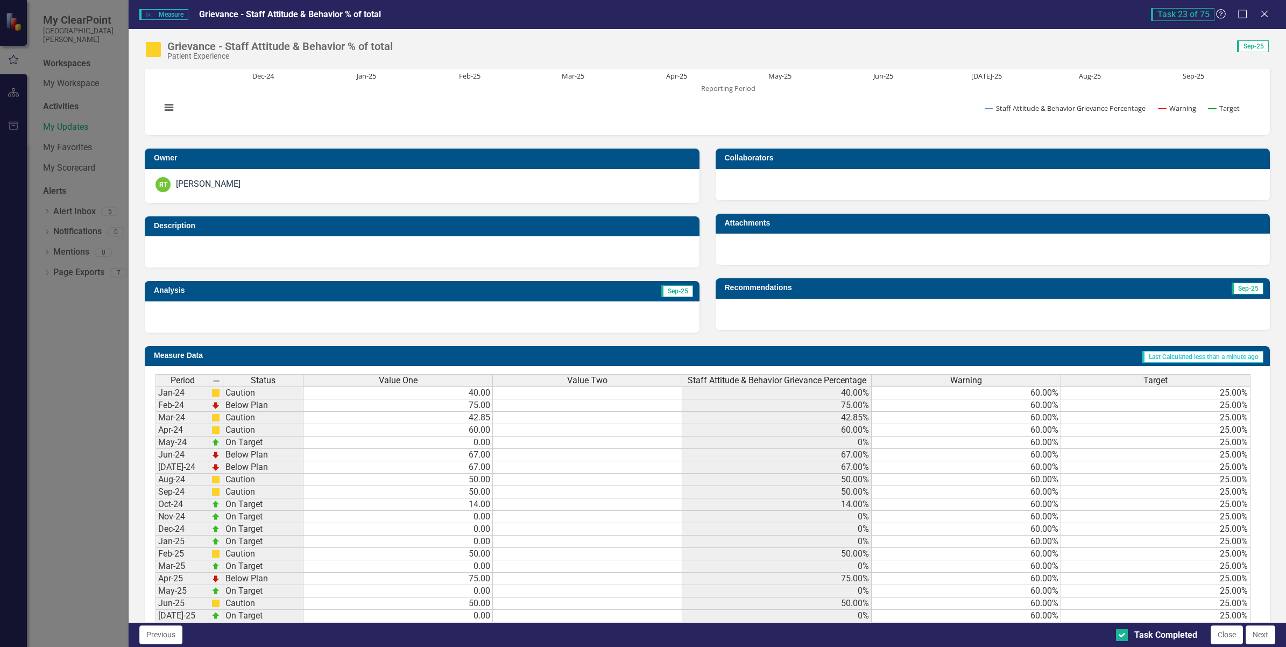
scroll to position [230, 0]
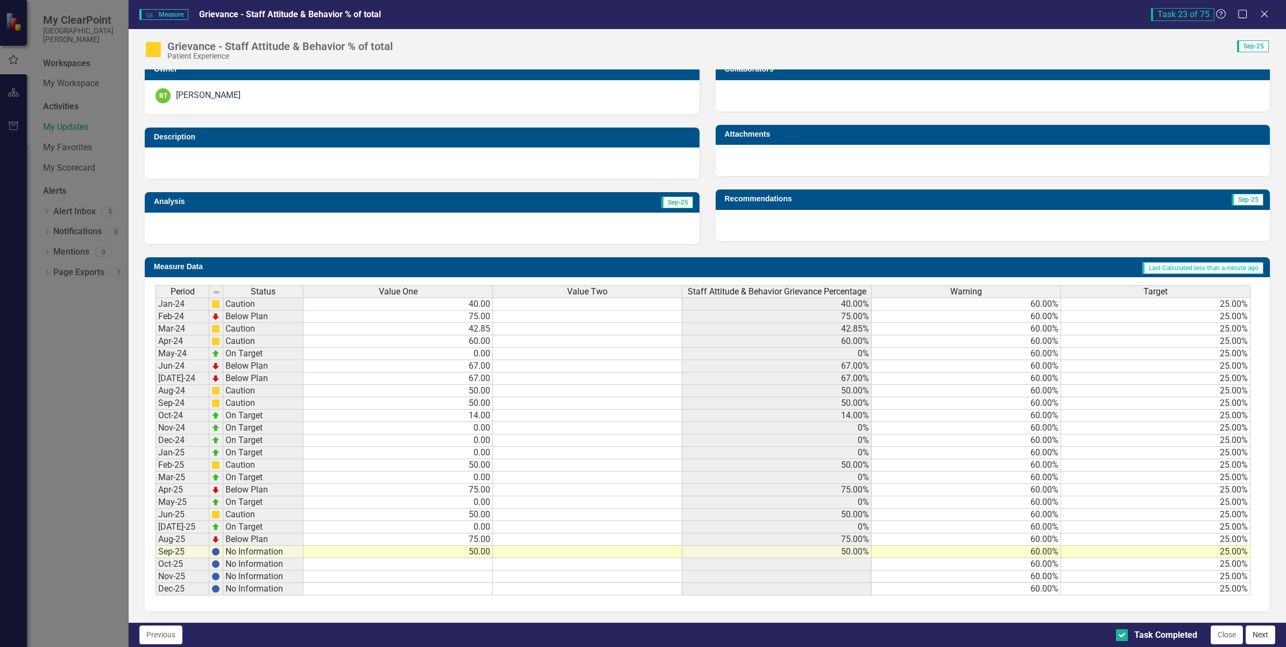
click at [1261, 635] on button "Next" at bounding box center [1260, 634] width 30 height 19
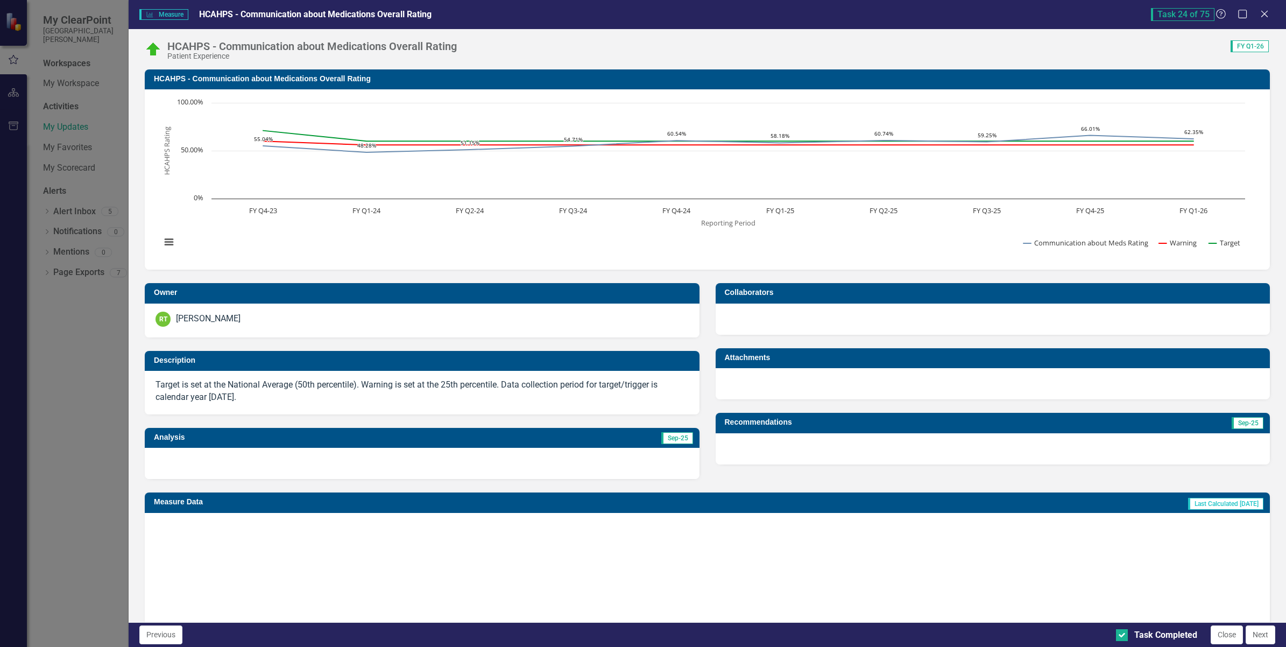
checkbox input "true"
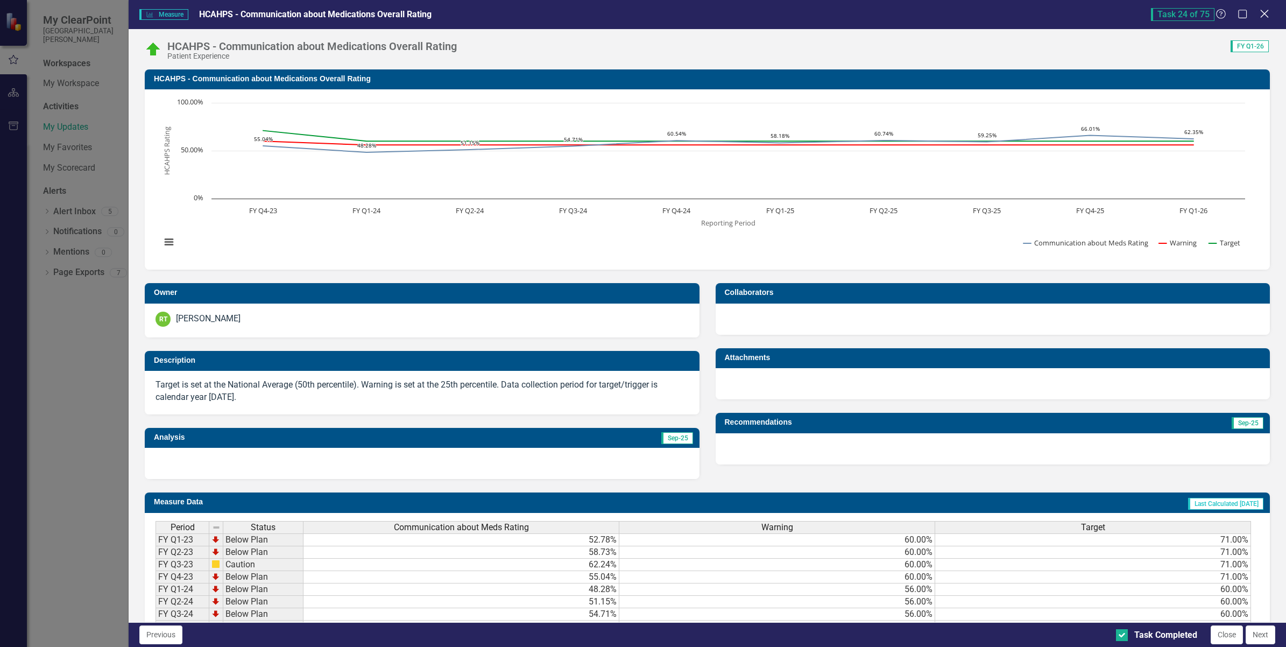
click at [1260, 15] on icon "Close" at bounding box center [1263, 14] width 13 height 10
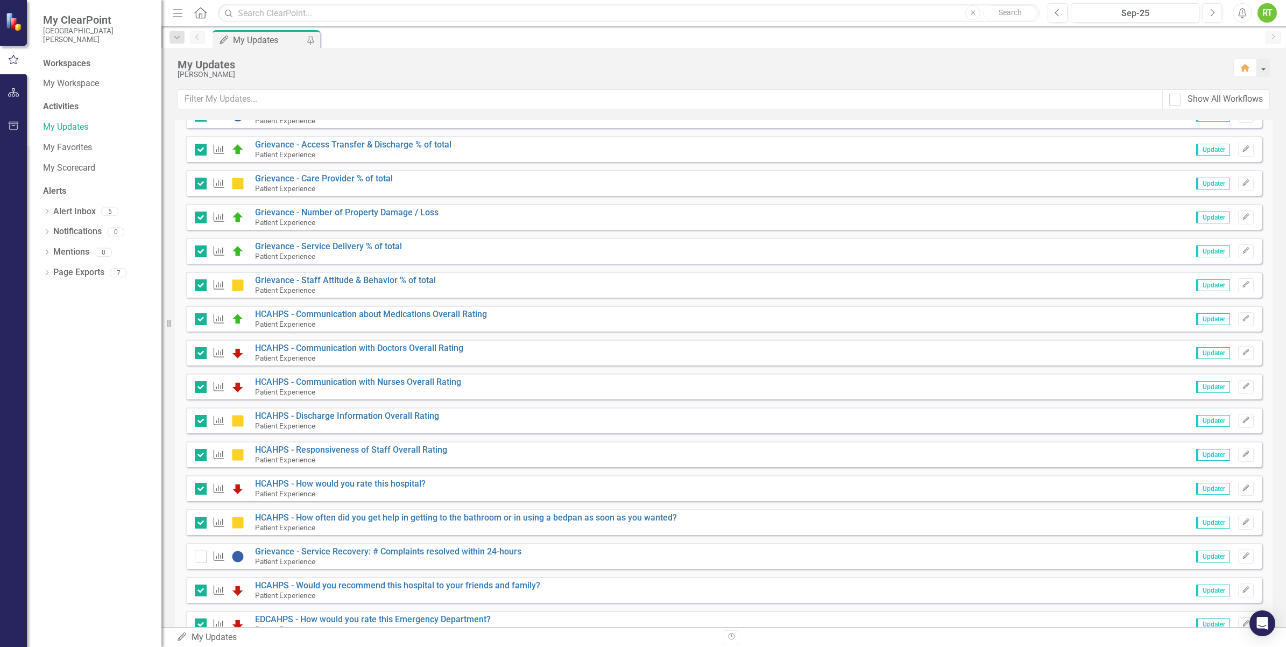
scroll to position [740, 0]
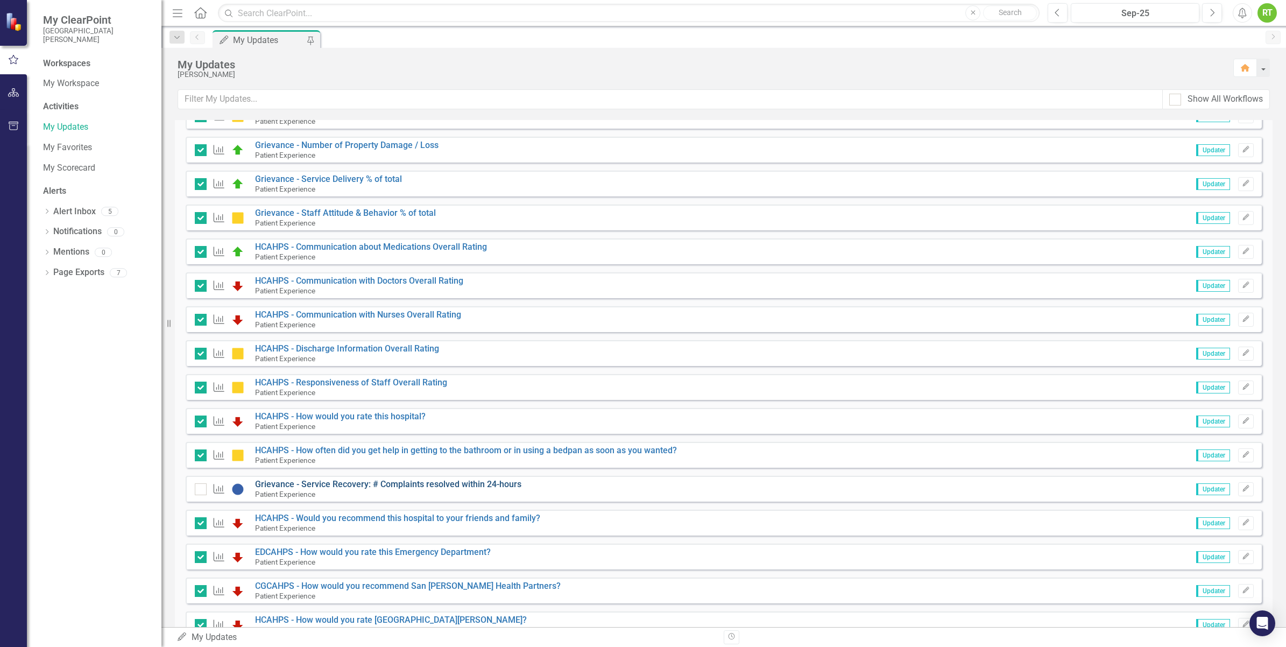
click at [342, 485] on link "Grievance - Service Recovery: # Complaints resolved within 24-hours" at bounding box center [388, 484] width 266 height 10
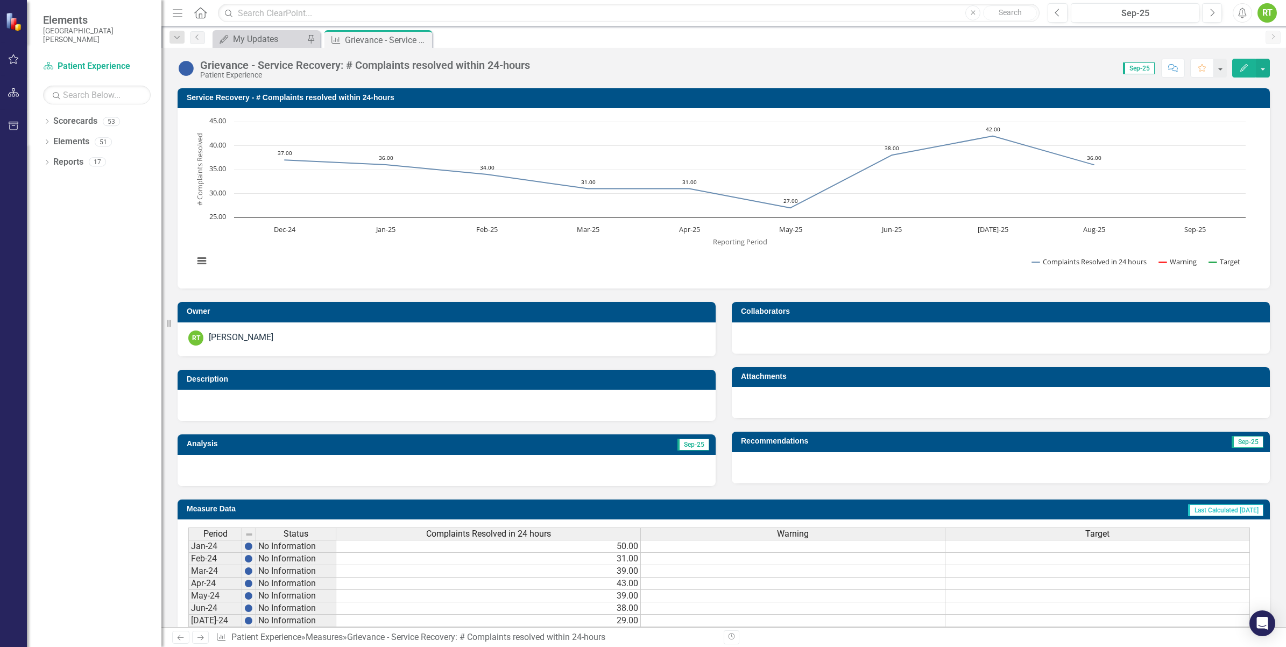
scroll to position [245, 0]
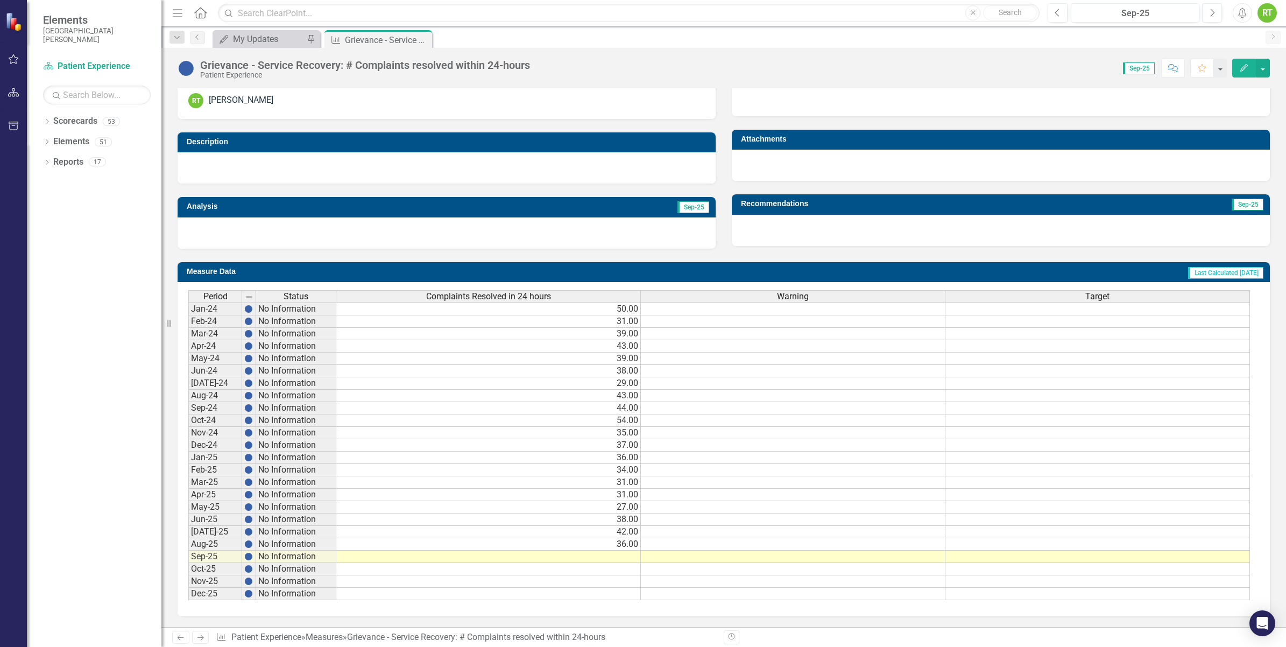
click at [613, 555] on td at bounding box center [488, 556] width 304 height 12
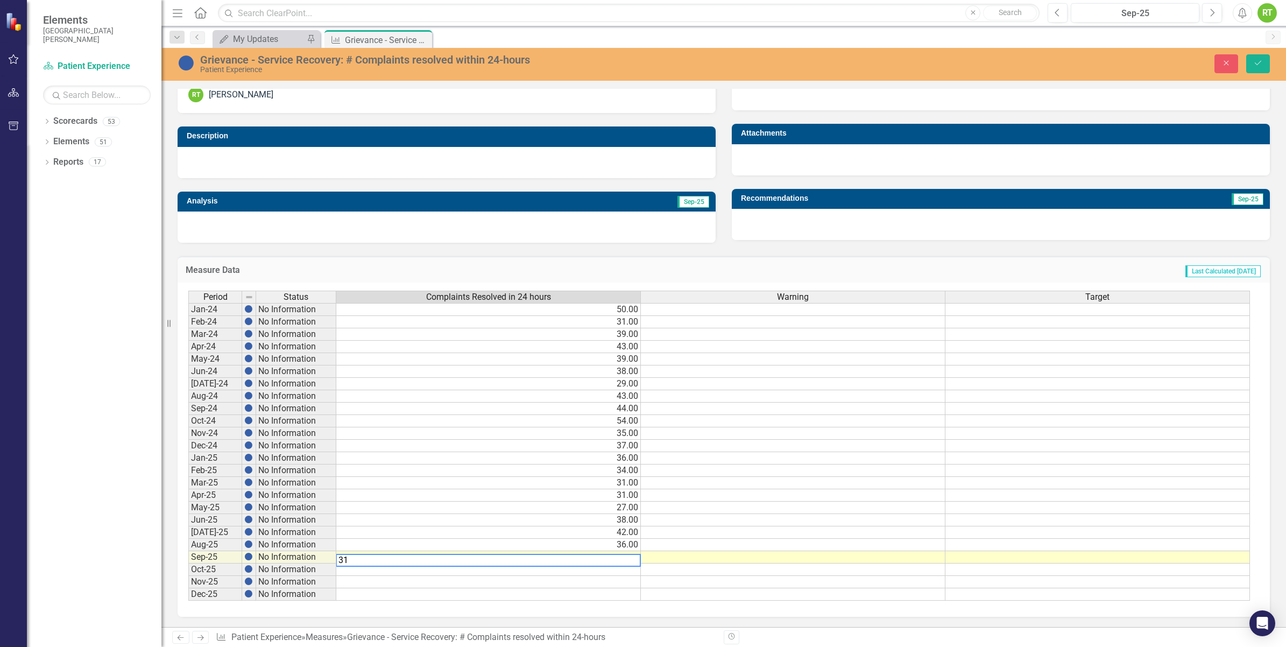
type textarea "31"
click at [571, 584] on td at bounding box center [488, 582] width 304 height 12
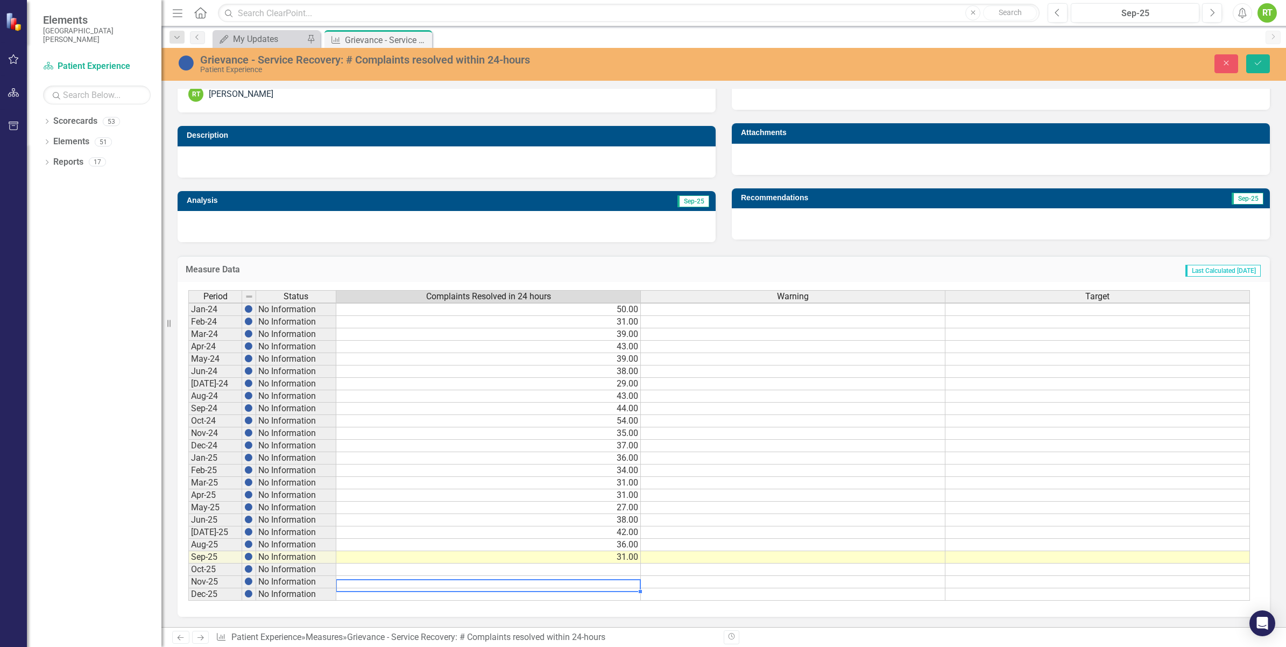
scroll to position [3, 0]
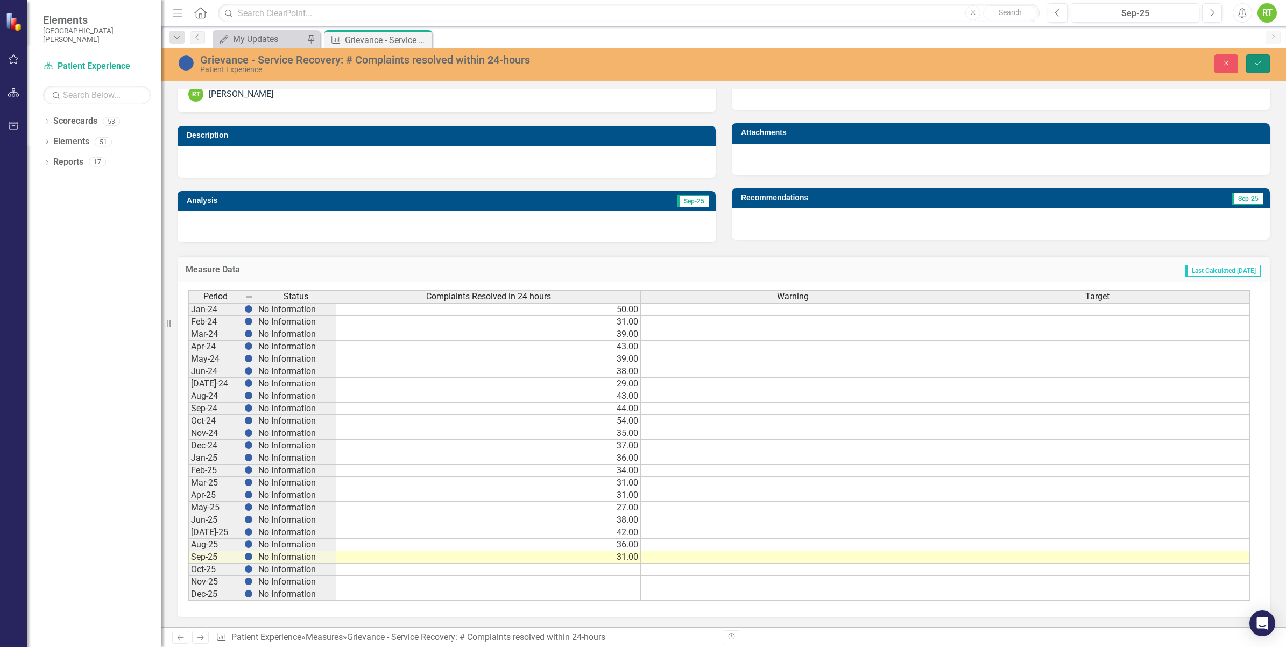
click at [1263, 66] on button "Save" at bounding box center [1258, 63] width 24 height 19
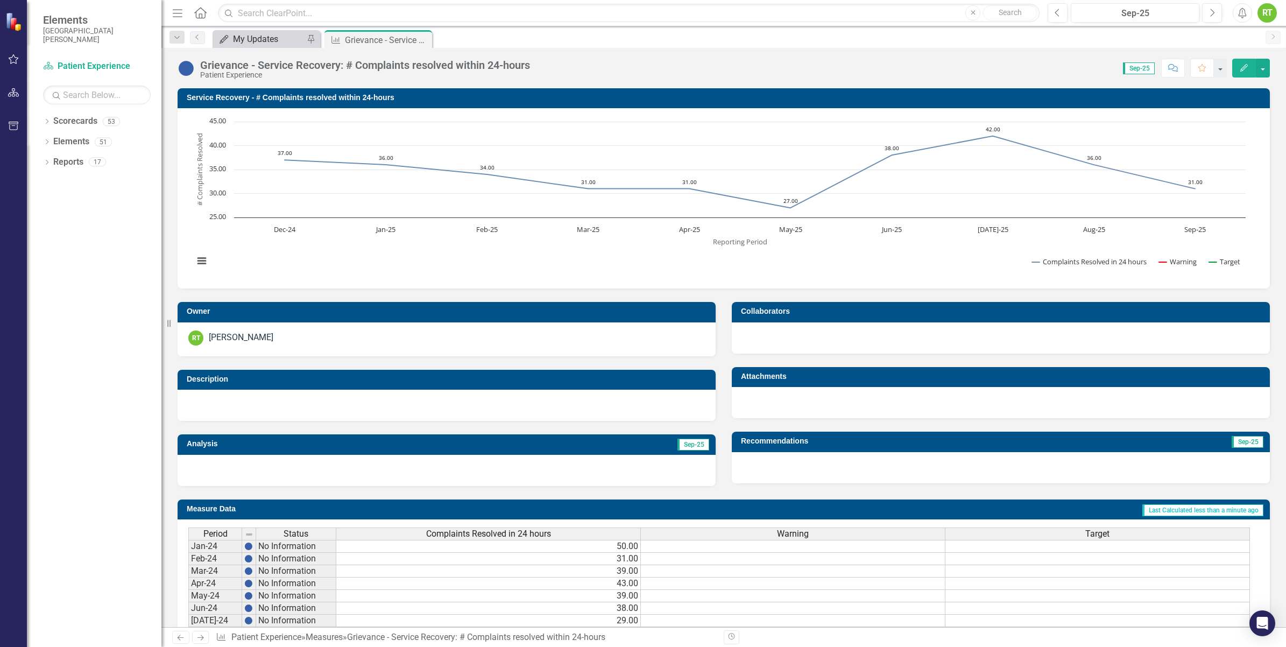
click at [260, 37] on div "My Updates" at bounding box center [268, 38] width 71 height 13
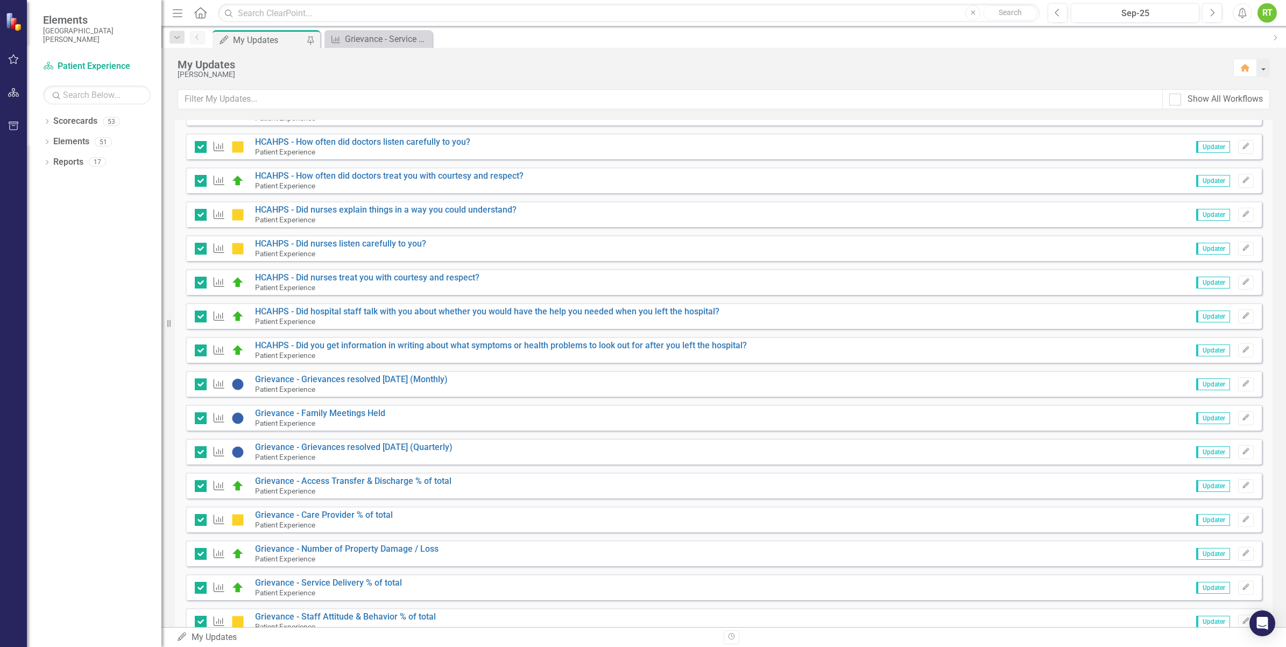
scroll to position [403, 0]
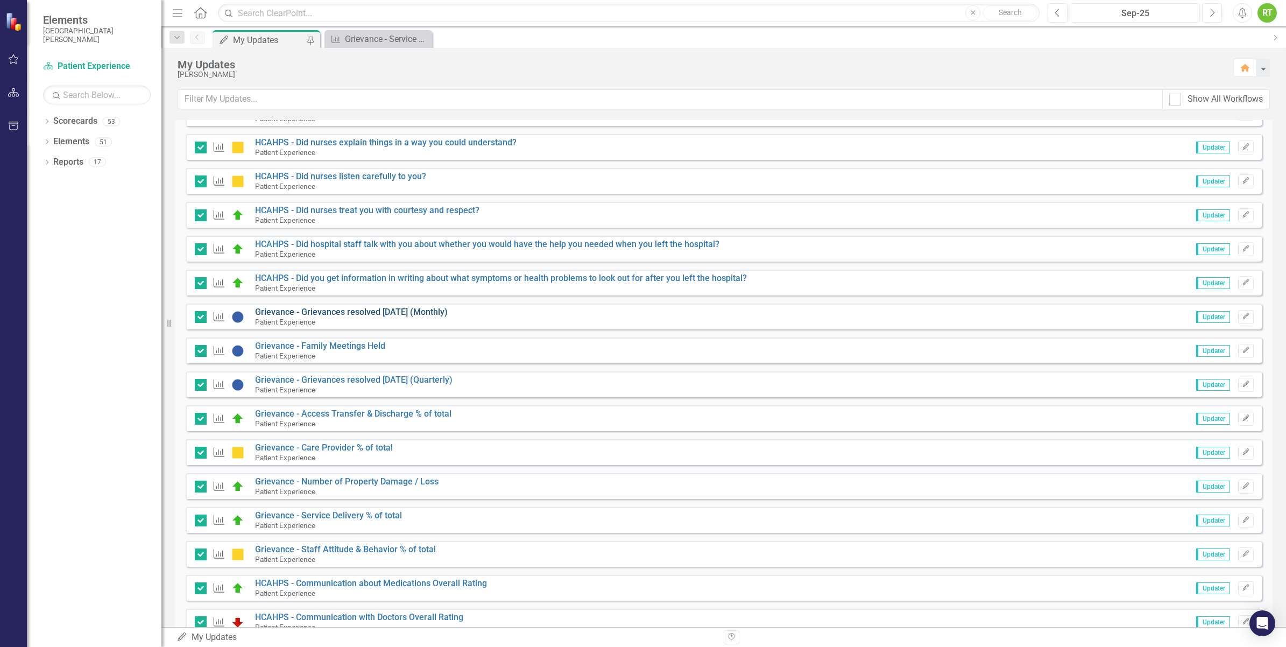
click at [387, 308] on link "Grievance - Grievances resolved [DATE] (Monthly)" at bounding box center [351, 312] width 193 height 10
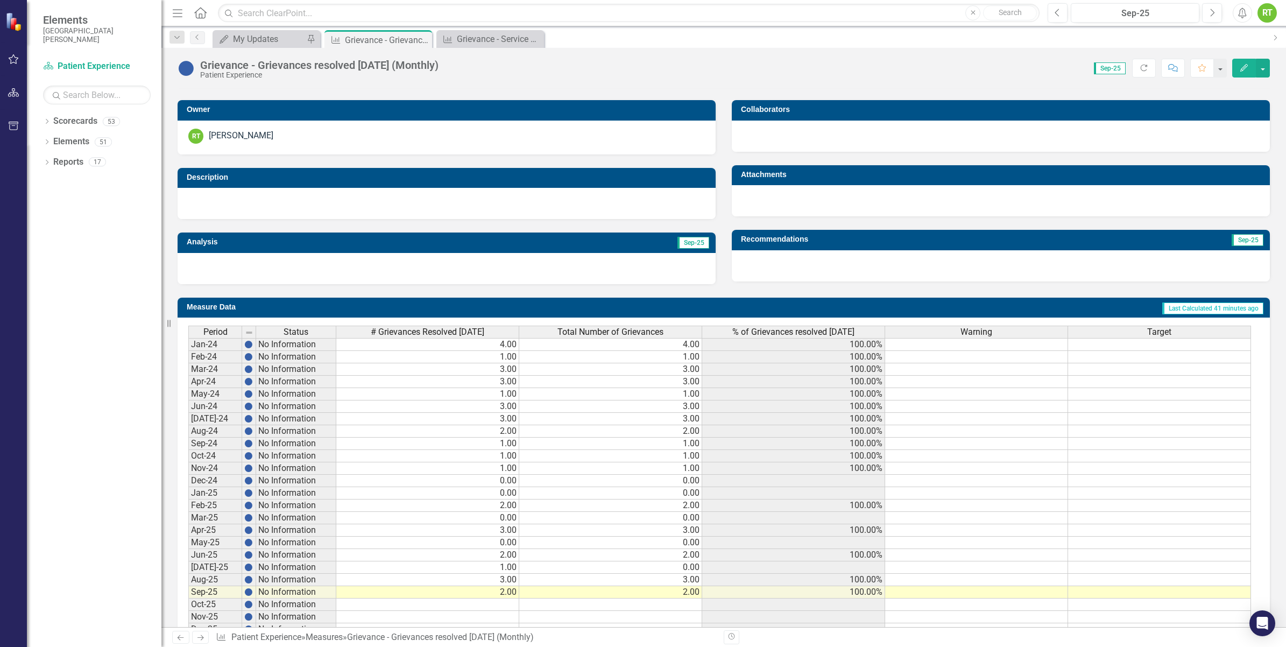
scroll to position [245, 0]
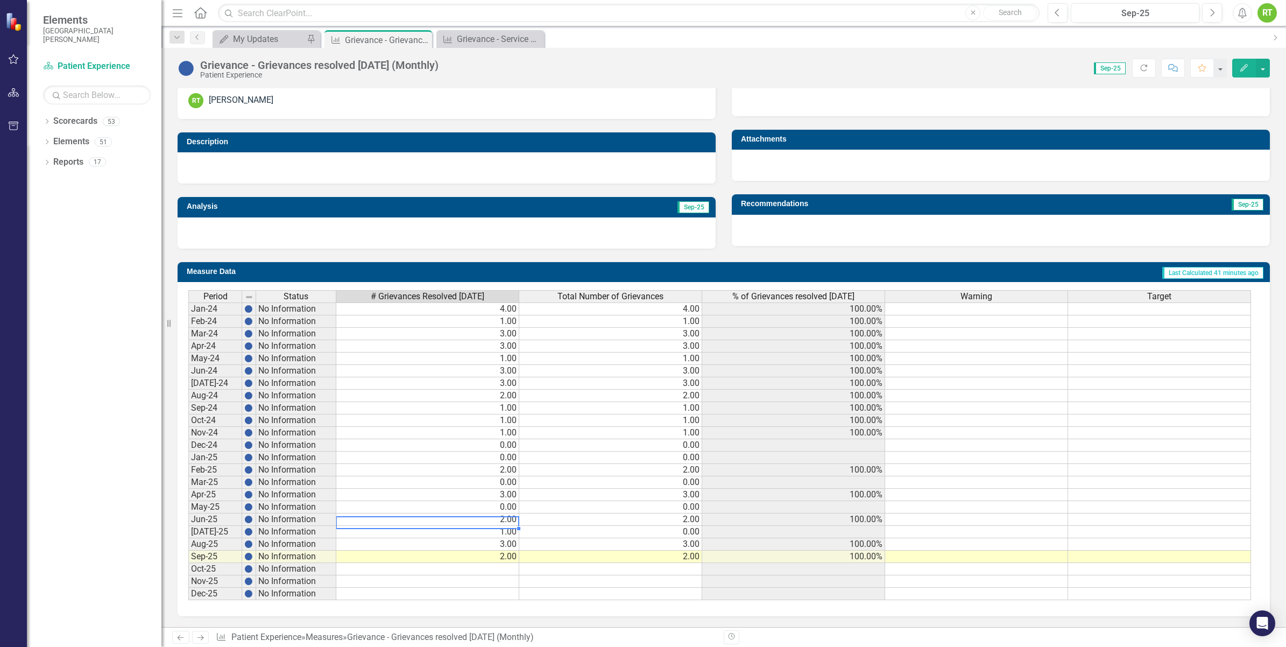
click at [188, 520] on div "Period Status # Grievances Resolved within 30 Days Total Number of Grievances %…" at bounding box center [188, 445] width 0 height 310
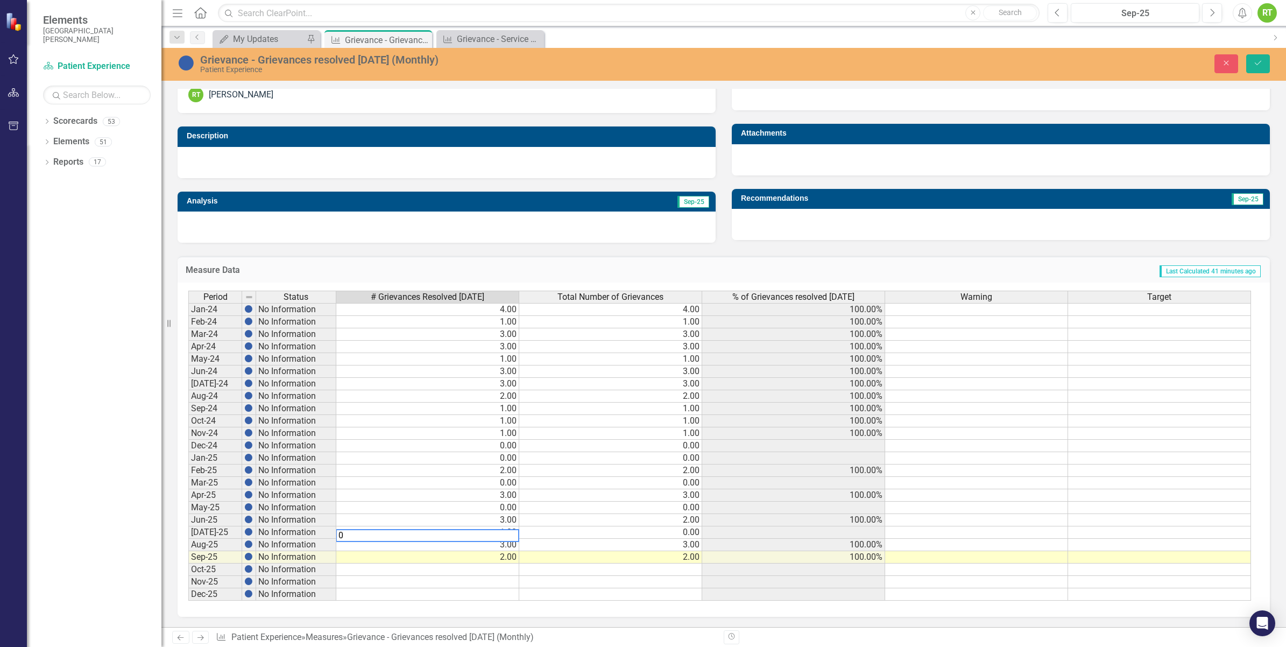
type textarea "0"
click at [490, 561] on td "2.00" at bounding box center [427, 557] width 183 height 12
click at [1254, 66] on icon "Save" at bounding box center [1258, 63] width 10 height 8
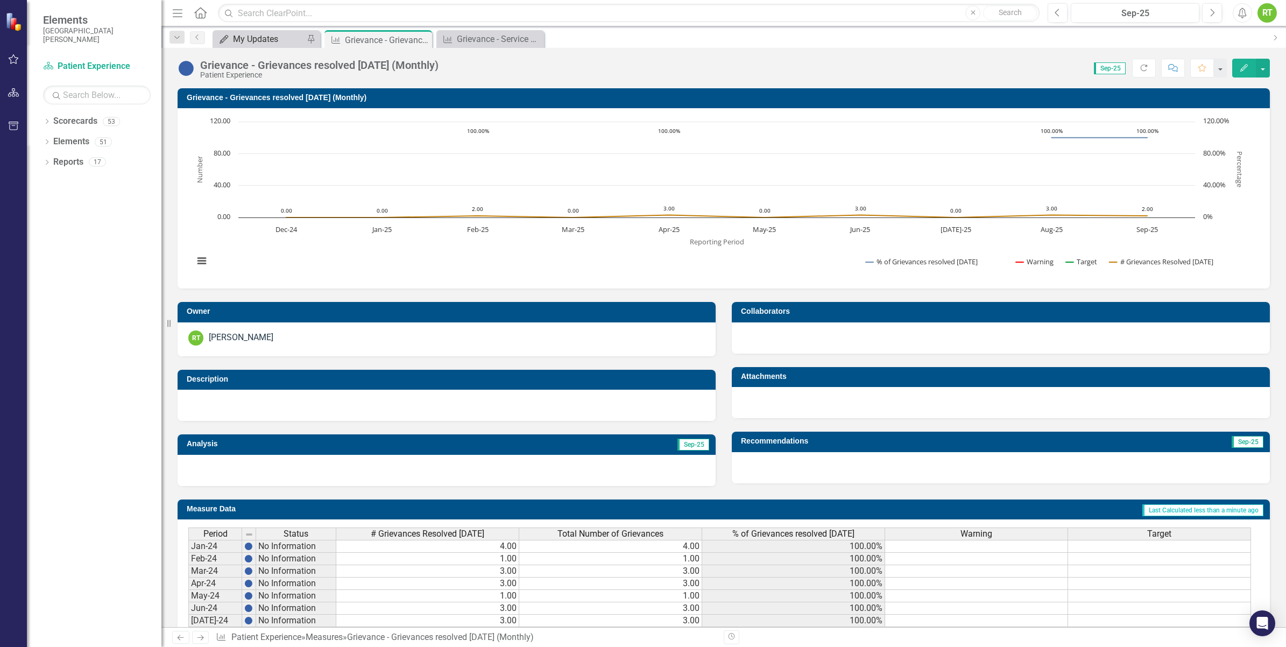
click at [277, 38] on div "My Updates" at bounding box center [268, 38] width 71 height 13
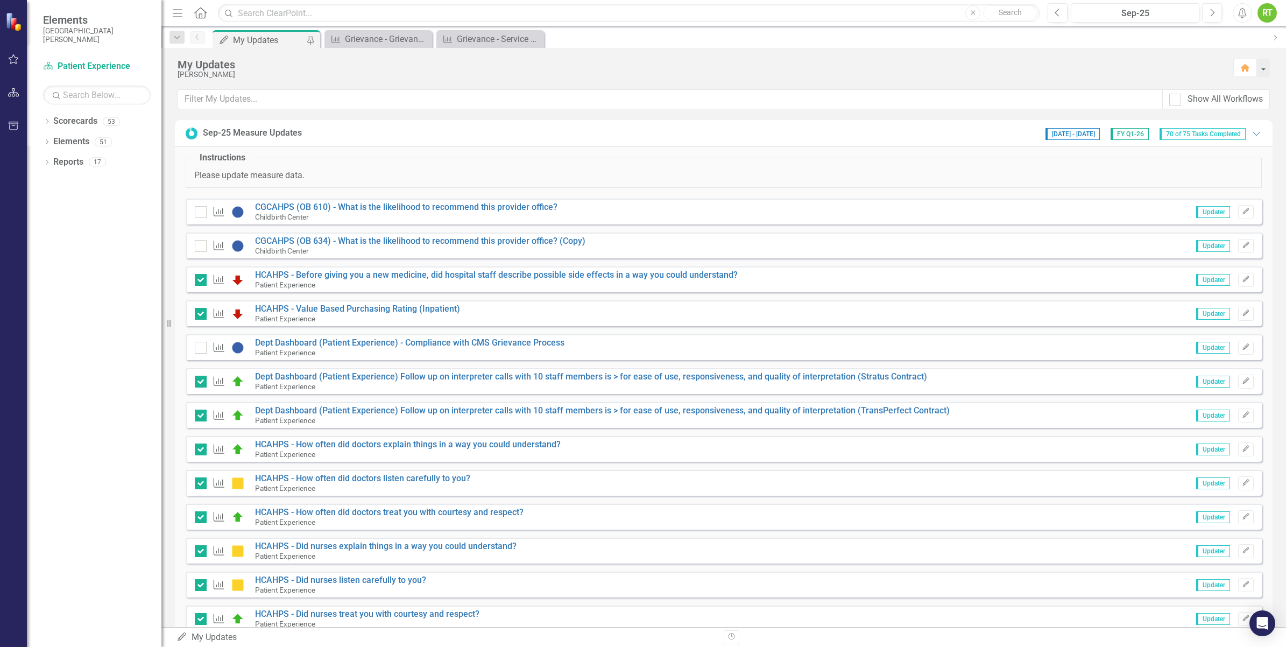
click at [1202, 350] on span "Updater" at bounding box center [1213, 348] width 34 height 12
click at [1242, 348] on icon "Edit" at bounding box center [1246, 347] width 8 height 6
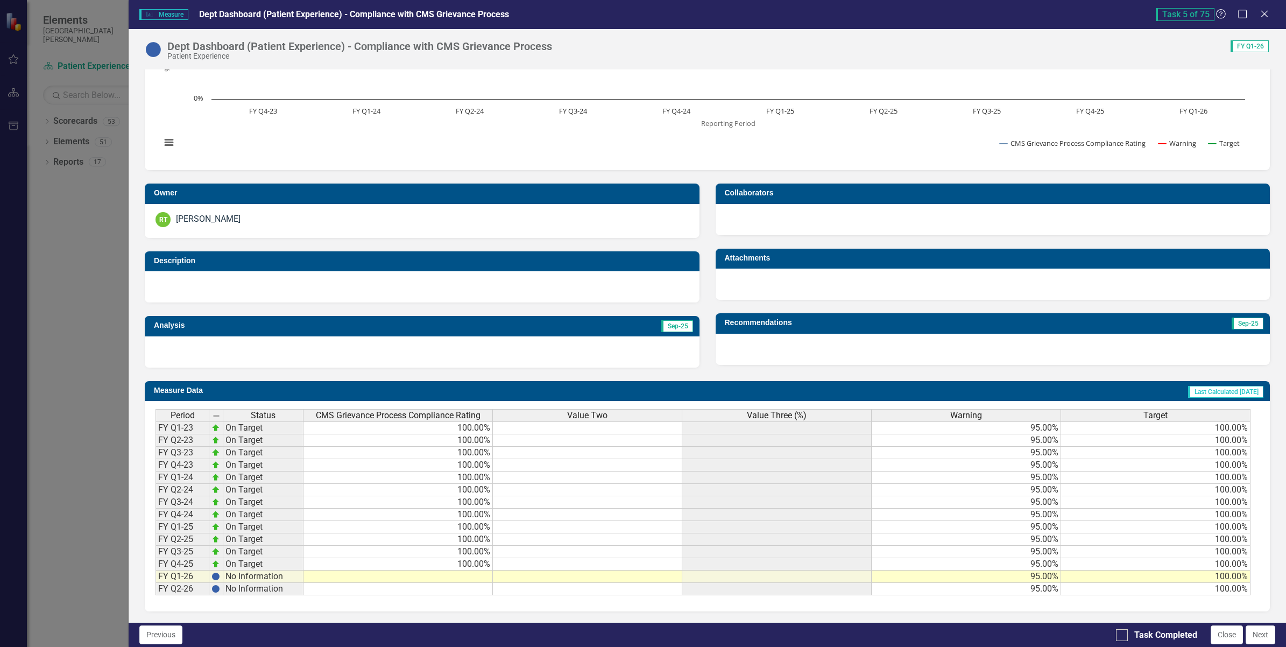
scroll to position [108, 0]
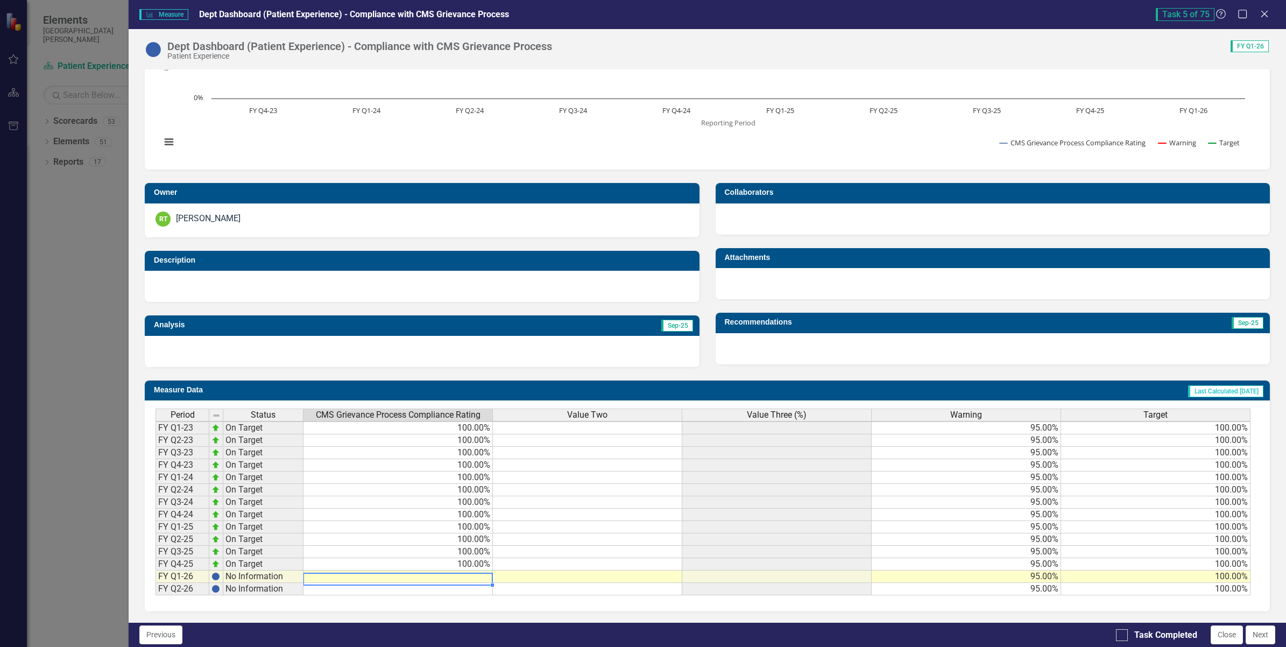
click at [474, 570] on td at bounding box center [397, 576] width 189 height 12
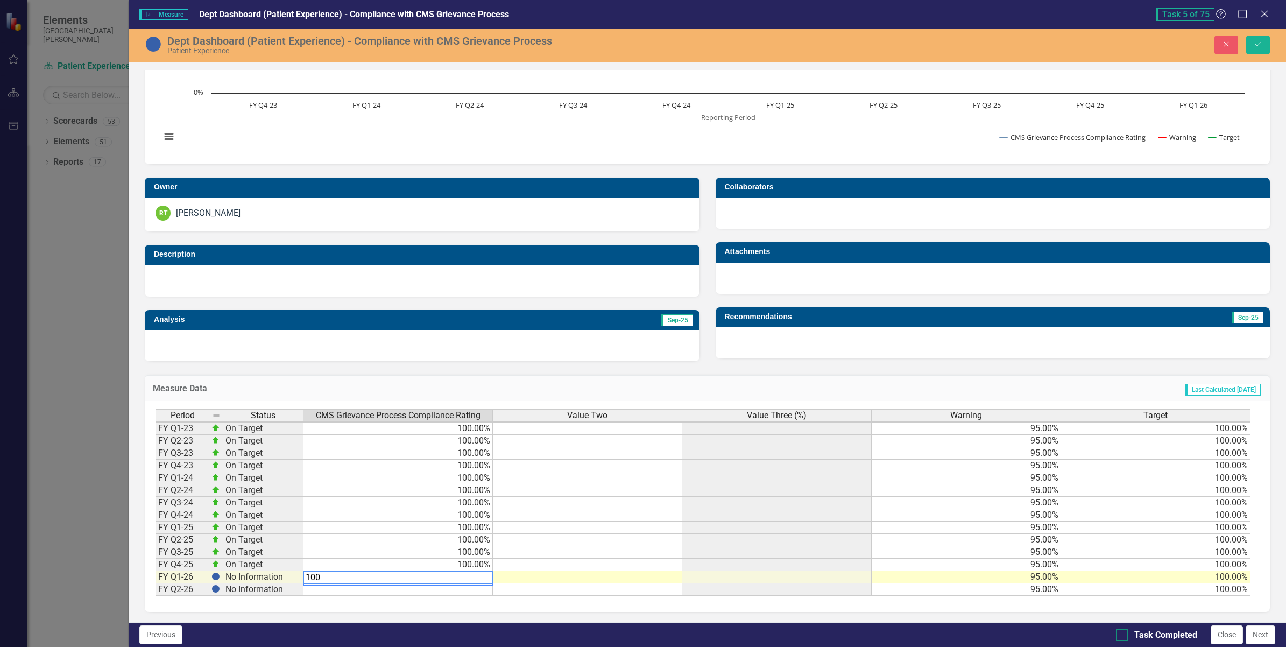
type textarea "100"
click at [1119, 639] on div at bounding box center [1122, 635] width 12 height 12
click at [1119, 636] on input "Task Completed" at bounding box center [1119, 632] width 7 height 7
checkbox input "true"
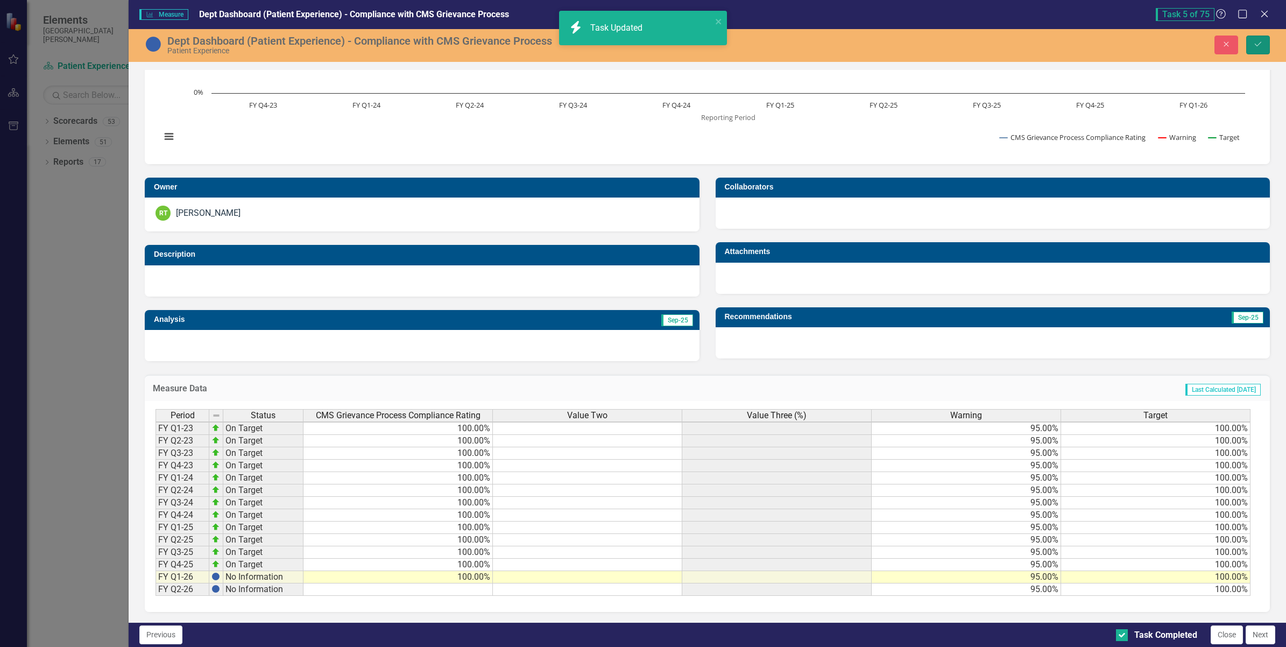
click at [1252, 46] on button "Save" at bounding box center [1258, 45] width 24 height 19
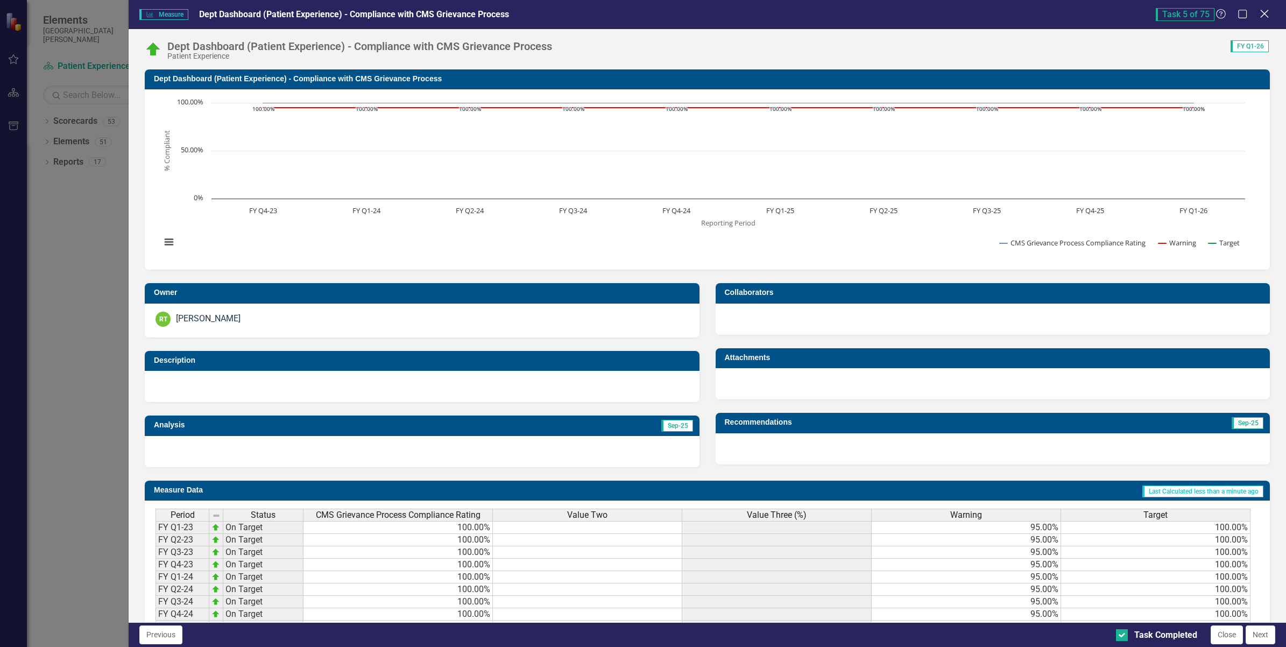
click at [1263, 16] on icon "Close" at bounding box center [1263, 14] width 13 height 10
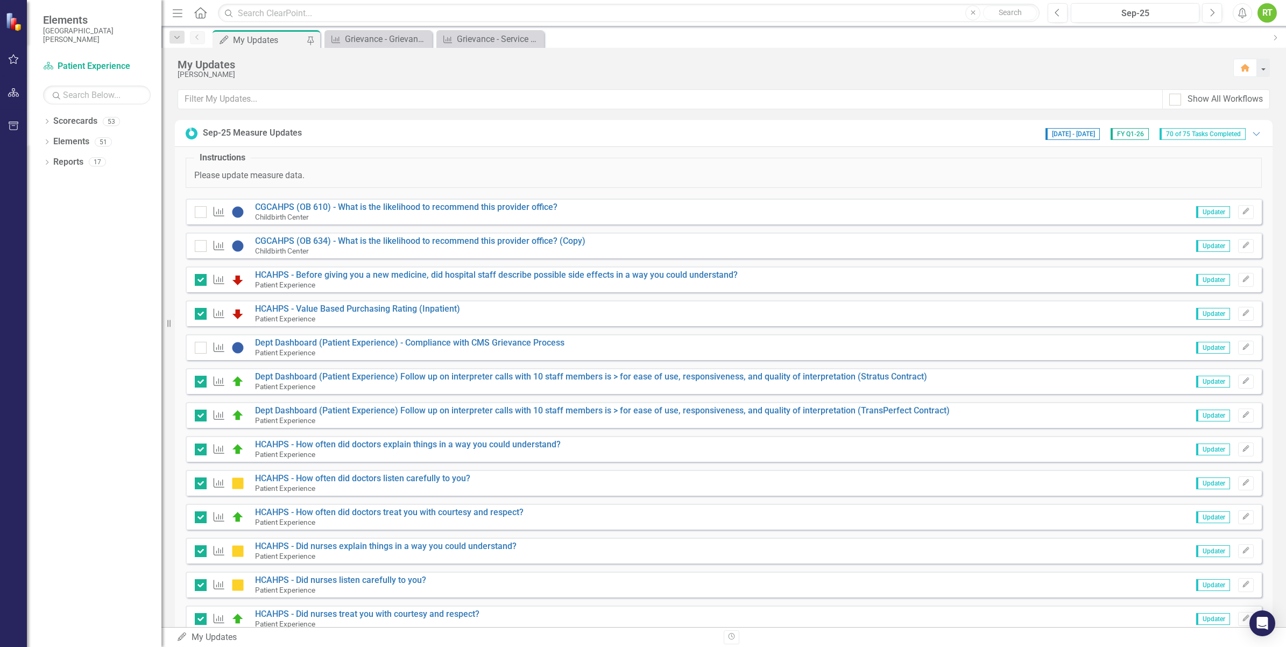
checkbox input "true"
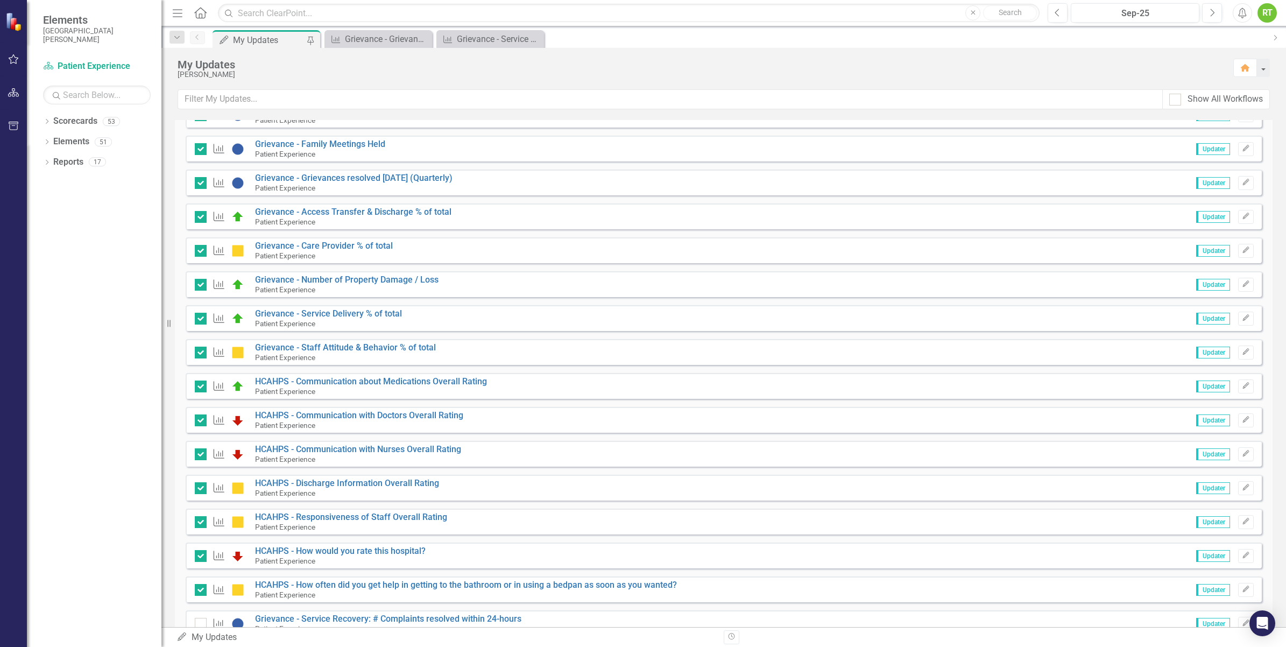
scroll to position [672, 0]
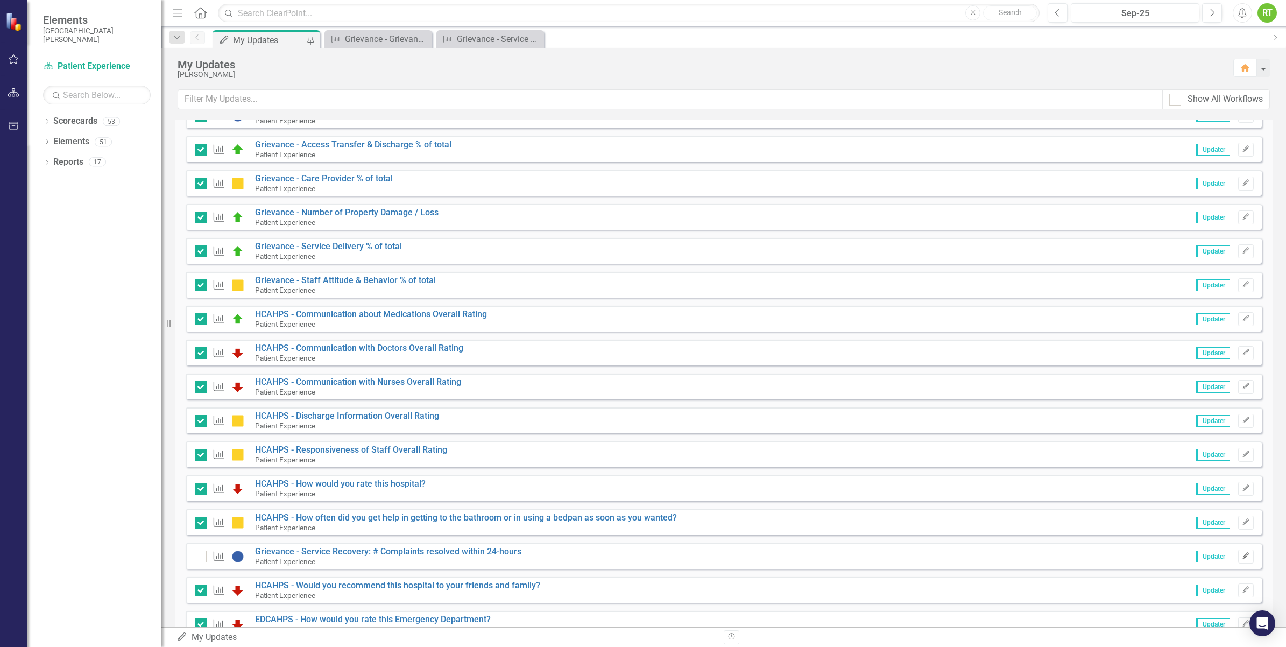
click at [1242, 555] on icon "Edit" at bounding box center [1246, 555] width 8 height 6
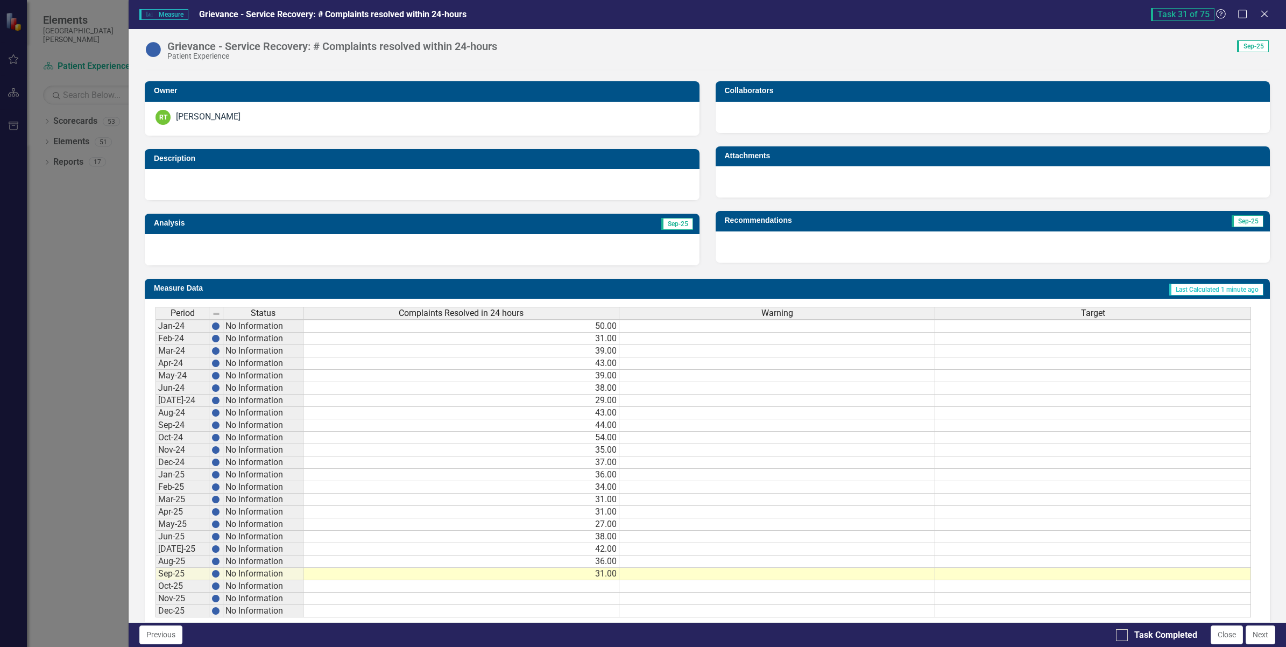
scroll to position [231, 0]
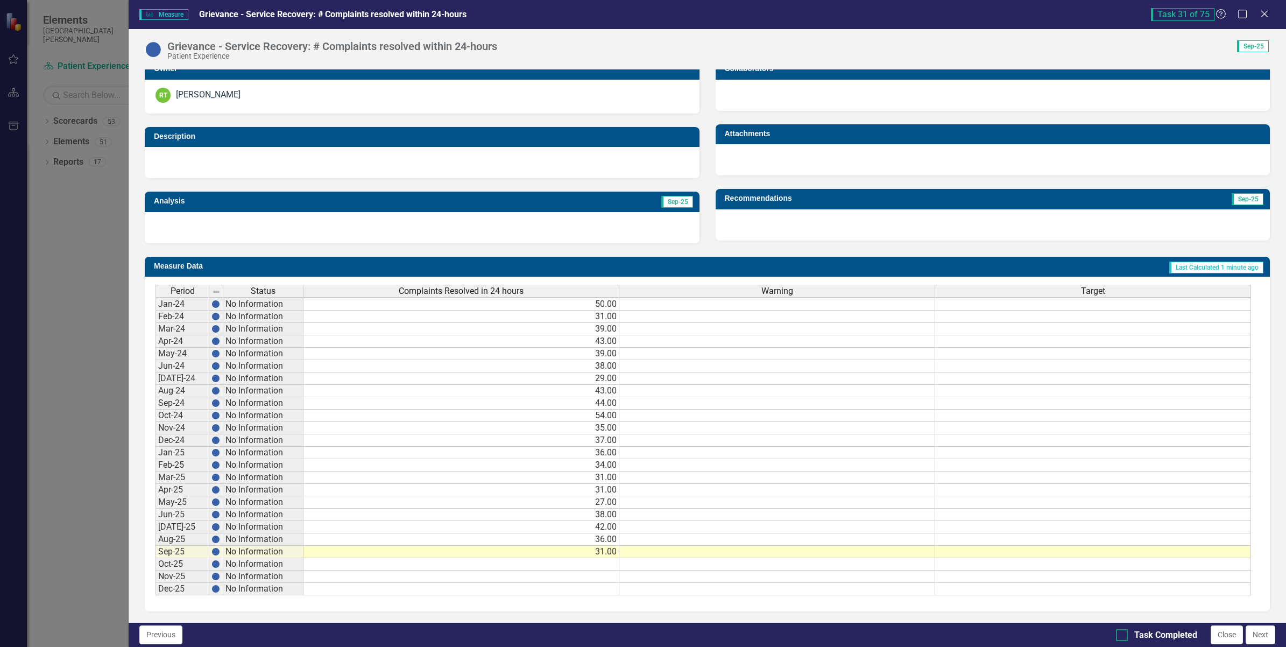
click at [1122, 633] on input "Task Completed" at bounding box center [1119, 632] width 7 height 7
checkbox input "true"
click at [1265, 12] on icon at bounding box center [1264, 14] width 8 height 8
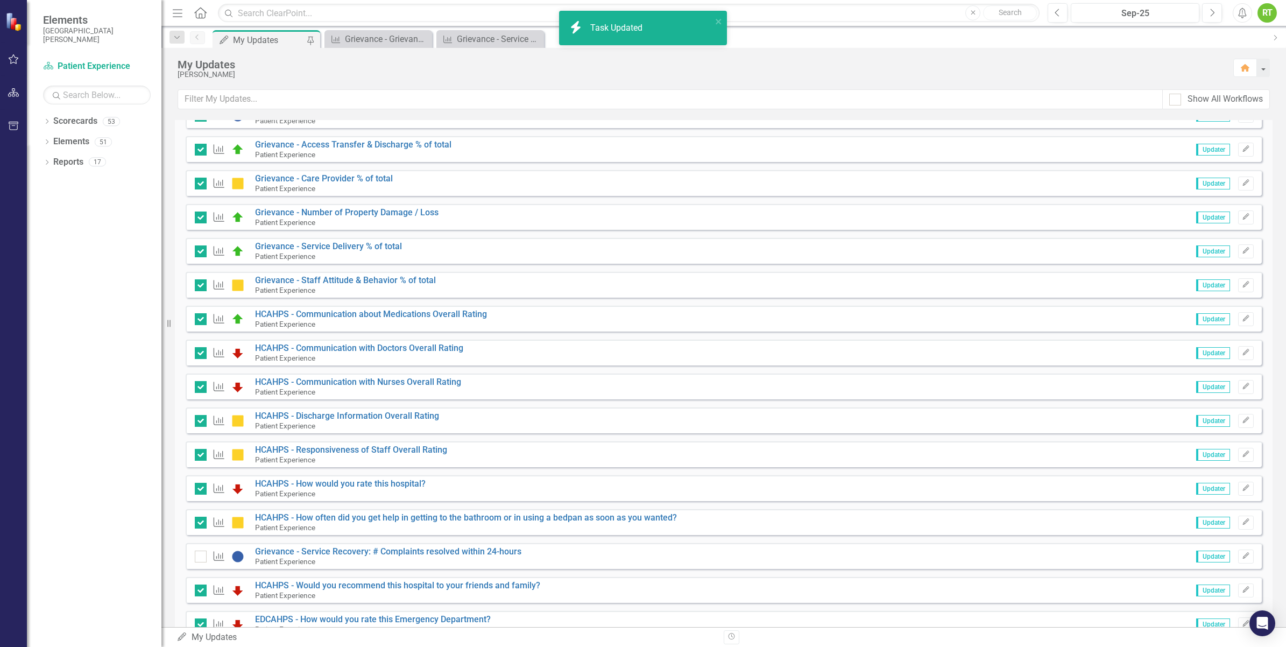
checkbox input "true"
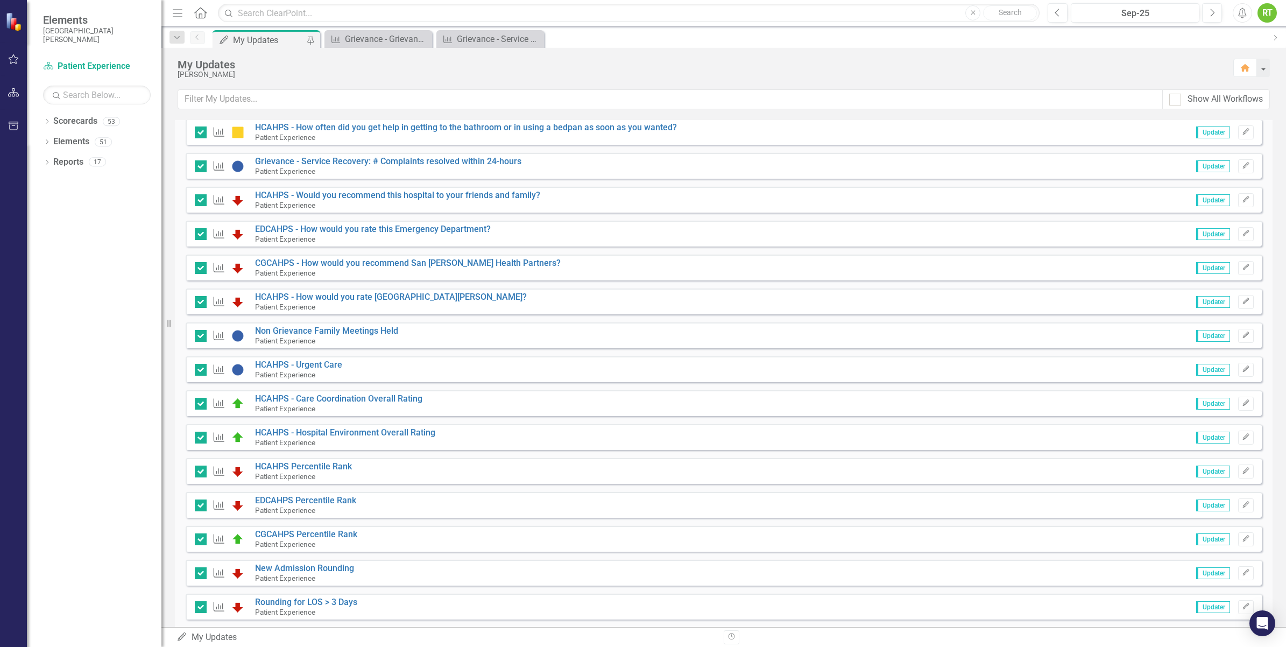
scroll to position [995, 0]
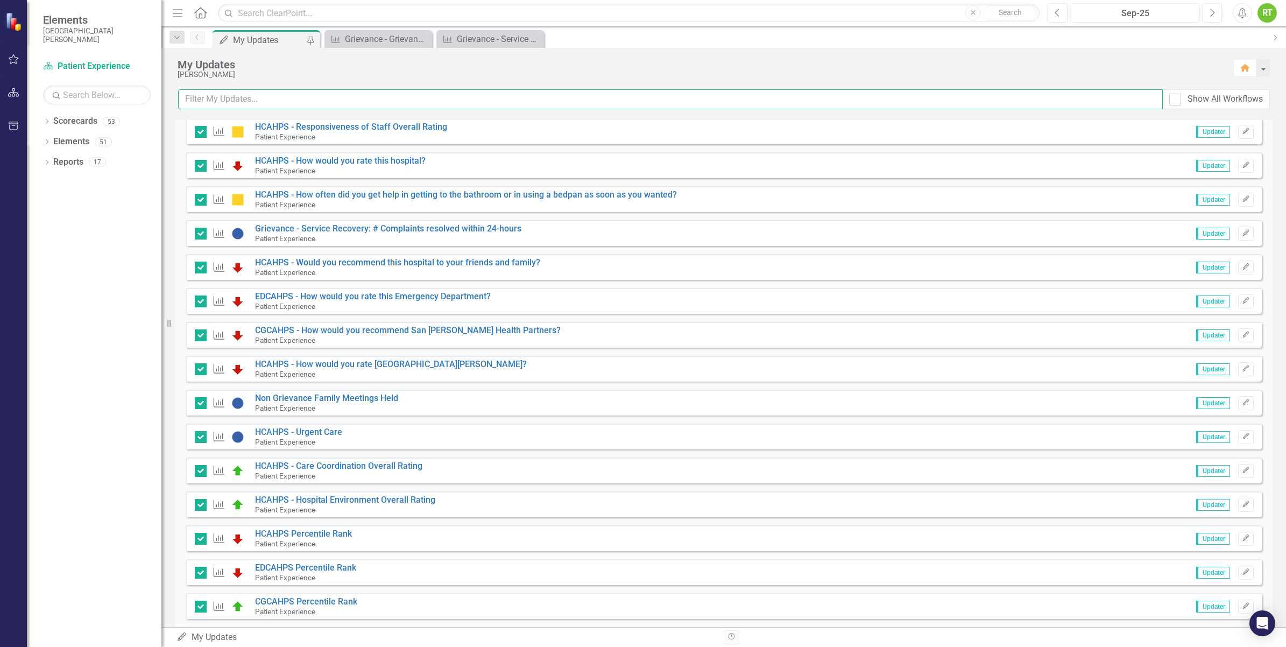
click at [257, 105] on input "text" at bounding box center [670, 99] width 984 height 20
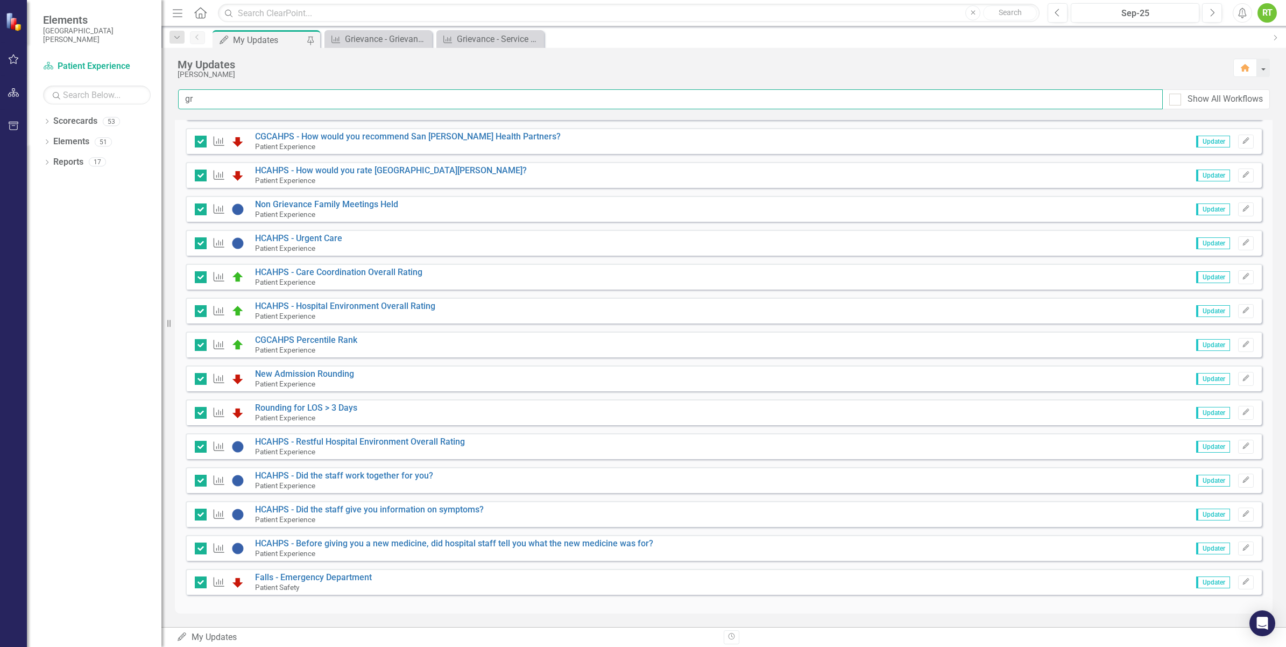
scroll to position [0, 0]
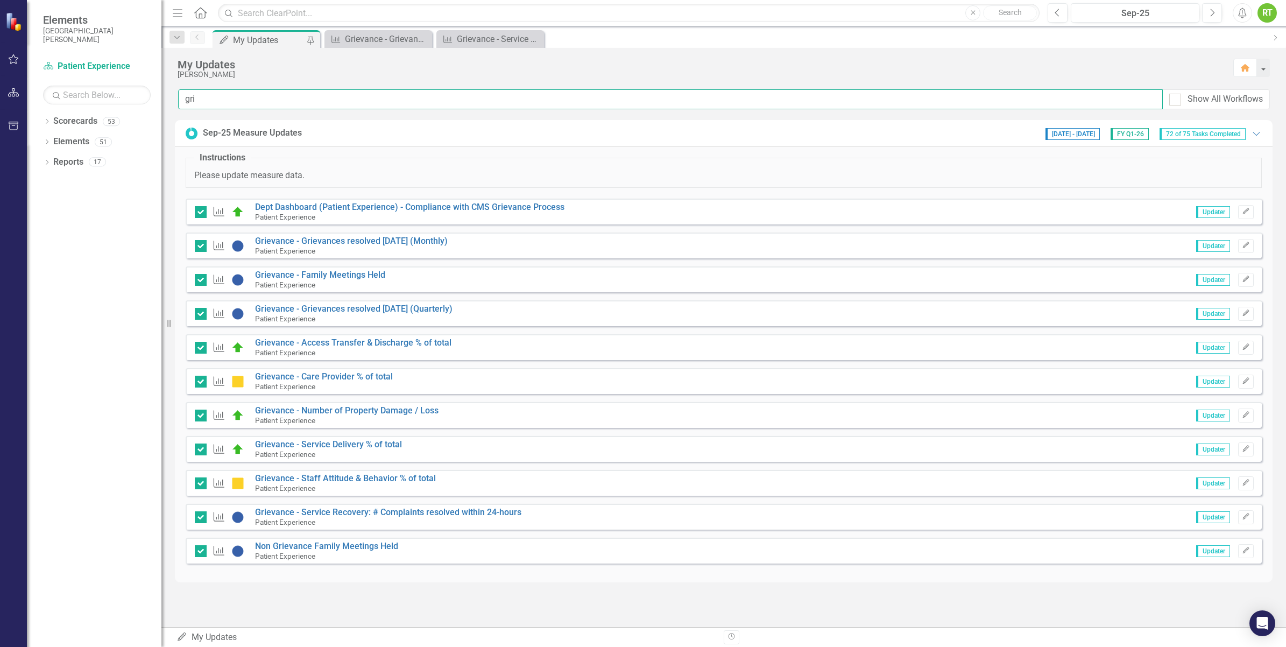
type input "gri"
click at [390, 308] on link "Grievance - Grievances resolved [DATE] (Quarterly)" at bounding box center [353, 308] width 197 height 10
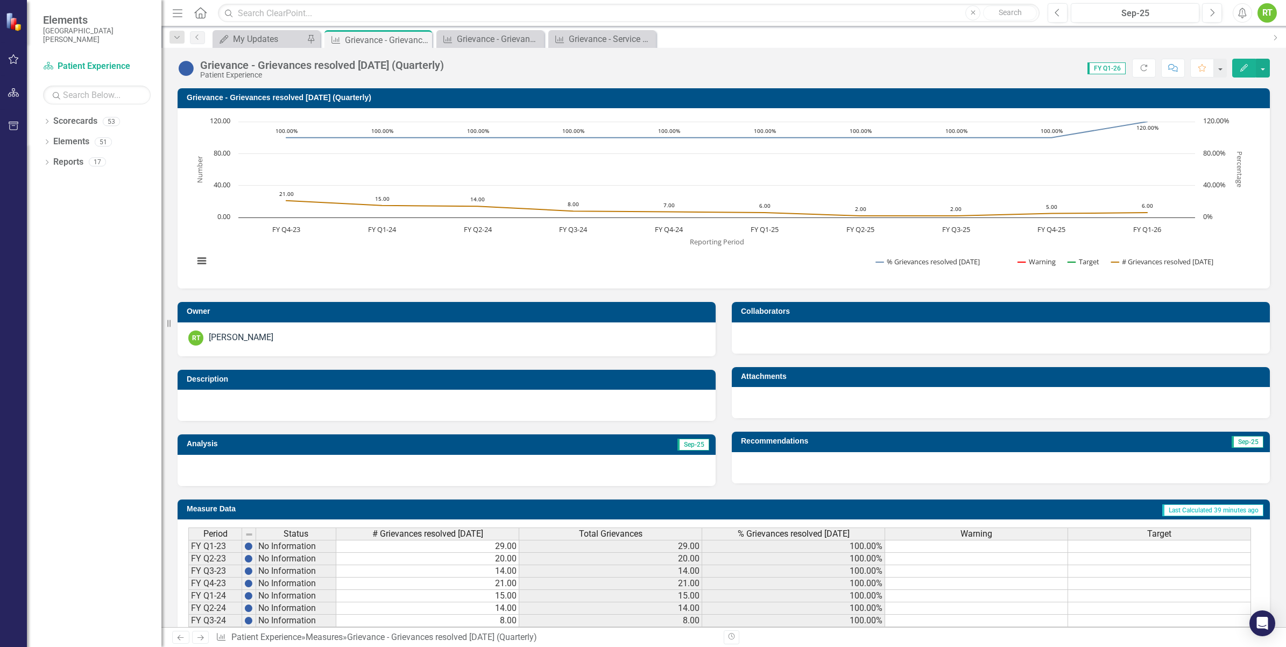
scroll to position [122, 0]
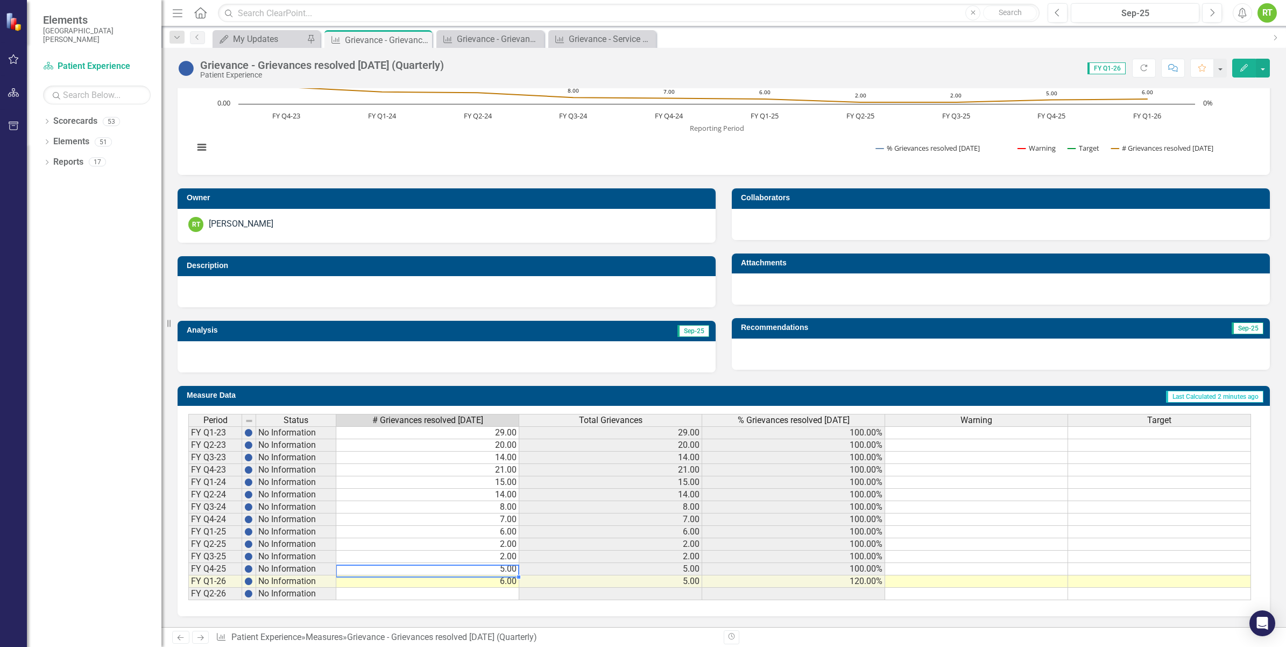
click at [492, 565] on td "5.00" at bounding box center [427, 569] width 183 height 12
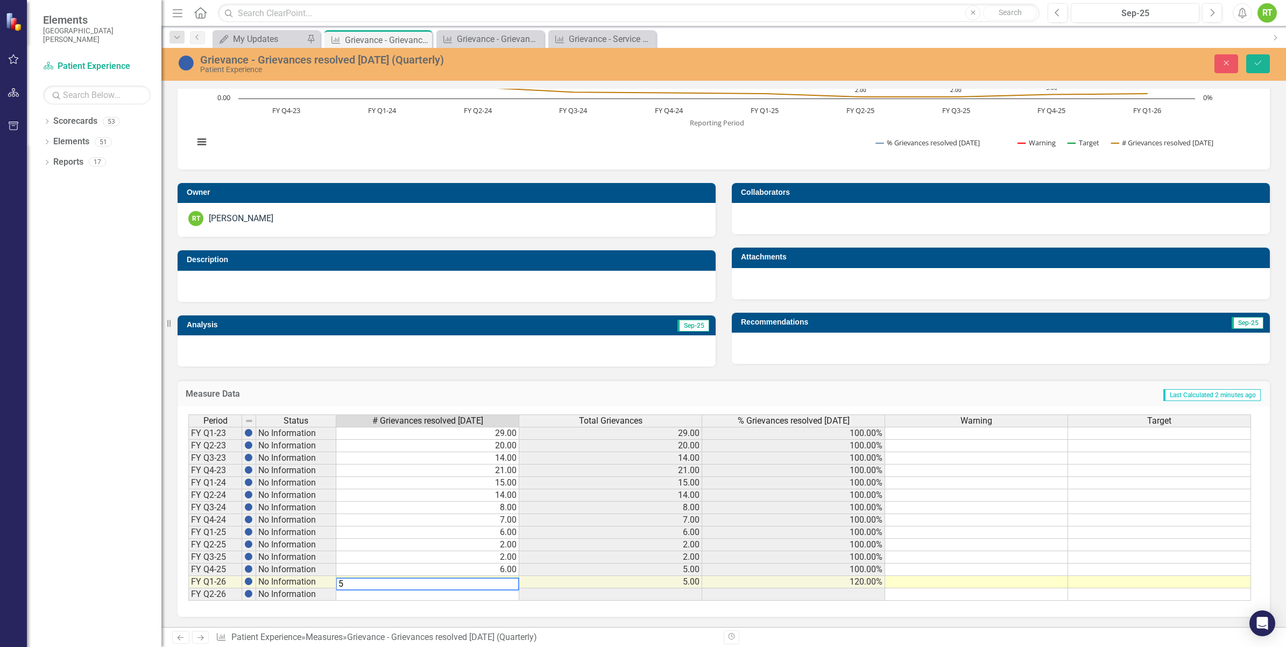
type textarea "5"
click at [471, 595] on td at bounding box center [427, 594] width 183 height 12
click at [1260, 60] on icon "Save" at bounding box center [1258, 63] width 10 height 8
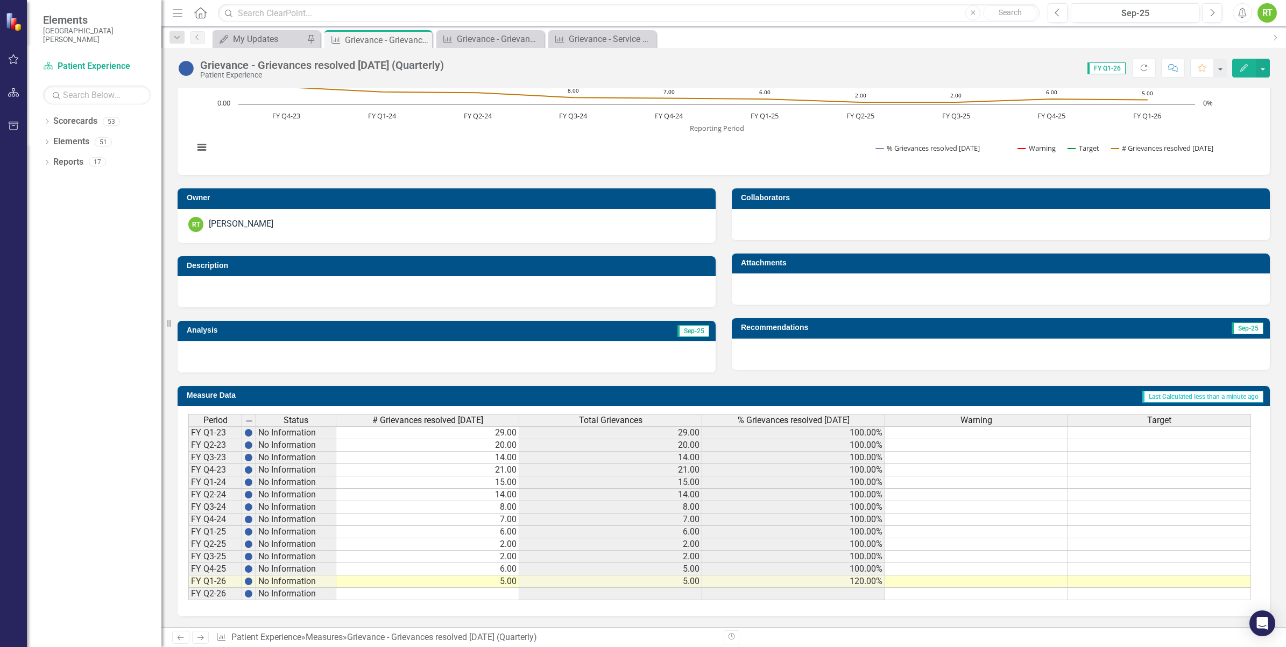
click at [660, 563] on td "5.00" at bounding box center [610, 569] width 183 height 12
click at [238, 36] on div "My Updates" at bounding box center [268, 38] width 71 height 13
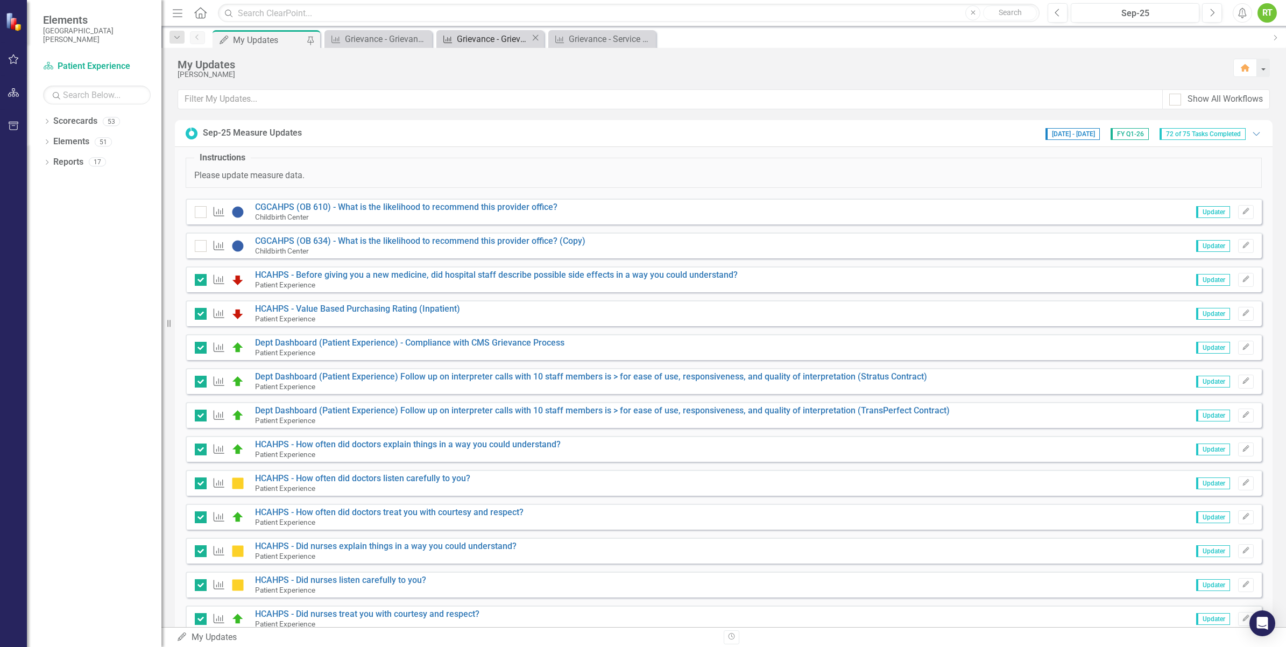
click at [488, 33] on div "Grievance - Grievances resolved [DATE] (Monthly)" at bounding box center [494, 38] width 74 height 13
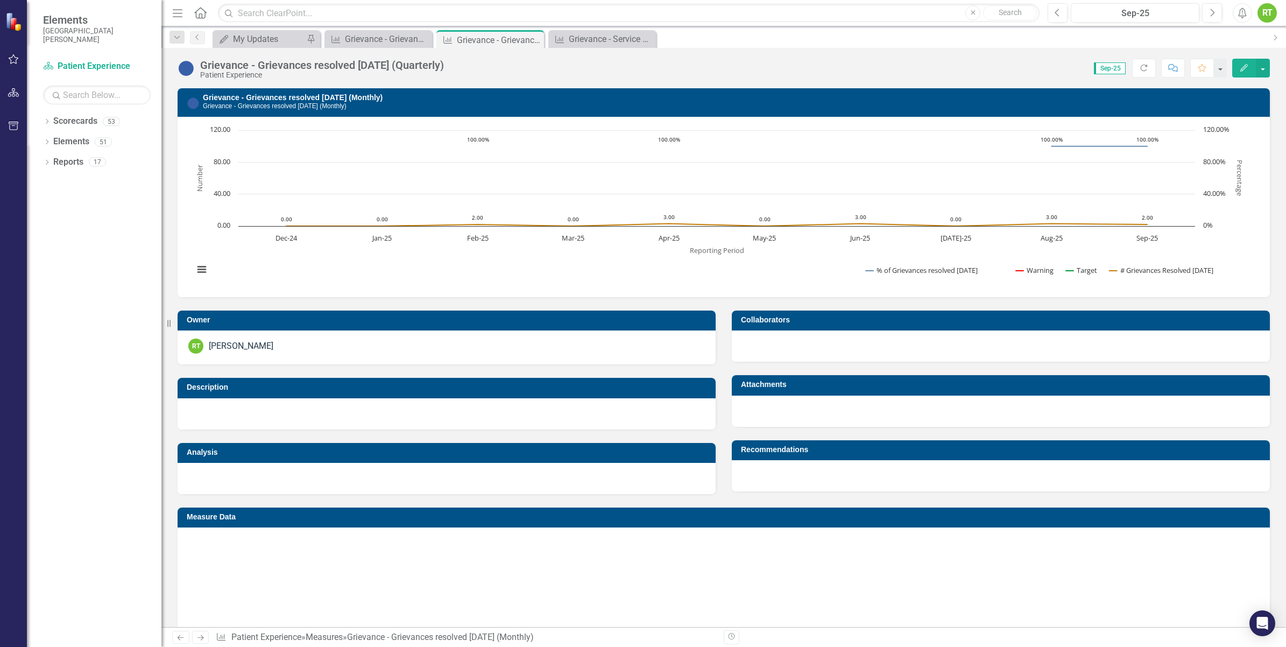
click at [488, 33] on div "Grievance - Grievances resolved [DATE] (Monthly)" at bounding box center [499, 39] width 84 height 13
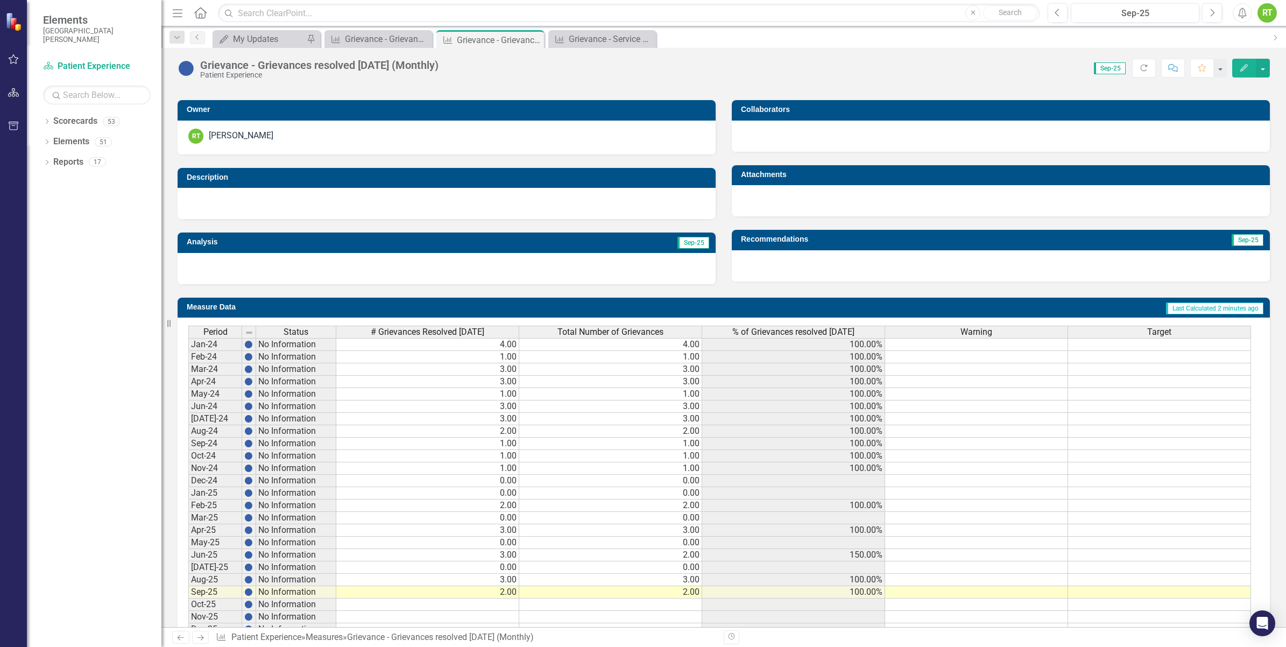
scroll to position [245, 0]
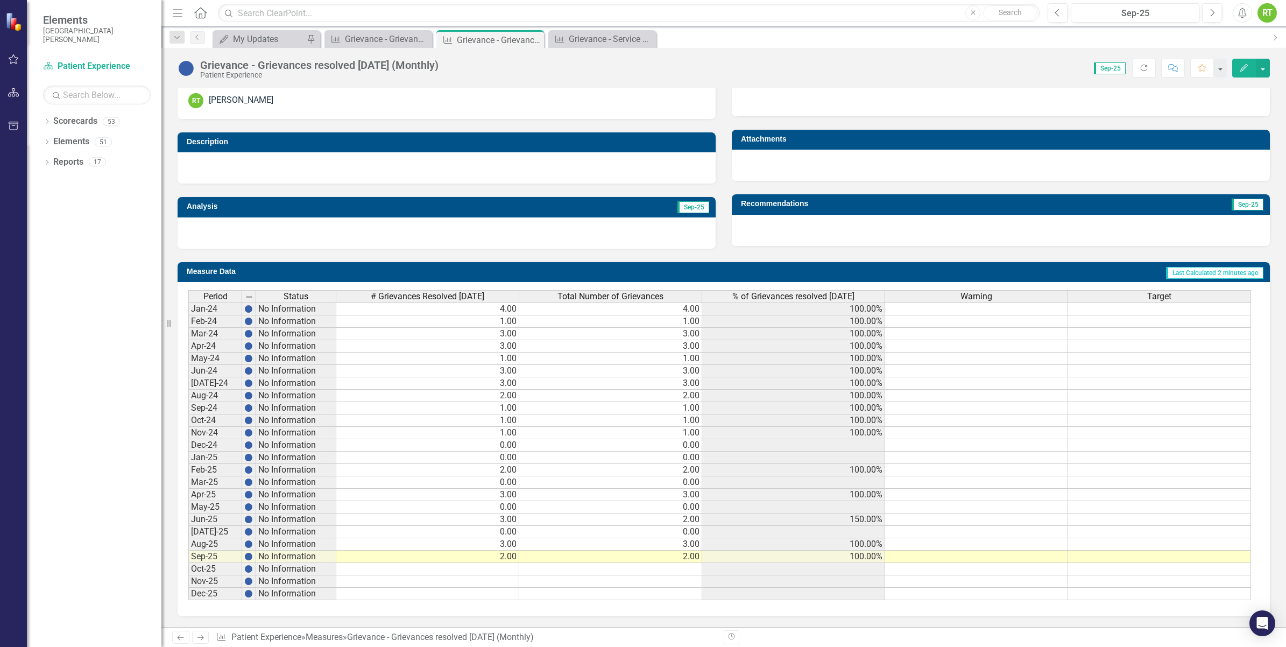
click at [504, 540] on td "3.00" at bounding box center [427, 544] width 183 height 12
click at [505, 513] on td "3.00" at bounding box center [427, 519] width 183 height 12
click at [507, 488] on td "3.00" at bounding box center [427, 494] width 183 height 12
click at [644, 515] on td "2.00" at bounding box center [610, 519] width 183 height 12
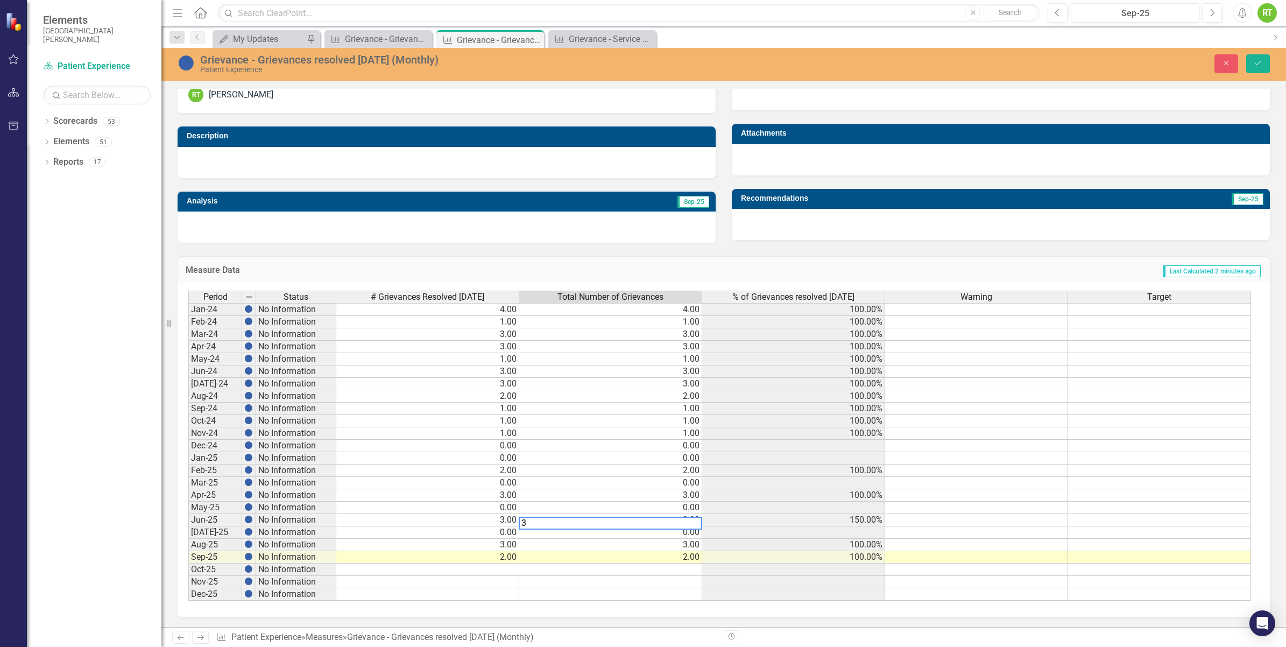
type textarea "3"
click at [616, 565] on tbody "Jan-24 No Information 4.00 4.00 100.00% Feb-24 No Information 1.00 1.00 100.00%…" at bounding box center [719, 451] width 1062 height 297
click at [1254, 69] on button "Save" at bounding box center [1258, 63] width 24 height 19
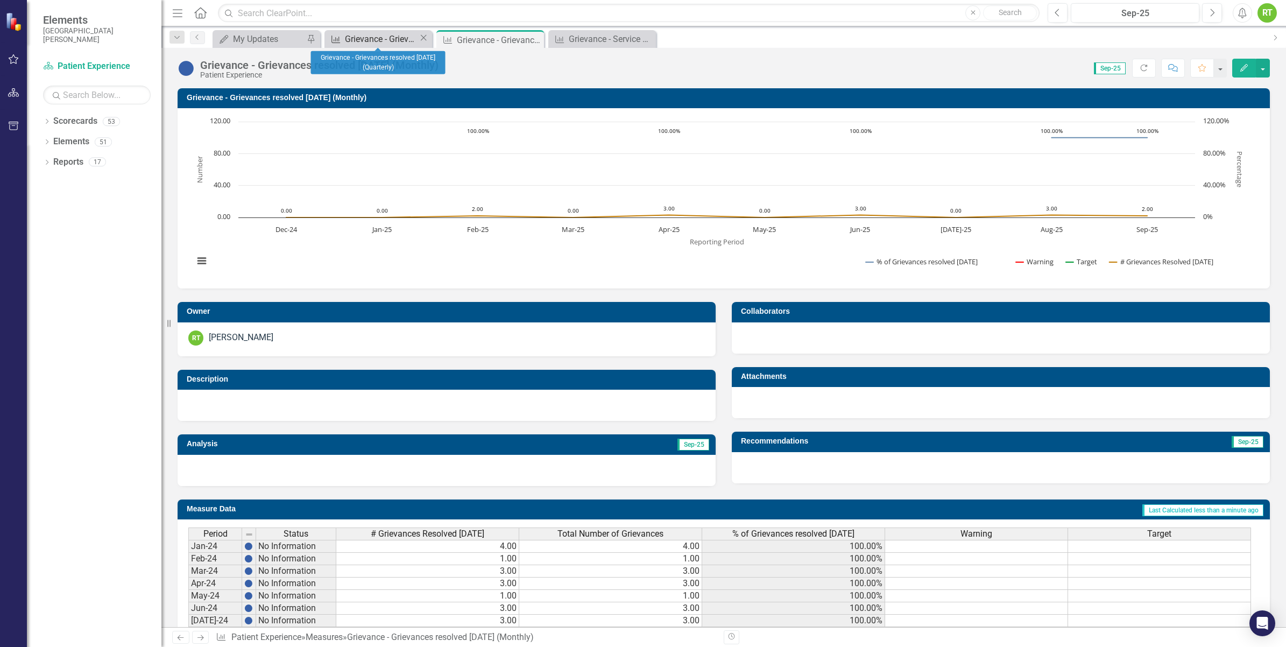
click at [402, 36] on div "Grievance - Grievances resolved [DATE] (Quarterly)" at bounding box center [382, 38] width 74 height 13
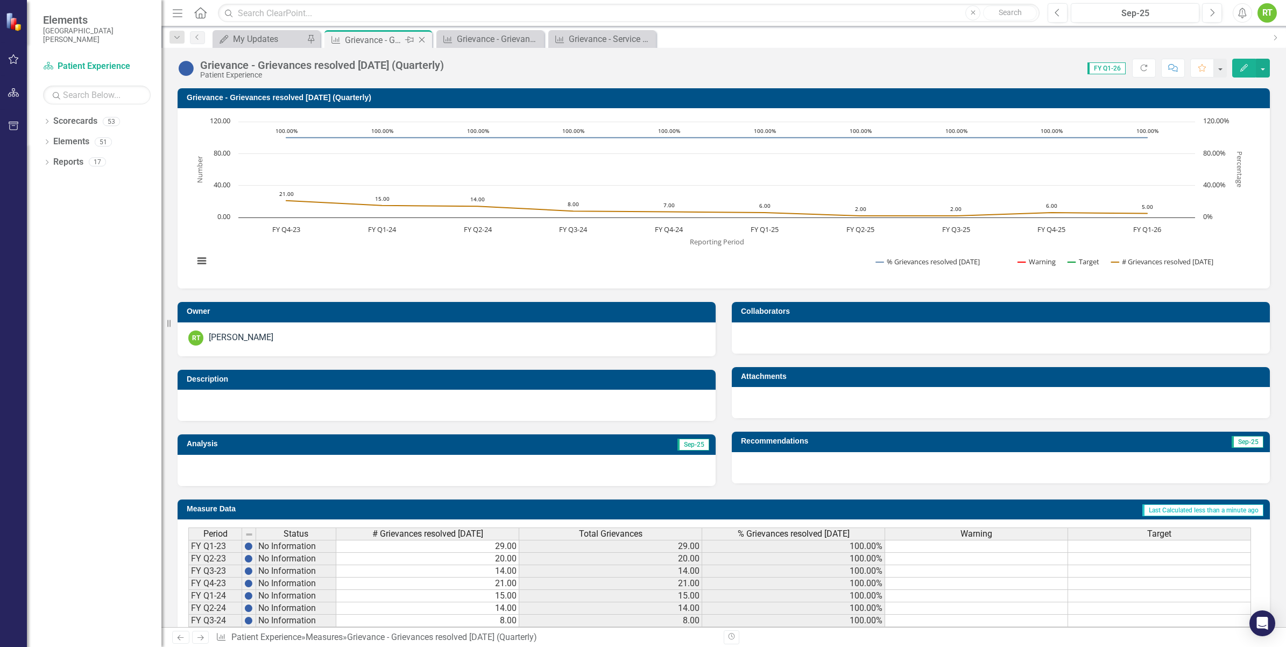
click at [419, 41] on icon "Close" at bounding box center [421, 40] width 11 height 9
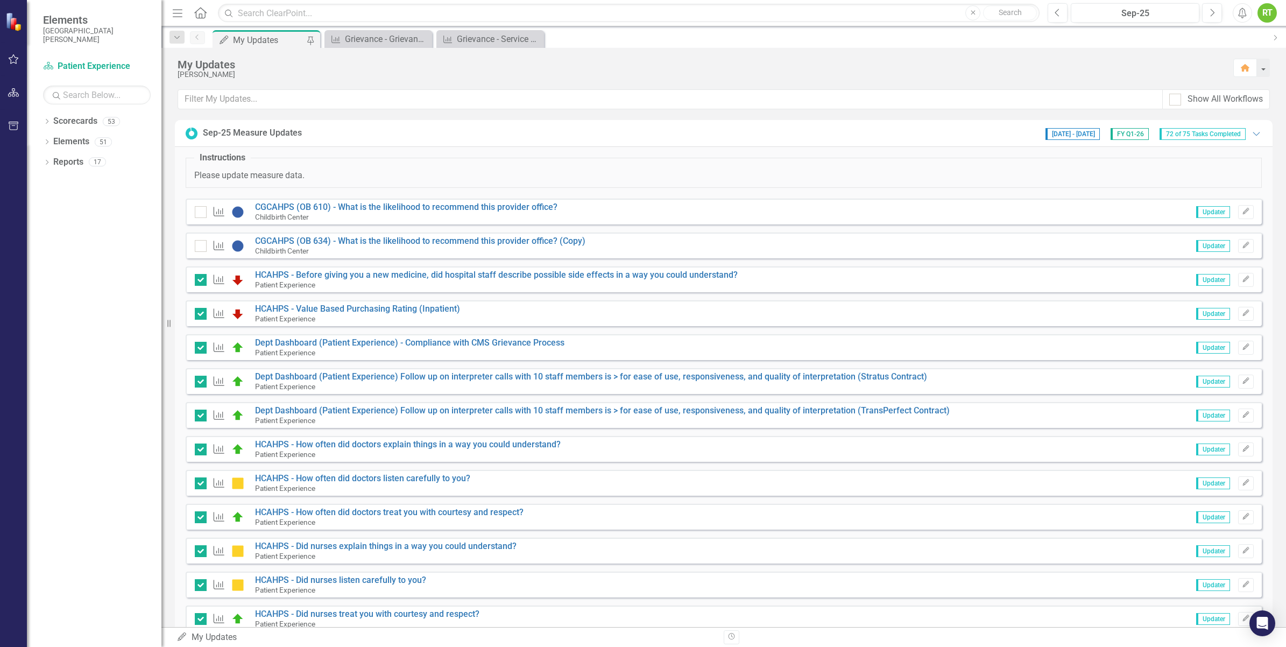
click at [286, 33] on div "My Updates" at bounding box center [268, 39] width 71 height 13
click at [52, 122] on div "Dropdown Scorecards 53" at bounding box center [102, 122] width 118 height 20
click at [46, 124] on icon "Dropdown" at bounding box center [47, 122] width 8 height 6
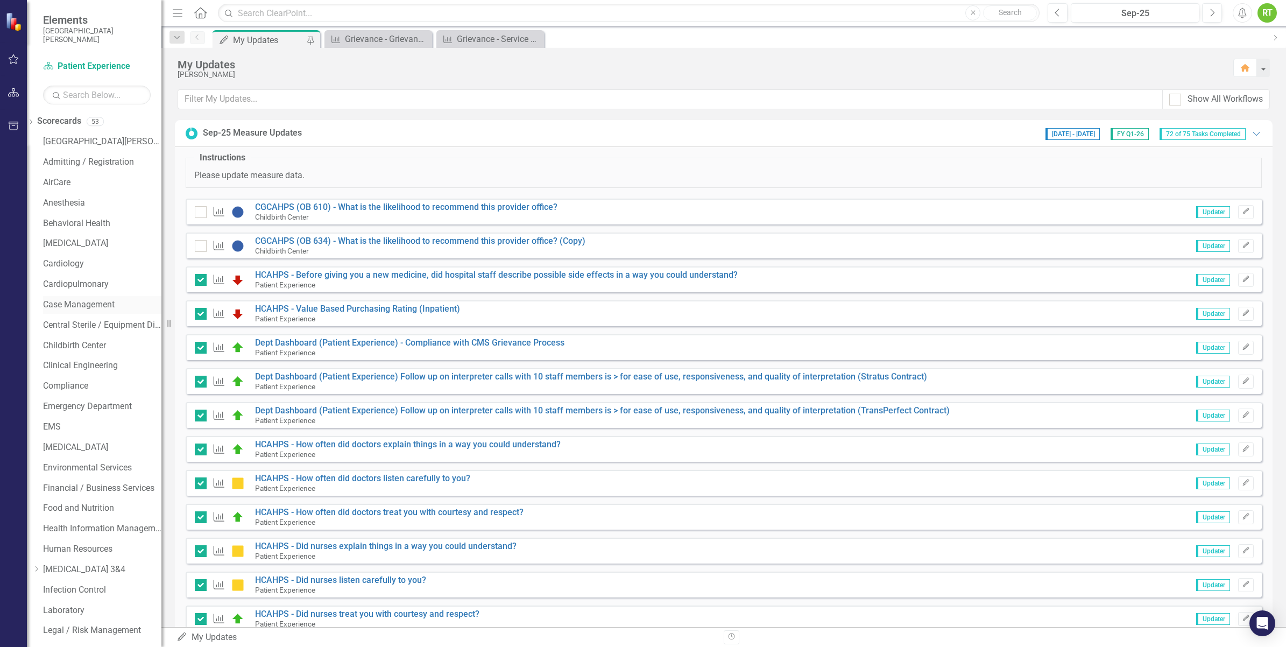
click at [85, 299] on link "Case Management" at bounding box center [102, 305] width 118 height 12
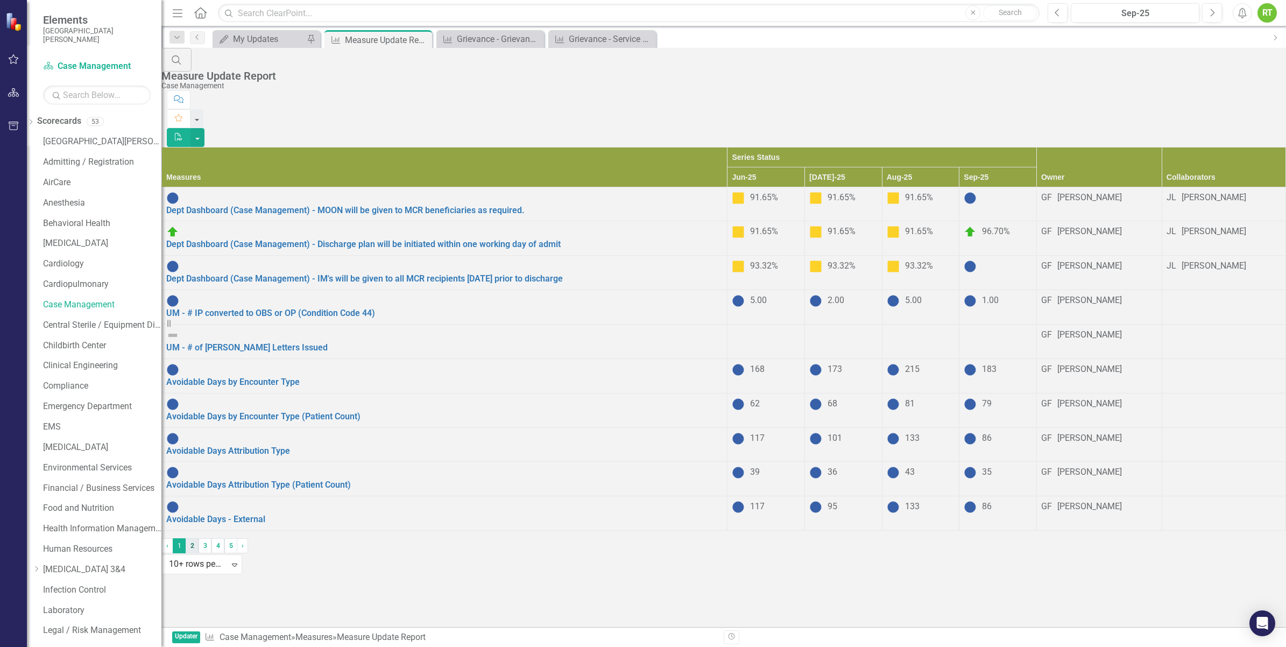
click at [198, 553] on link "2" at bounding box center [192, 545] width 13 height 15
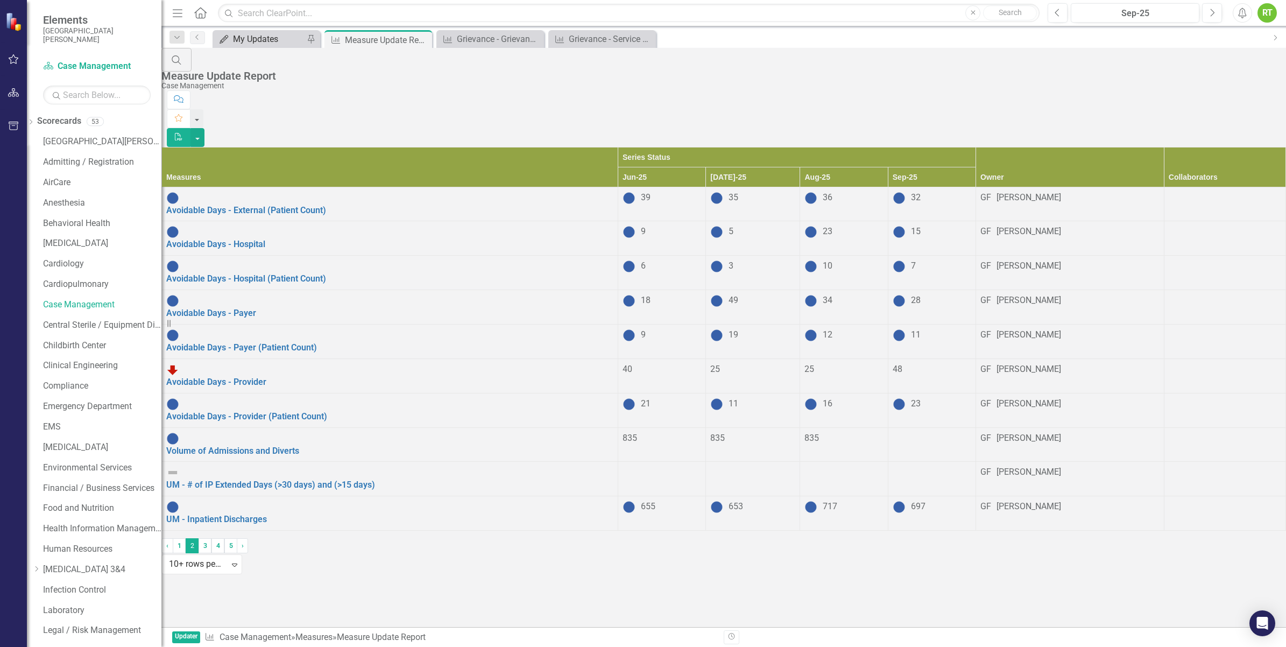
click at [259, 42] on div "My Updates" at bounding box center [268, 38] width 71 height 13
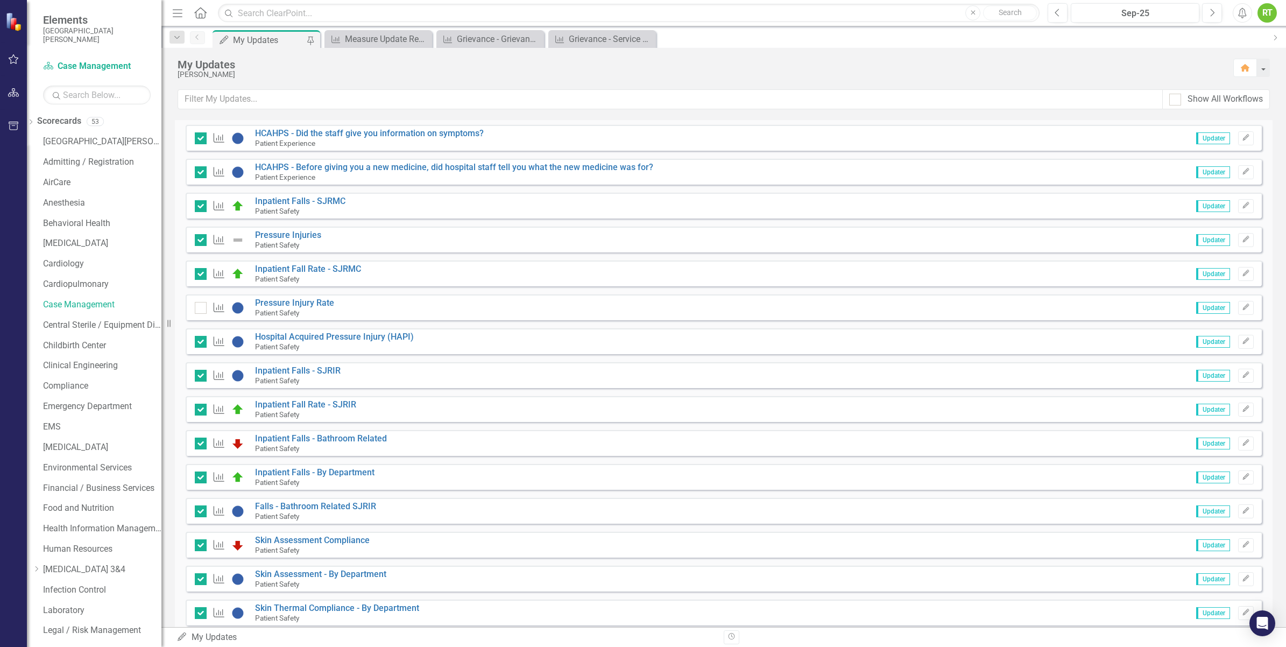
scroll to position [1735, 0]
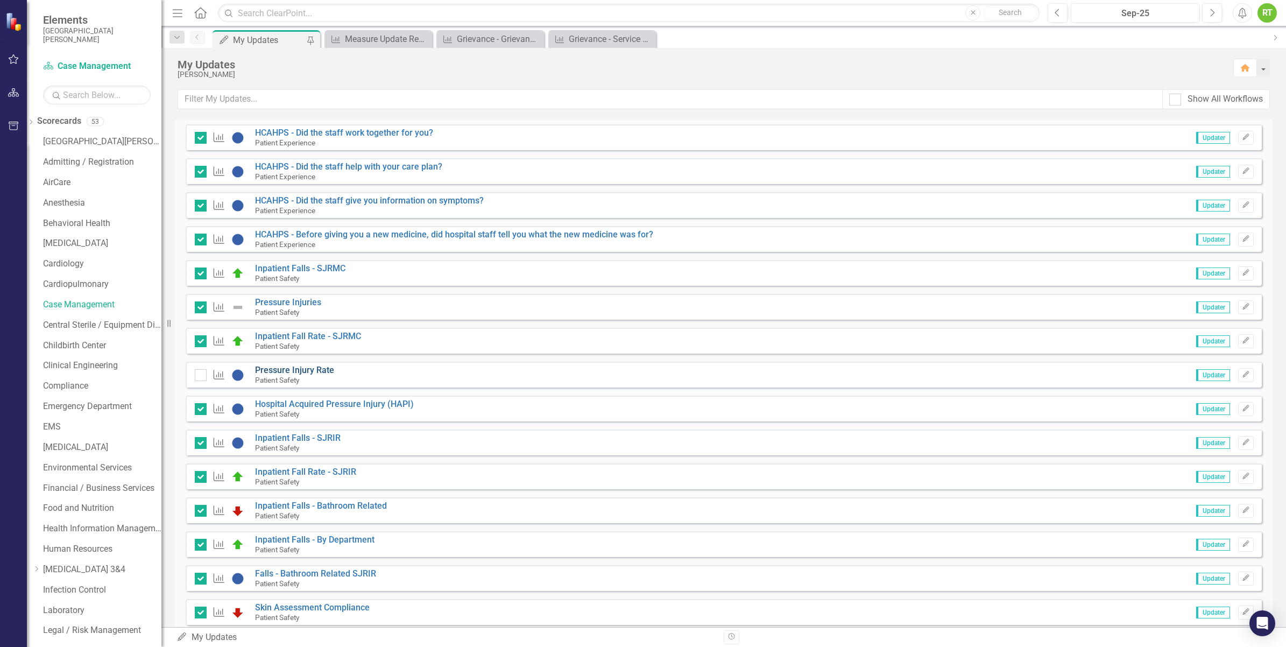
click at [295, 369] on link "Pressure Injury Rate" at bounding box center [294, 370] width 79 height 10
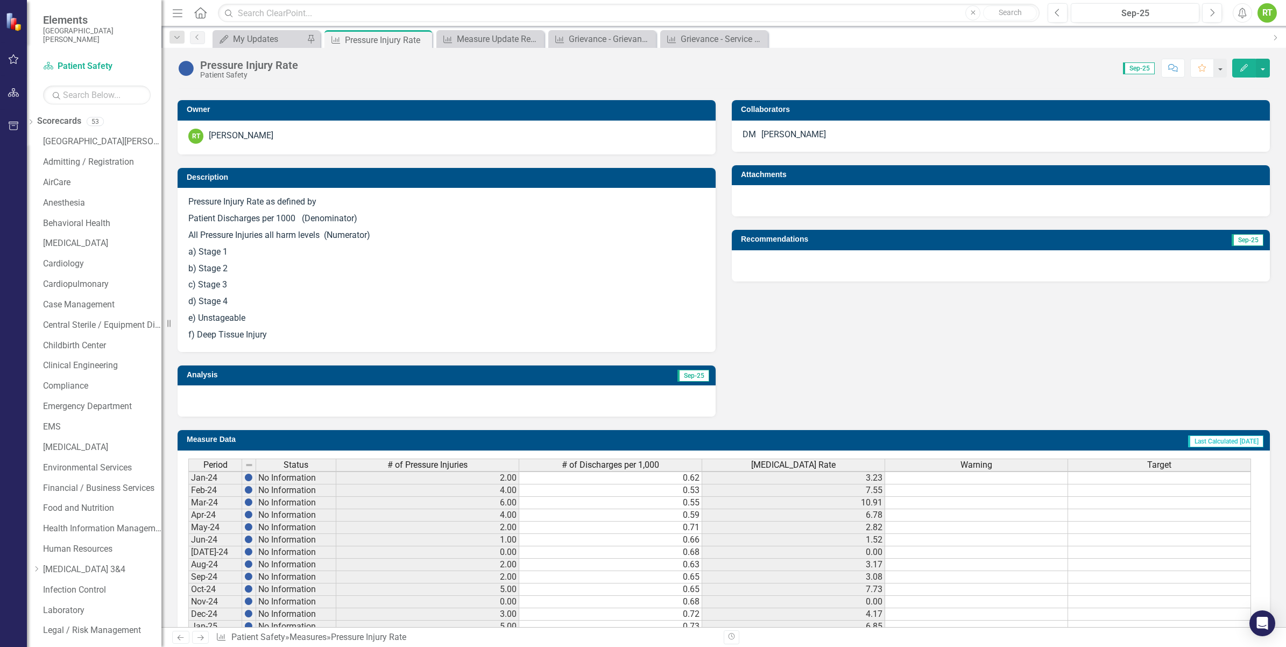
scroll to position [378, 0]
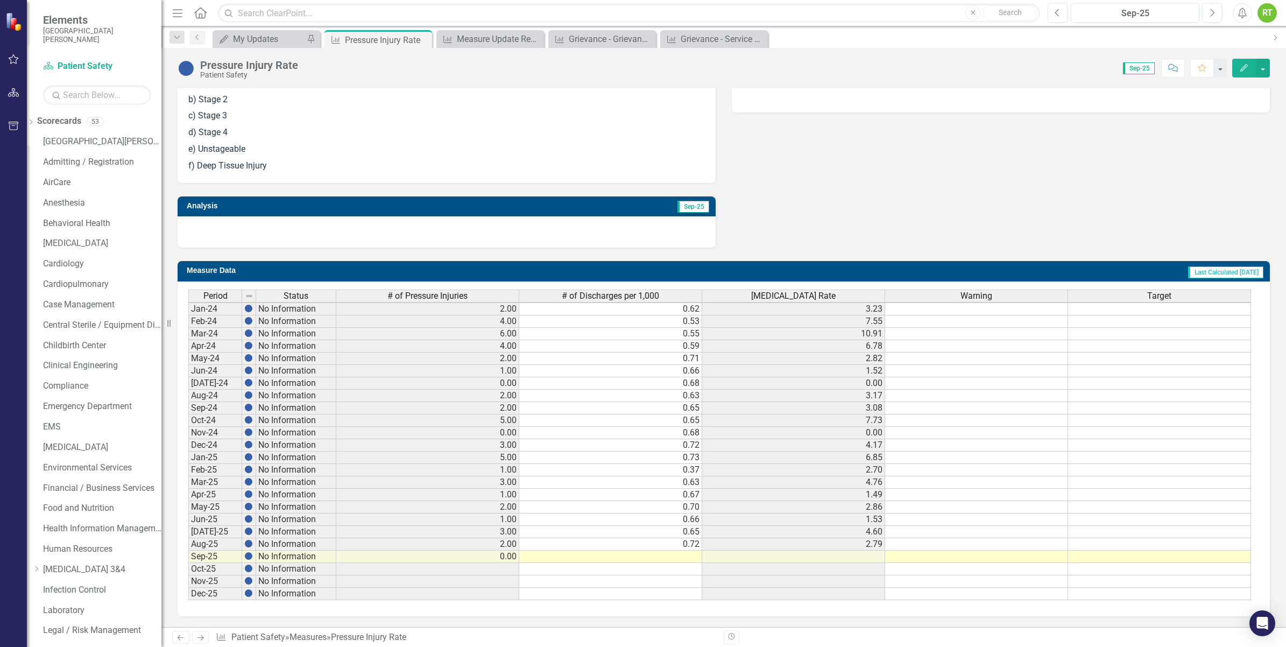
click at [668, 551] on td at bounding box center [610, 556] width 183 height 12
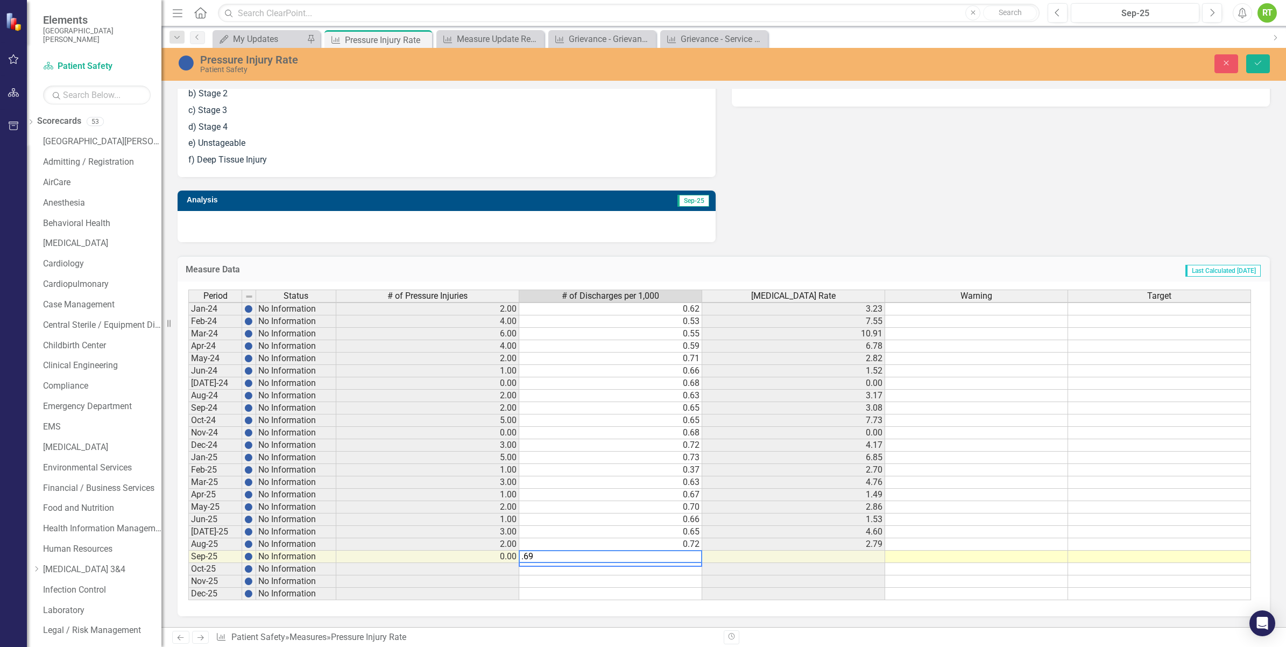
type textarea ".697"
click at [1260, 69] on button "Save" at bounding box center [1258, 63] width 24 height 19
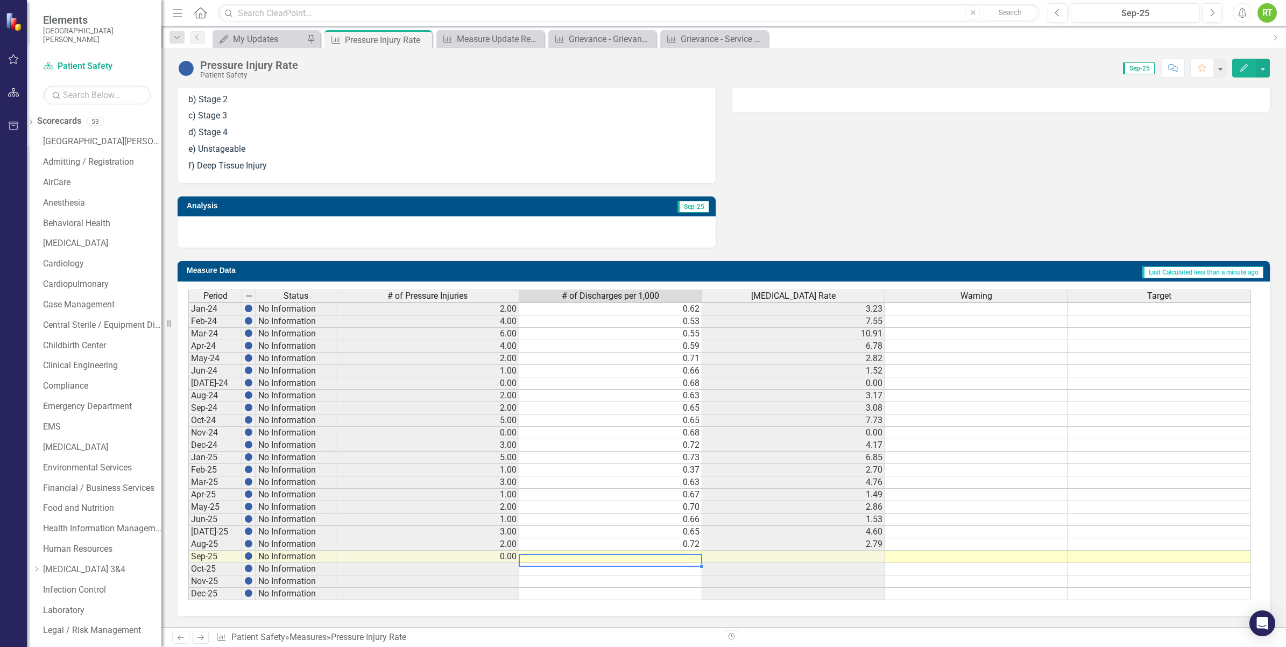
click at [670, 550] on td at bounding box center [610, 556] width 183 height 12
click at [249, 46] on div "My Updates" at bounding box center [268, 38] width 71 height 13
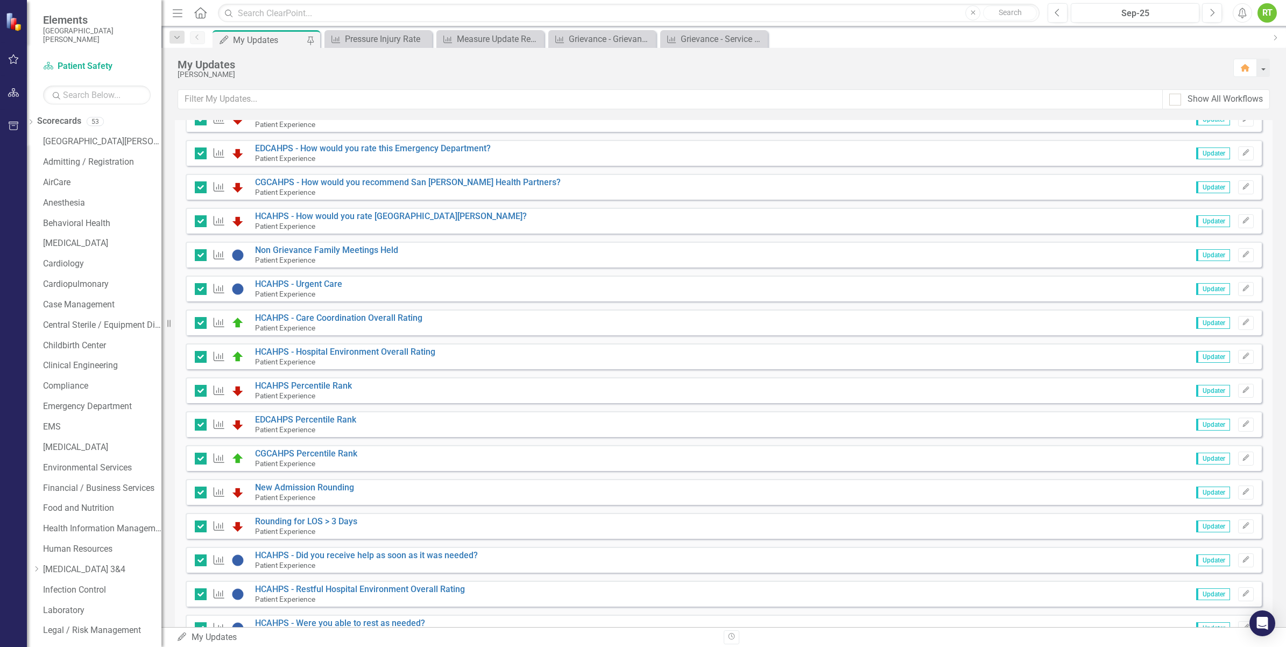
scroll to position [1547, 0]
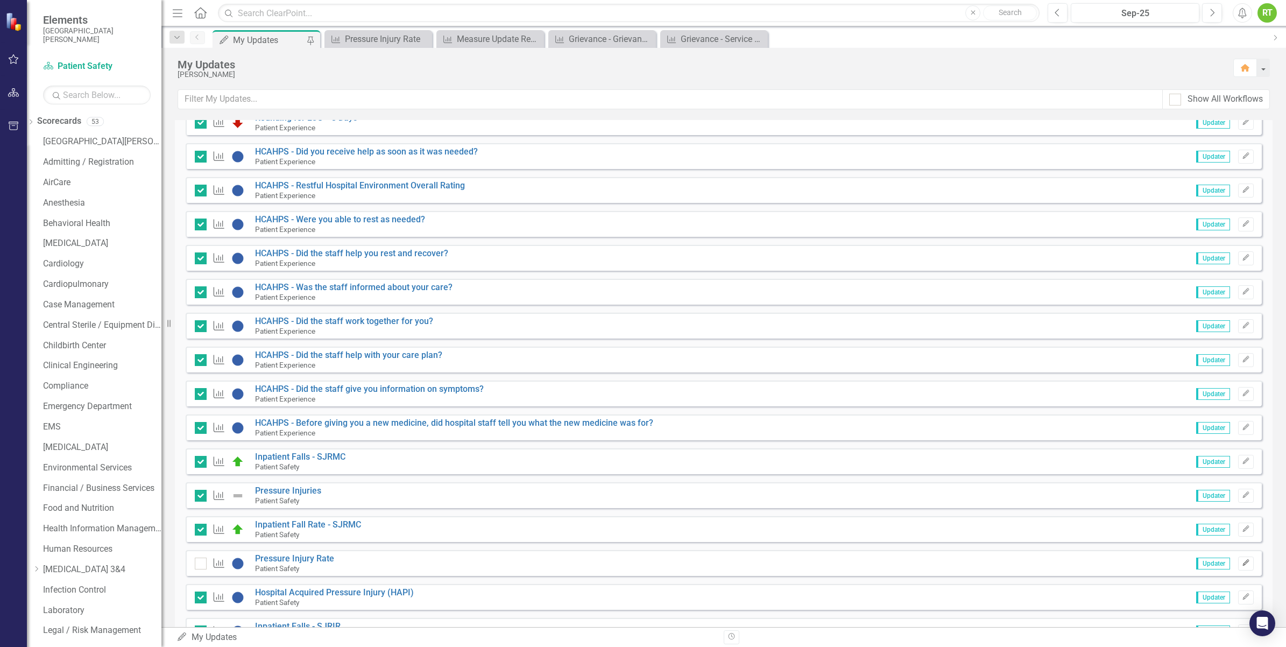
click at [1242, 564] on icon "Edit" at bounding box center [1246, 562] width 8 height 6
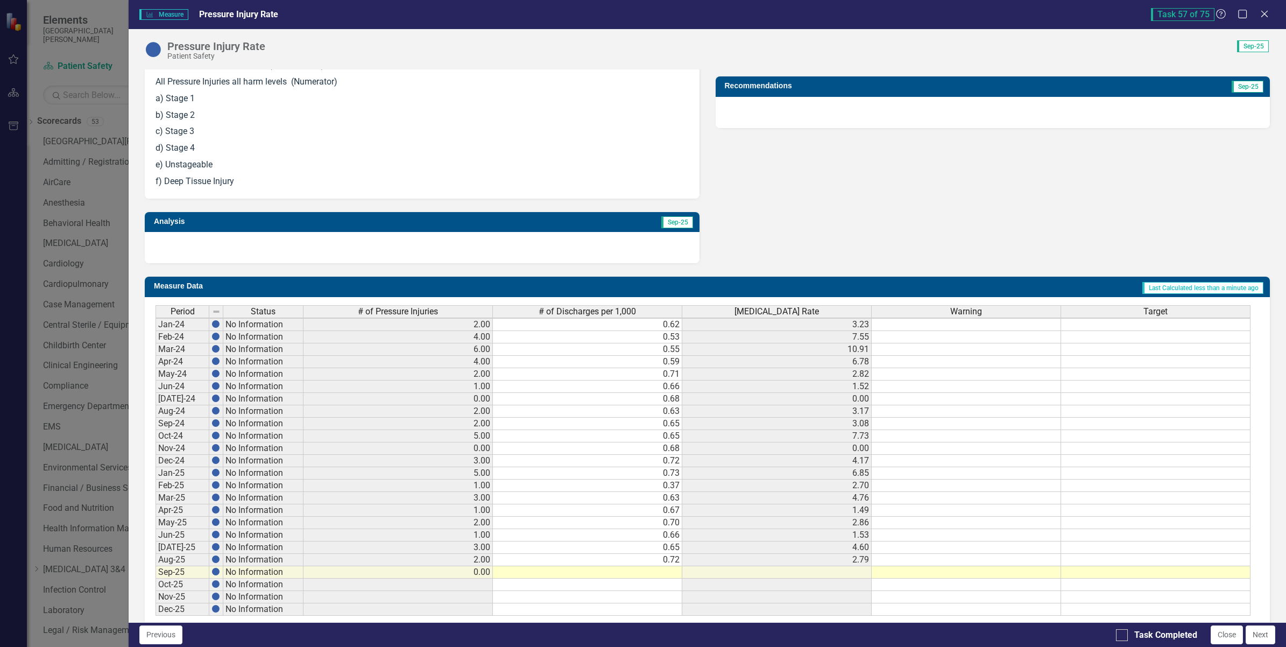
scroll to position [3, 0]
click at [662, 568] on td at bounding box center [587, 572] width 189 height 12
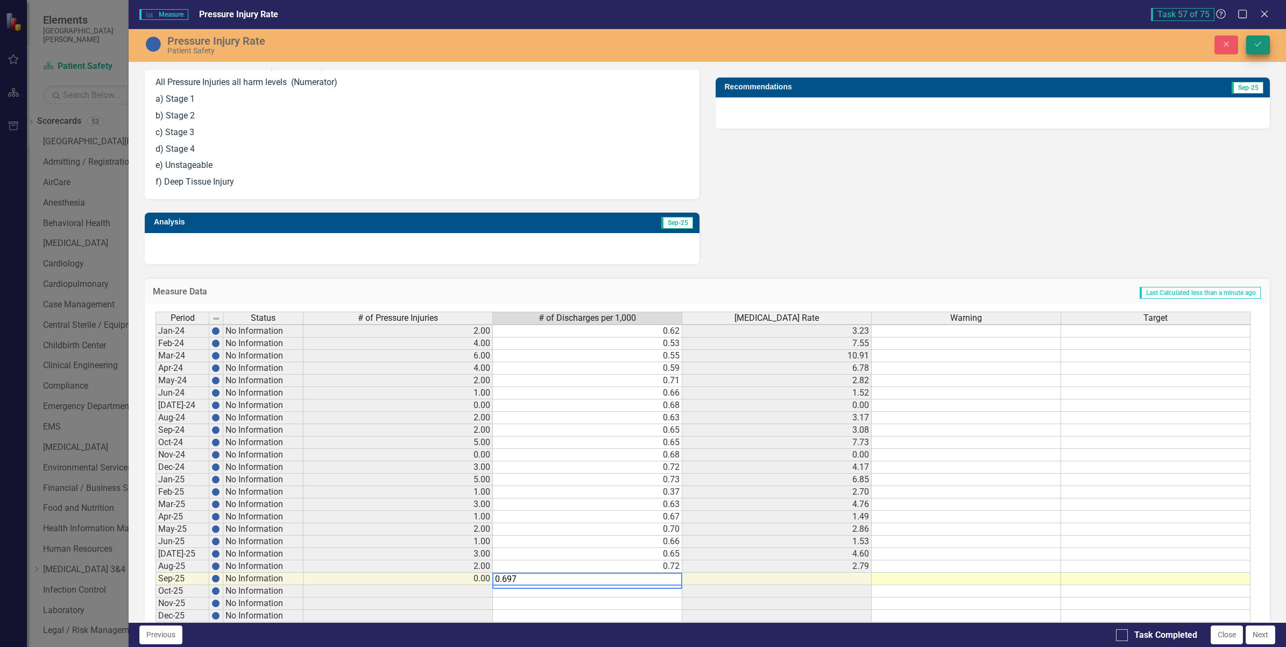
type textarea "0.697"
click at [1254, 44] on icon "Save" at bounding box center [1258, 44] width 10 height 8
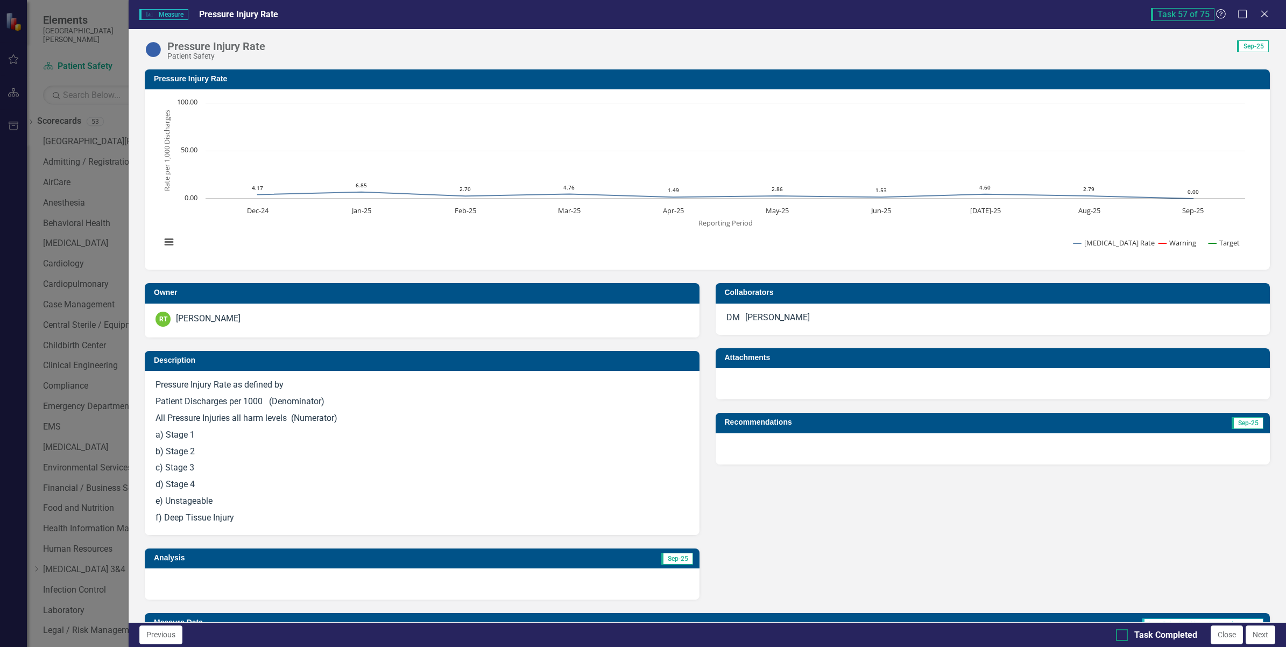
click at [1122, 636] on div at bounding box center [1122, 635] width 12 height 12
click at [1122, 636] on input "Task Completed" at bounding box center [1119, 632] width 7 height 7
checkbox input "true"
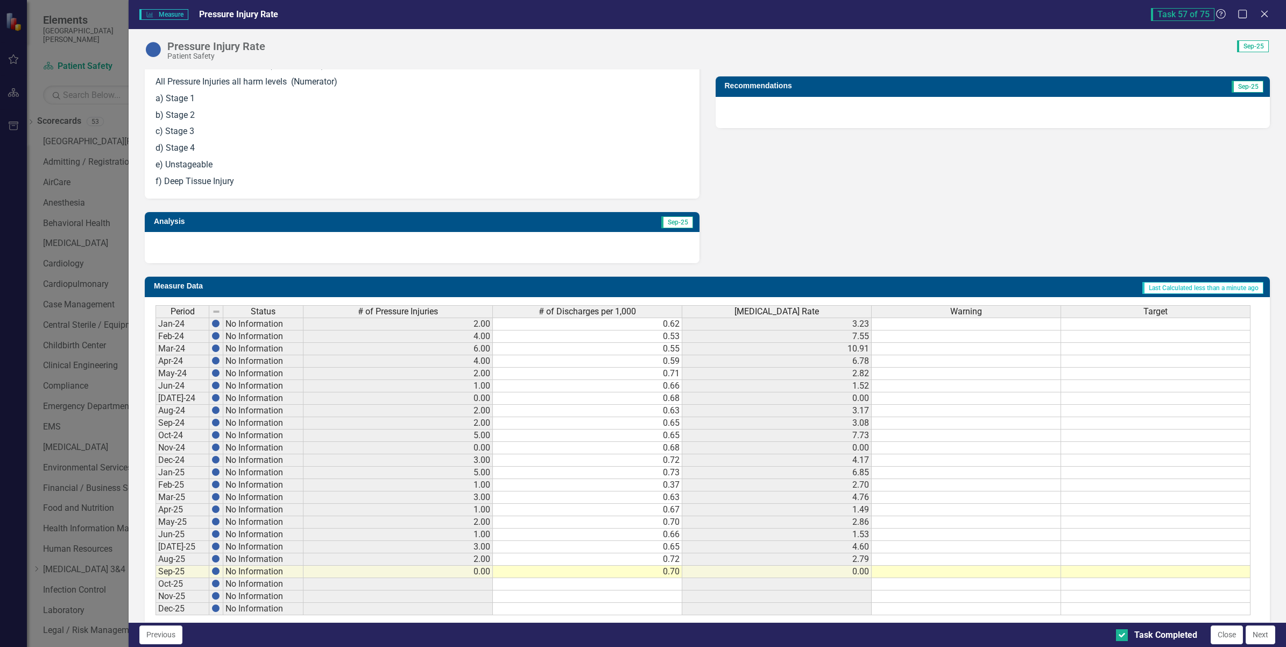
scroll to position [364, 0]
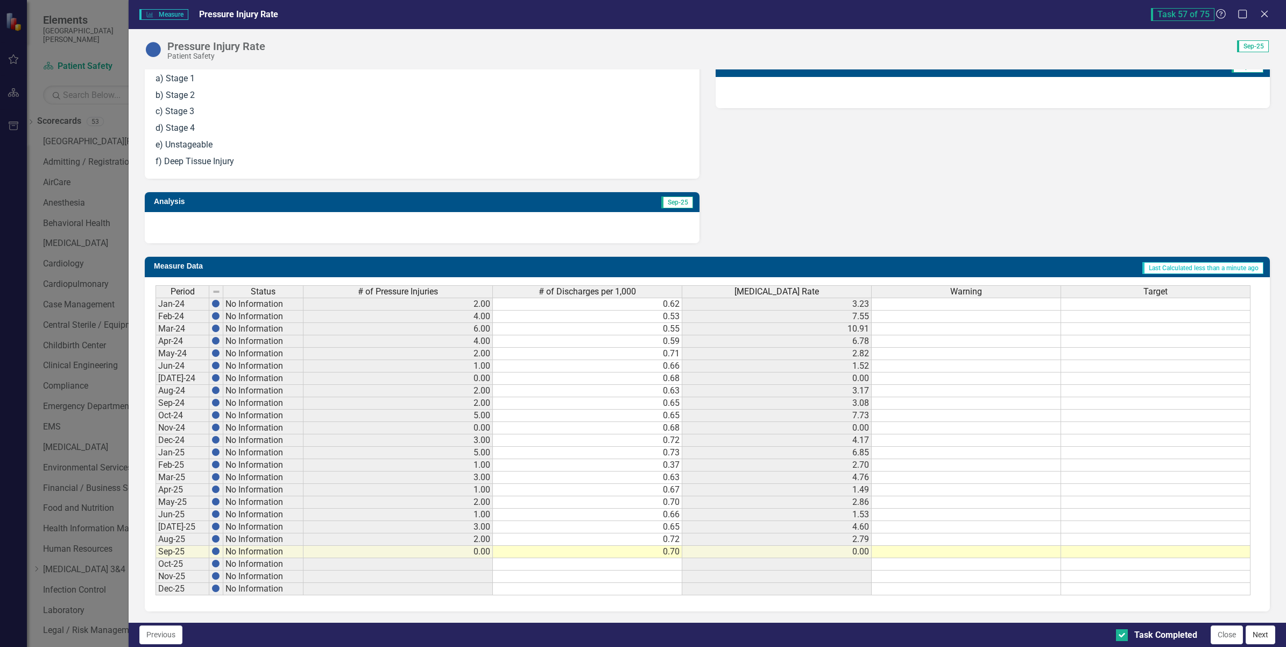
click at [1263, 634] on button "Next" at bounding box center [1260, 634] width 30 height 19
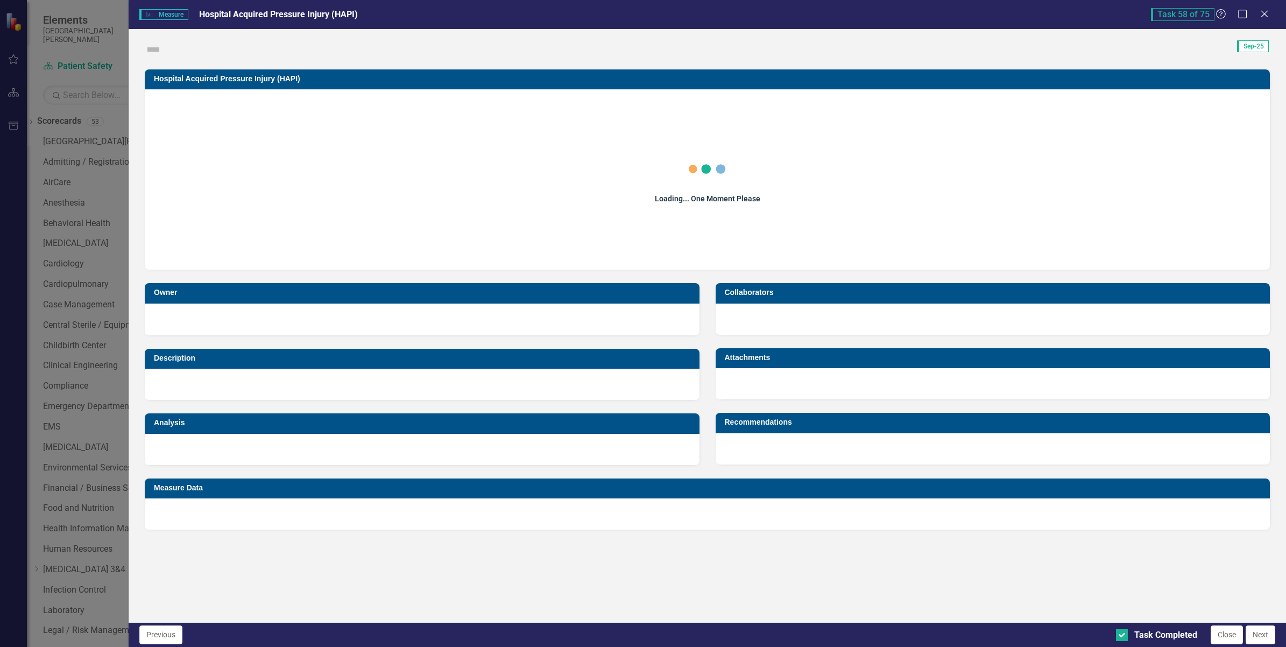
checkbox input "true"
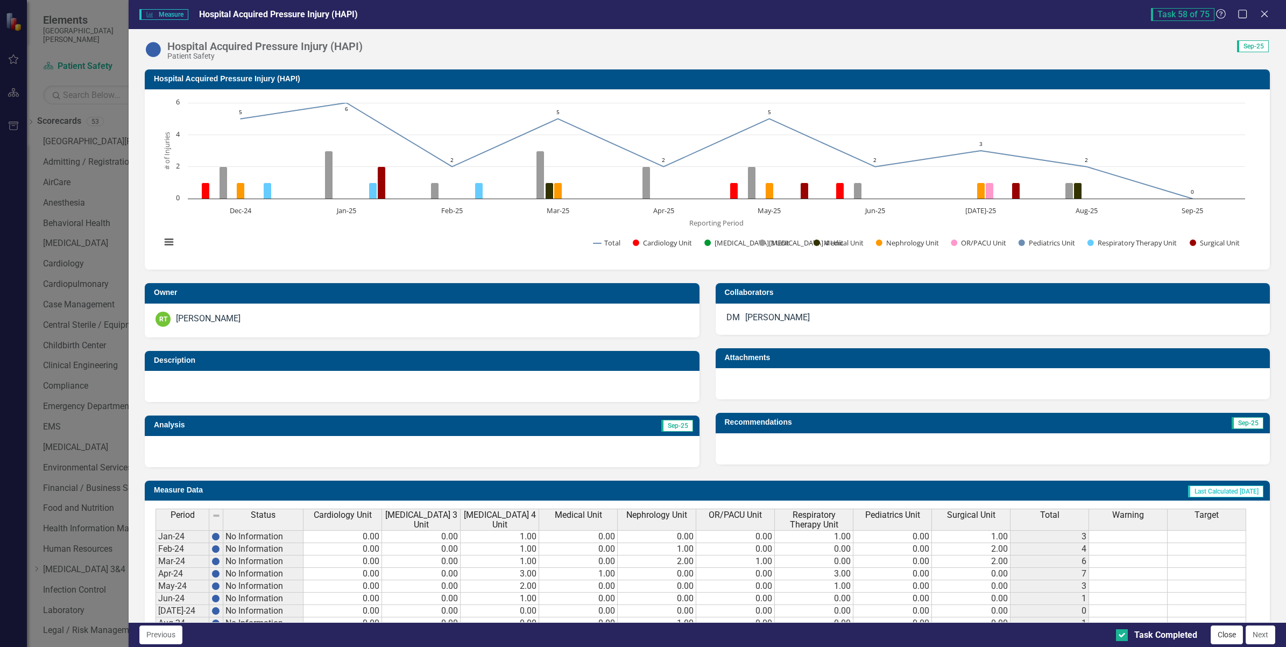
click at [1233, 635] on button "Close" at bounding box center [1226, 634] width 32 height 19
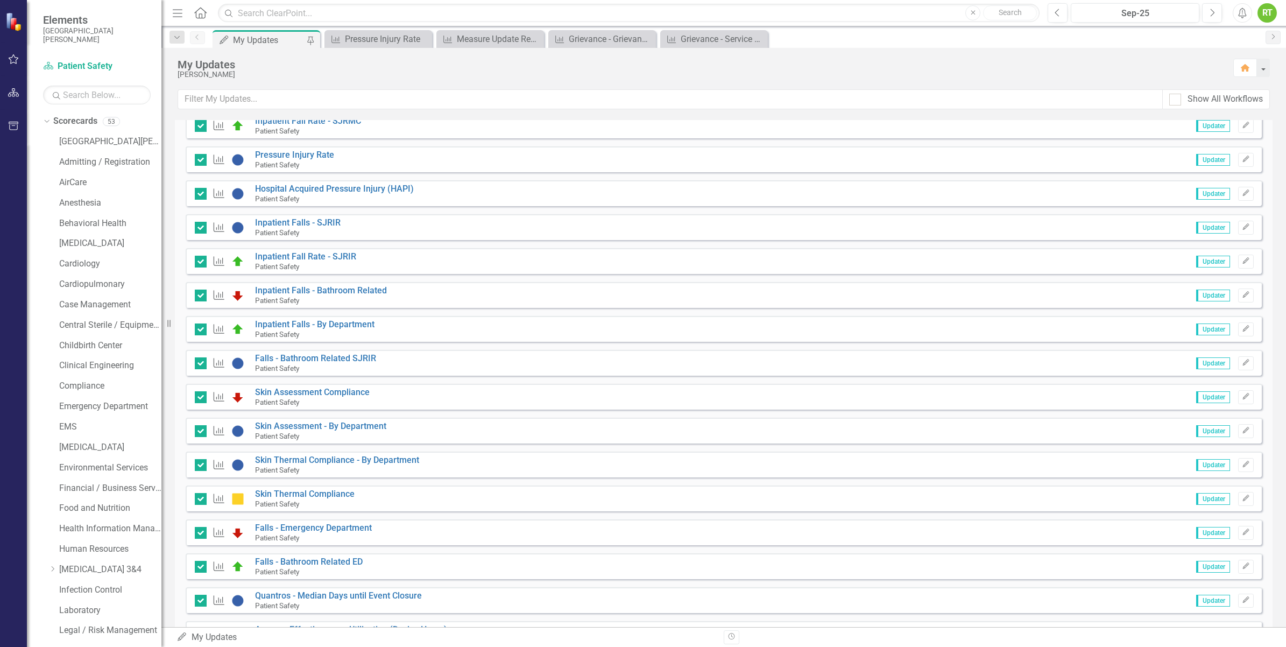
scroll to position [2138, 0]
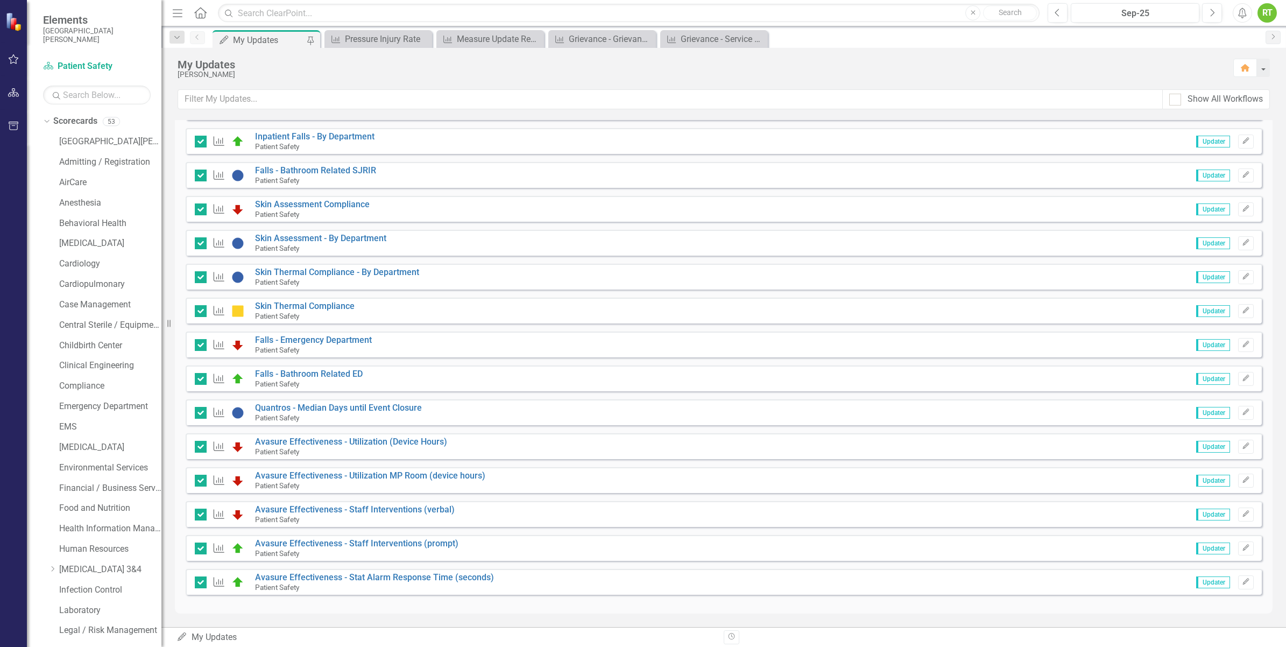
click at [1267, 9] on div "RT" at bounding box center [1266, 12] width 19 height 19
click at [1243, 130] on link "Logout Log Out" at bounding box center [1233, 136] width 85 height 20
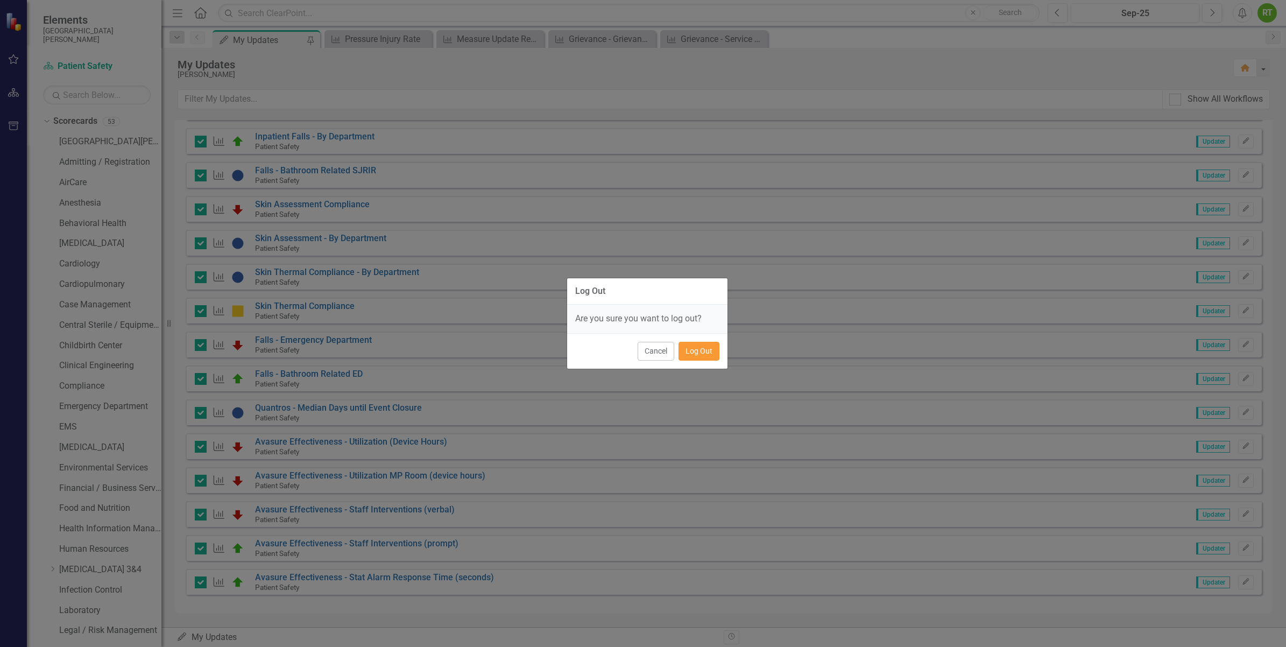
click at [692, 353] on button "Log Out" at bounding box center [698, 351] width 41 height 19
